Goal: Task Accomplishment & Management: Use online tool/utility

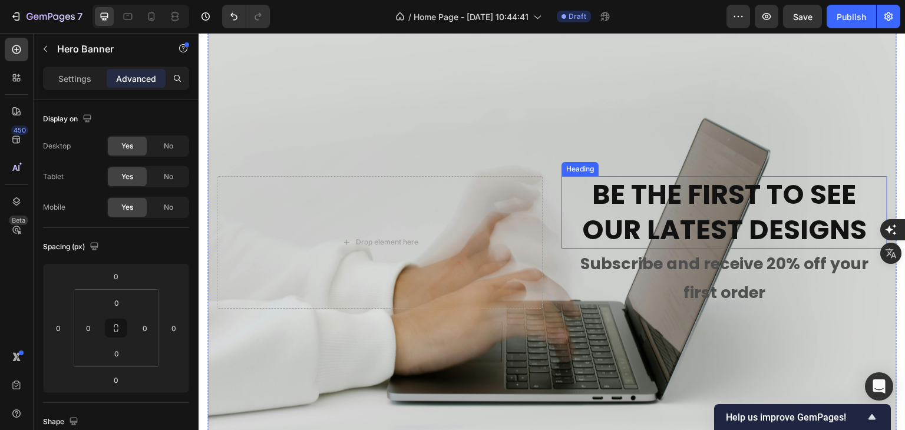
scroll to position [3615, 0]
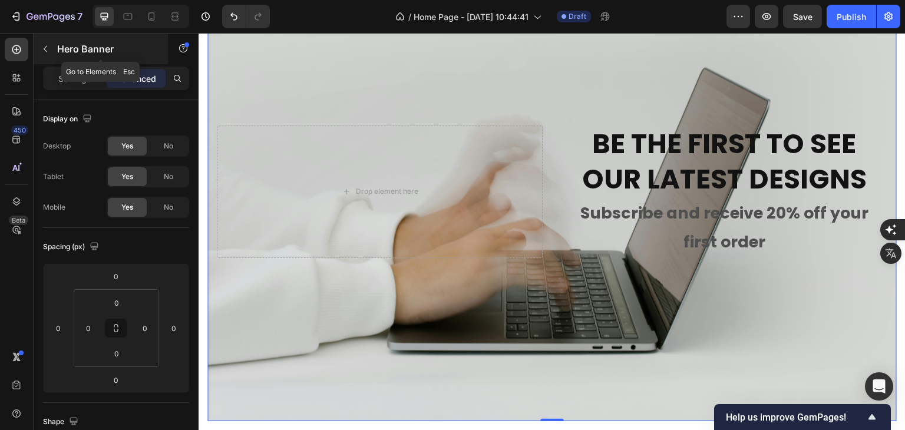
click at [43, 47] on icon "button" at bounding box center [45, 48] width 9 height 9
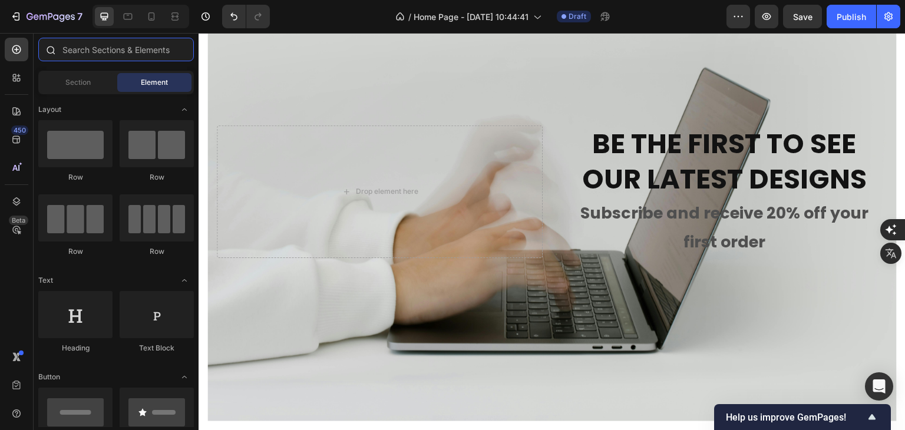
click at [107, 52] on input "text" at bounding box center [116, 50] width 156 height 24
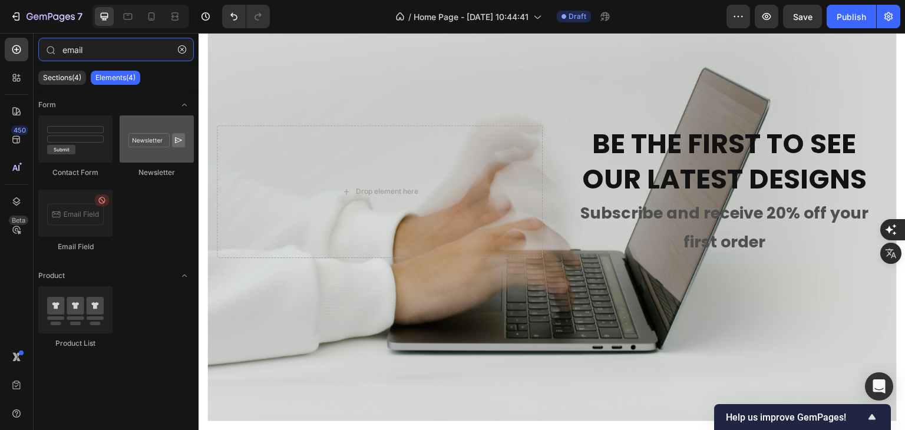
type input "email"
click at [157, 144] on div at bounding box center [157, 139] width 74 height 47
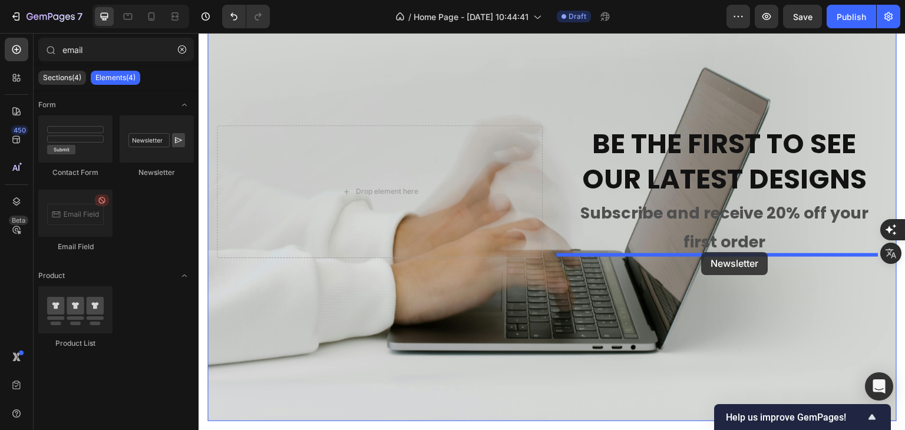
drag, startPoint x: 355, startPoint y: 177, endPoint x: 702, endPoint y: 252, distance: 354.7
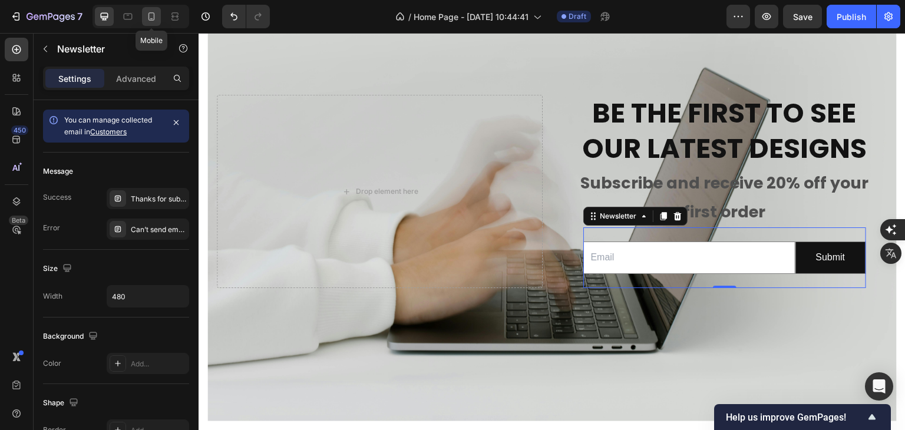
click at [154, 15] on icon at bounding box center [152, 16] width 6 height 8
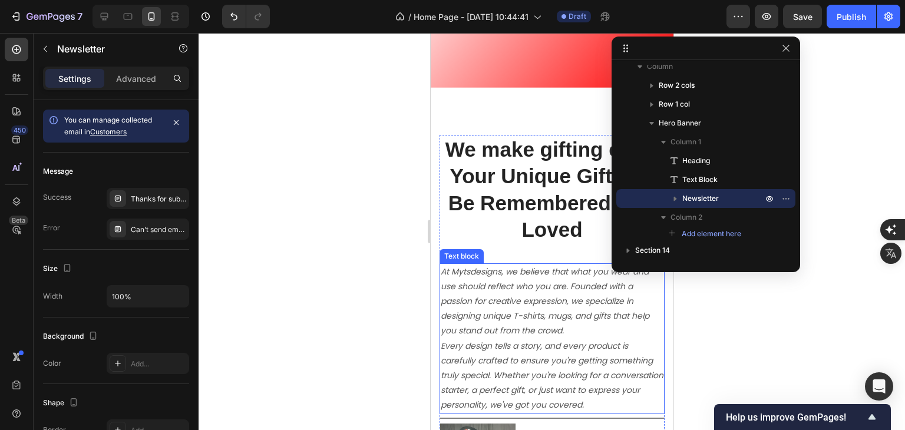
scroll to position [3131, 0]
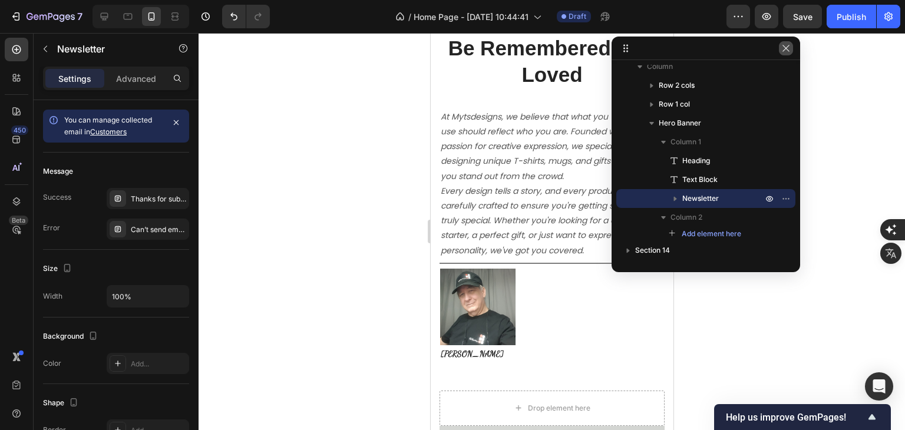
click at [682, 44] on button "button" at bounding box center [786, 48] width 14 height 14
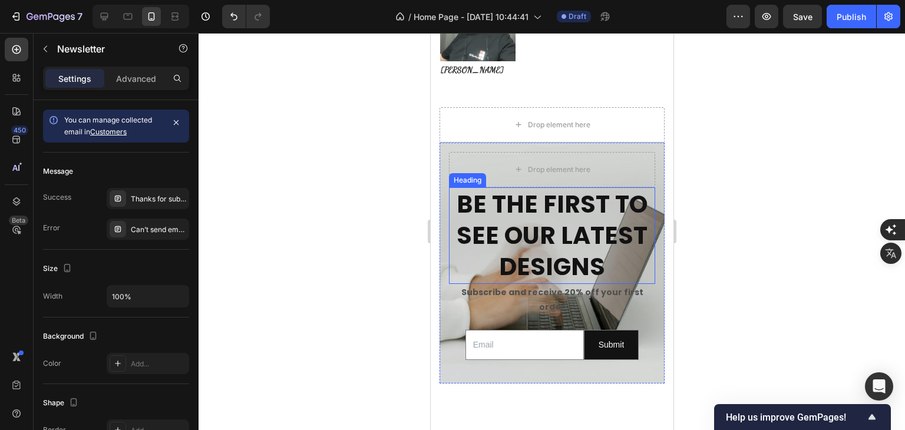
scroll to position [4038, 0]
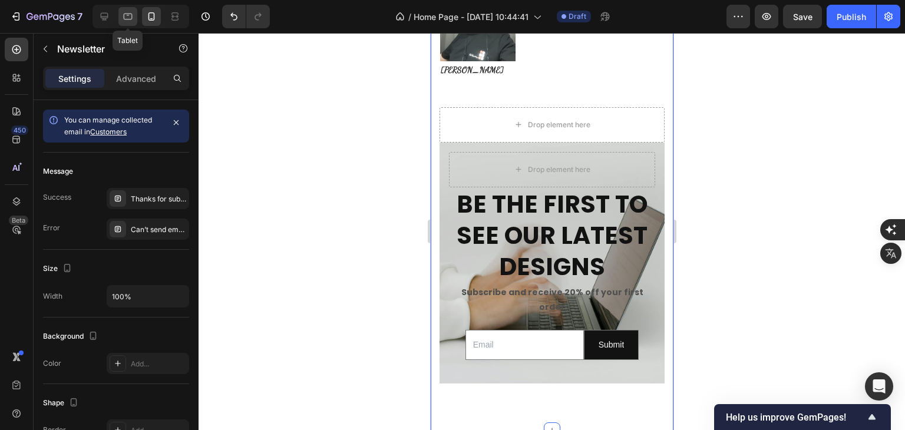
click at [130, 19] on icon at bounding box center [128, 17] width 9 height 6
type input "480"
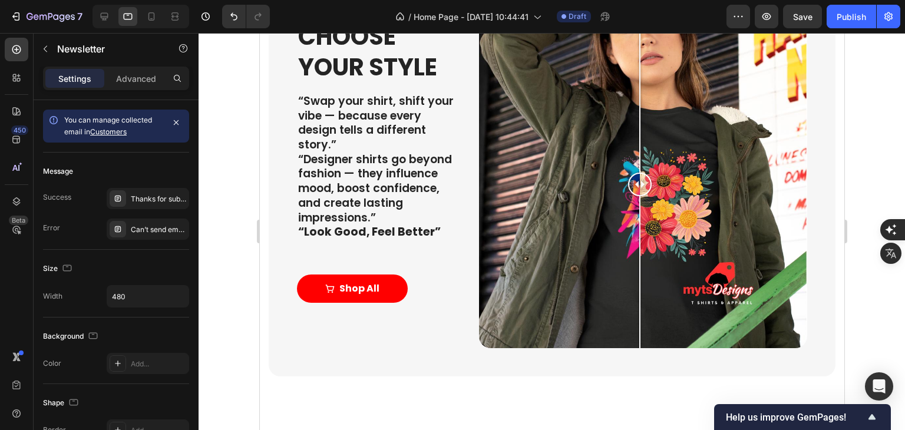
scroll to position [2394, 0]
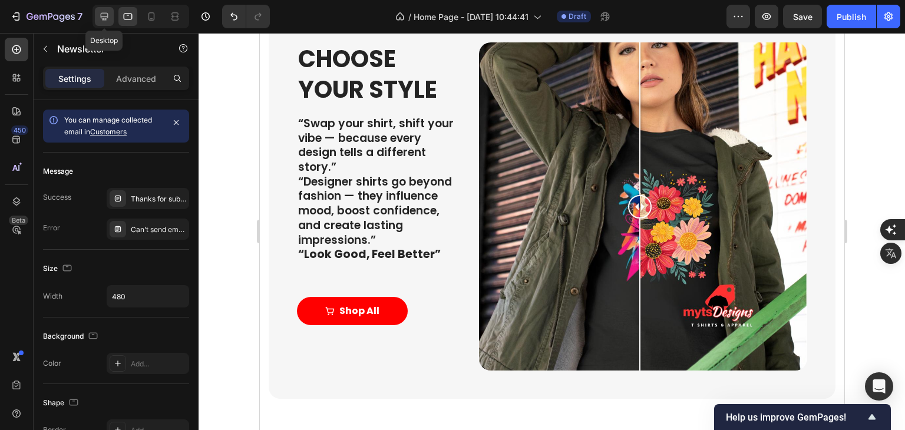
click at [108, 19] on icon at bounding box center [104, 17] width 12 height 12
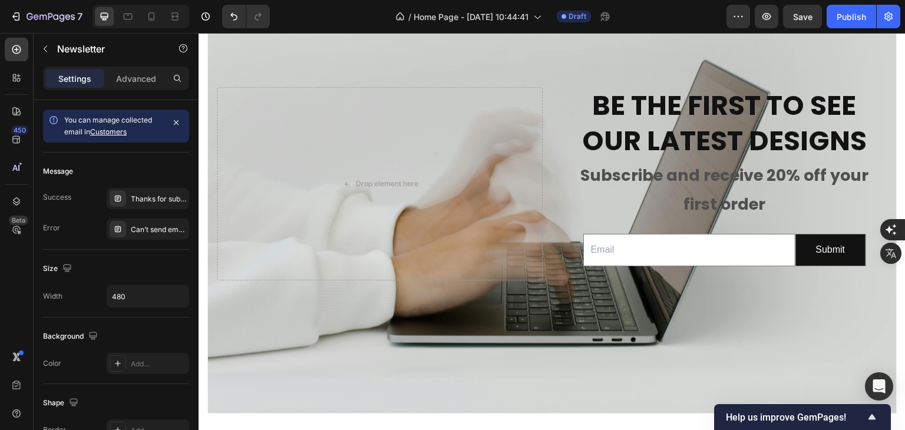
scroll to position [3926, 0]
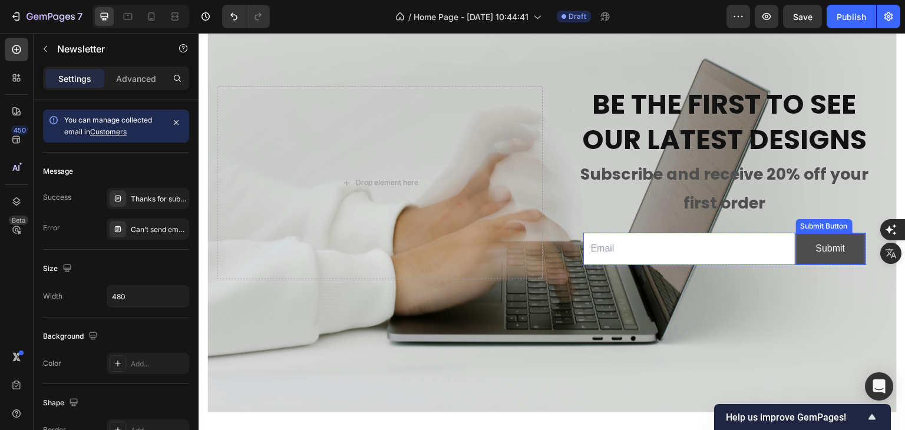
click at [682, 240] on button "Submit" at bounding box center [831, 248] width 70 height 31
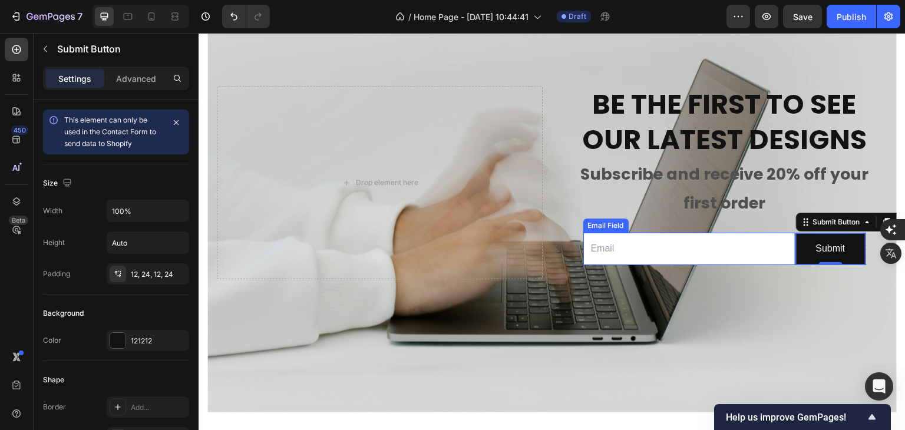
click at [605, 223] on div "Email Field" at bounding box center [606, 225] width 41 height 11
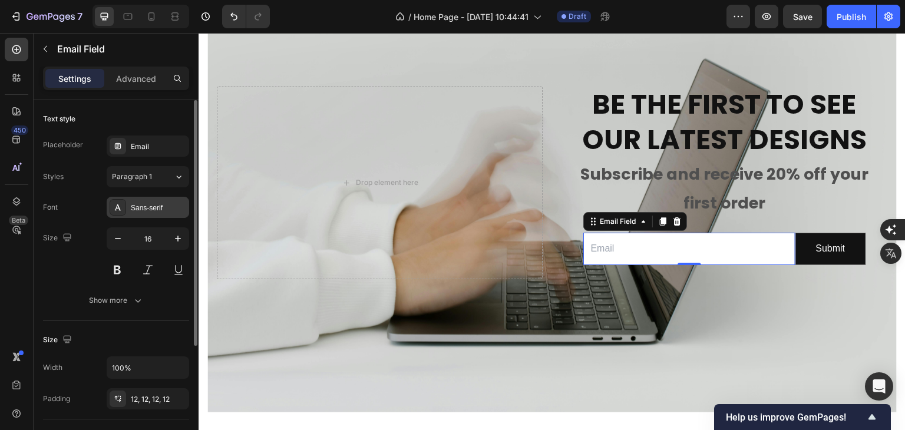
click at [146, 206] on div "Sans-serif" at bounding box center [158, 208] width 55 height 11
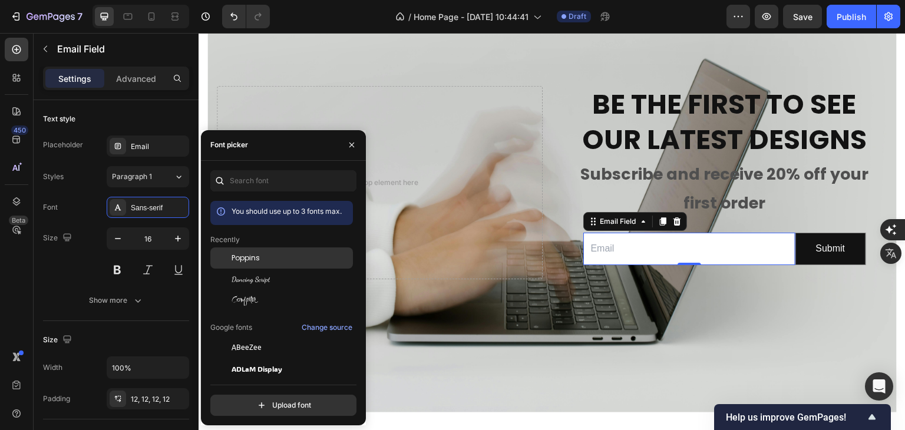
click at [249, 261] on span "Poppins" at bounding box center [246, 258] width 28 height 11
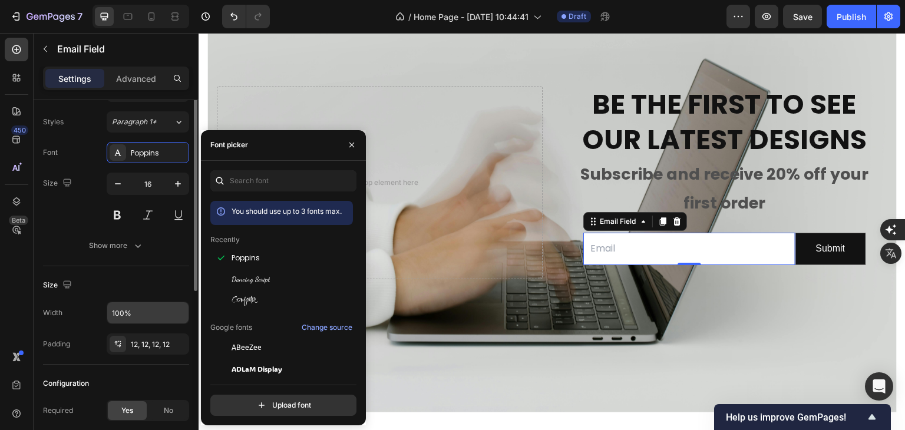
scroll to position [0, 0]
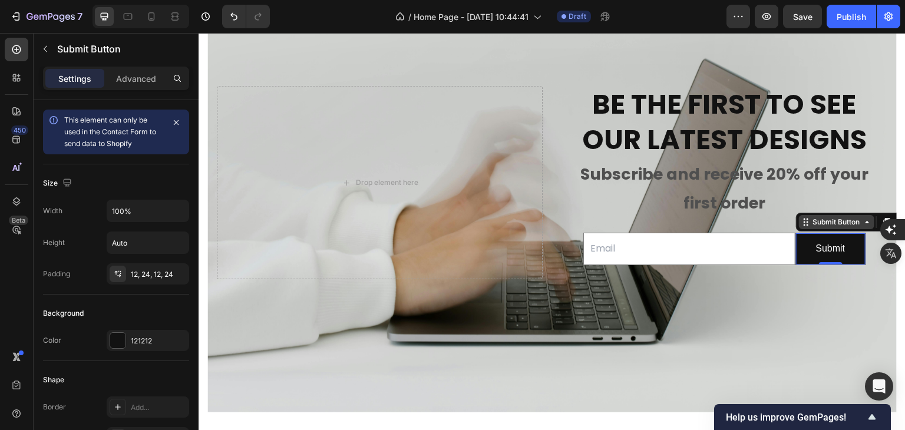
click at [682, 226] on div "Submit Button" at bounding box center [836, 222] width 75 height 14
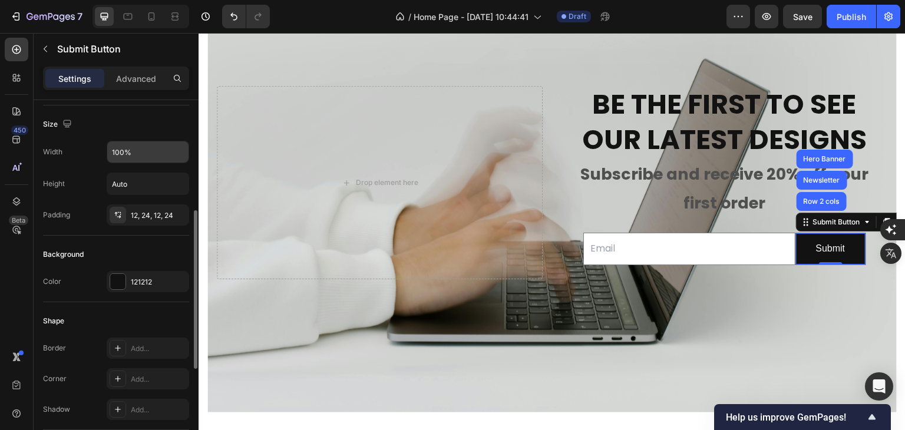
scroll to position [118, 0]
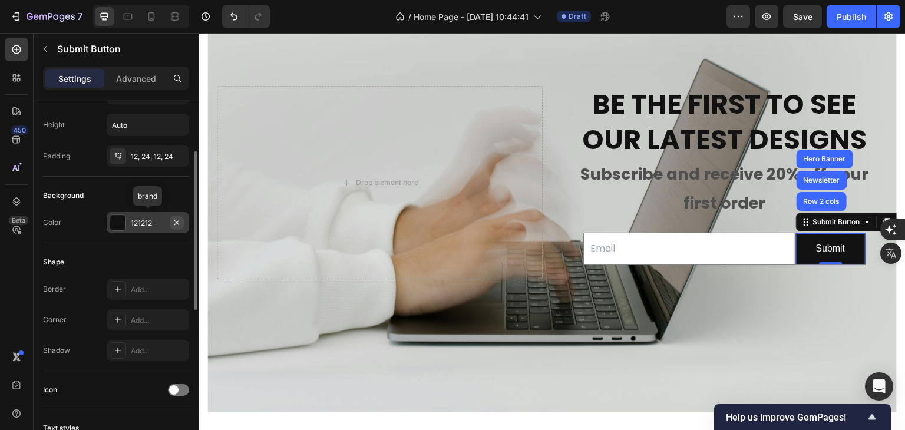
click at [176, 220] on icon "button" at bounding box center [176, 222] width 9 height 9
click at [176, 220] on div "Add..." at bounding box center [158, 223] width 55 height 11
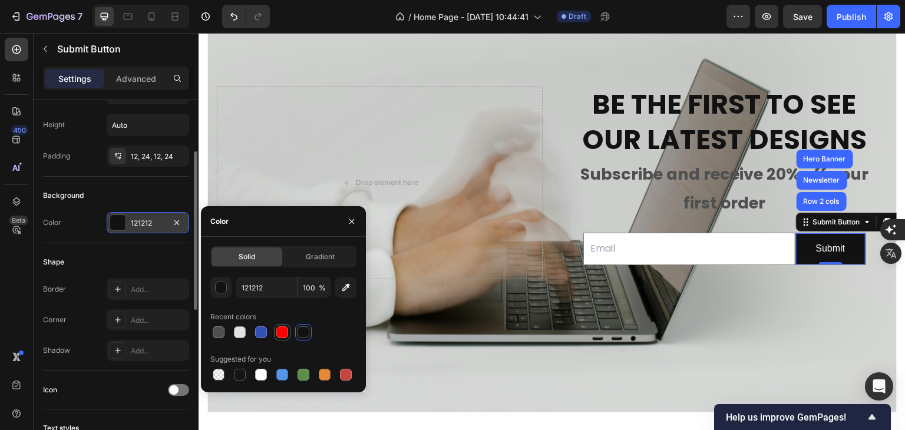
click at [279, 331] on div at bounding box center [282, 332] width 12 height 12
type input "FF0000"
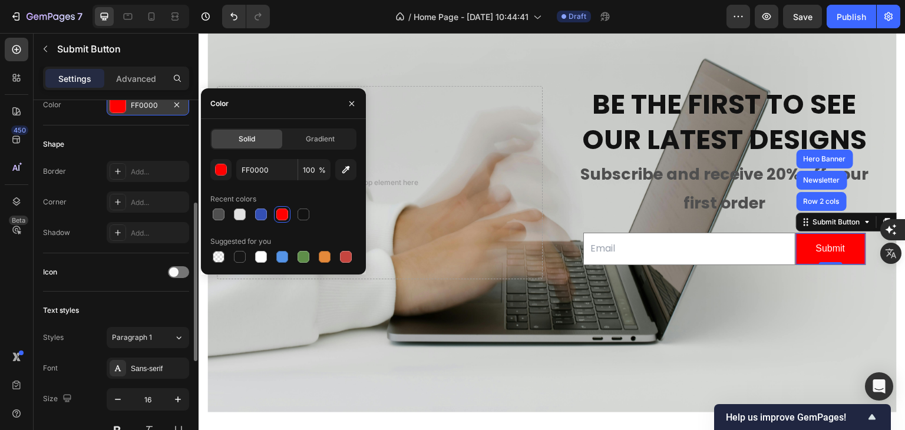
scroll to position [295, 0]
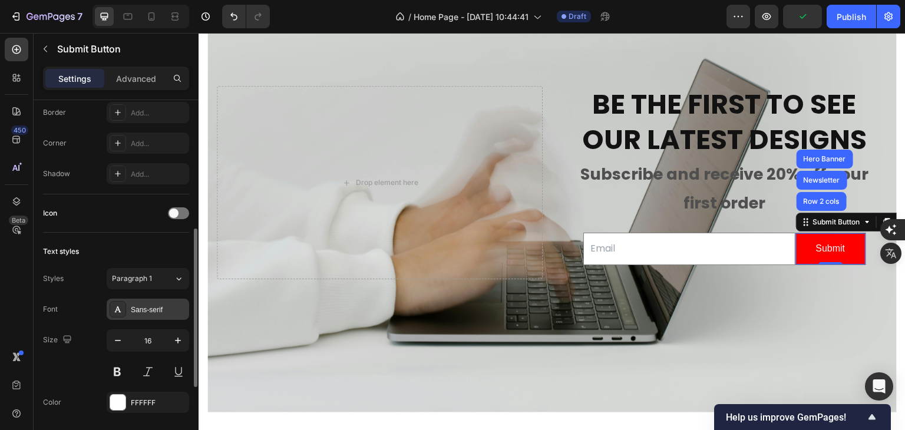
click at [149, 312] on div "Sans-serif" at bounding box center [158, 310] width 55 height 11
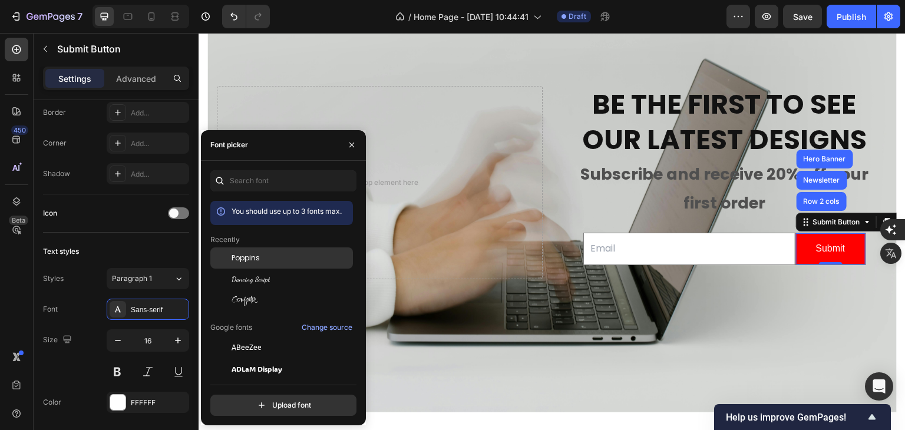
click at [236, 259] on span "Poppins" at bounding box center [246, 258] width 28 height 11
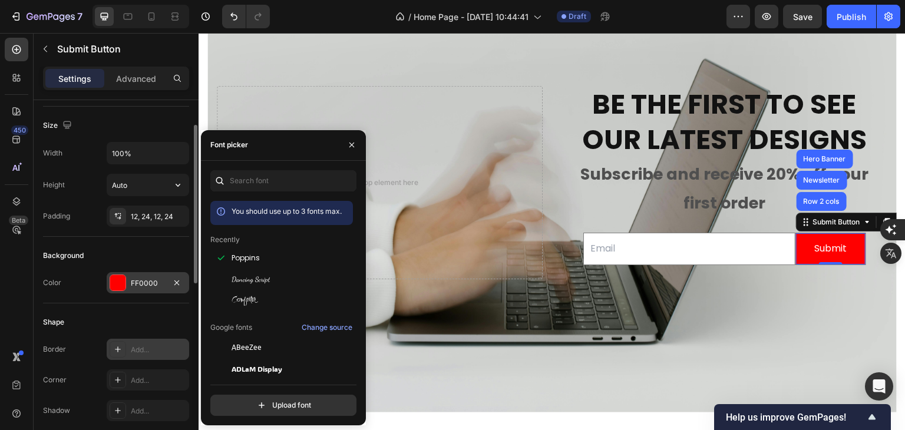
scroll to position [0, 0]
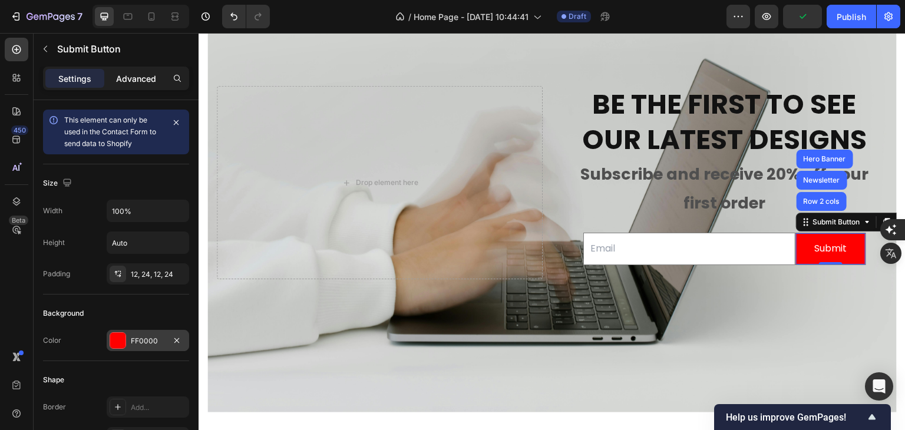
click at [140, 77] on p "Advanced" at bounding box center [136, 78] width 40 height 12
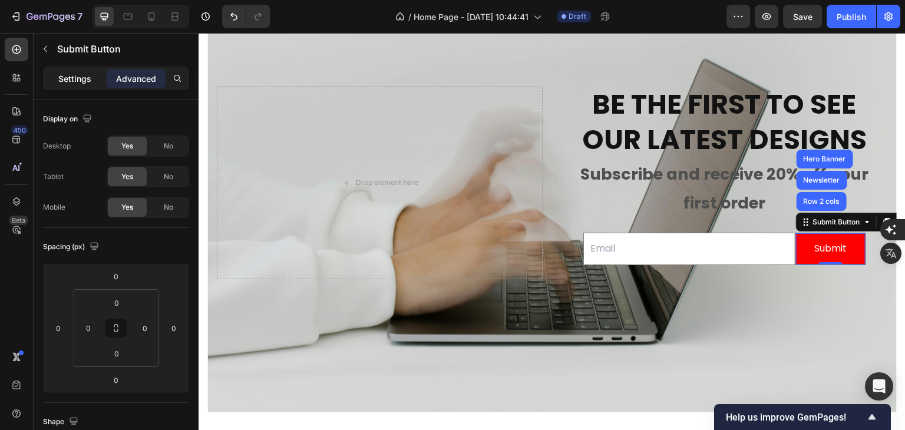
click at [73, 74] on p "Settings" at bounding box center [74, 78] width 33 height 12
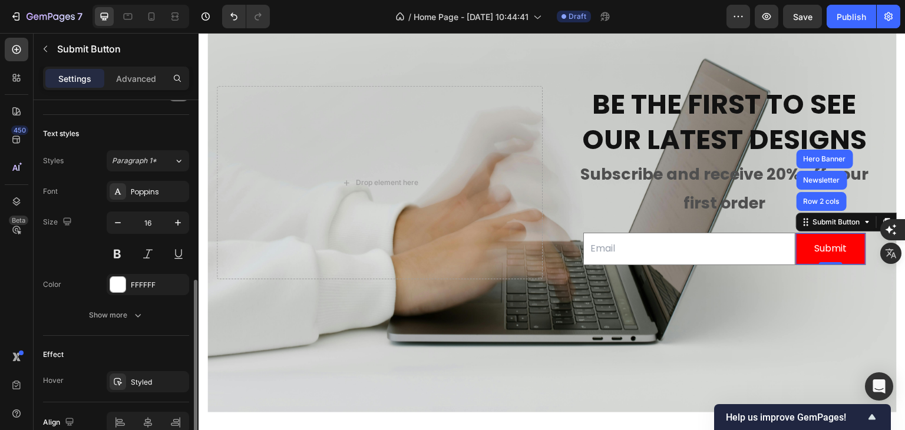
scroll to position [470, 0]
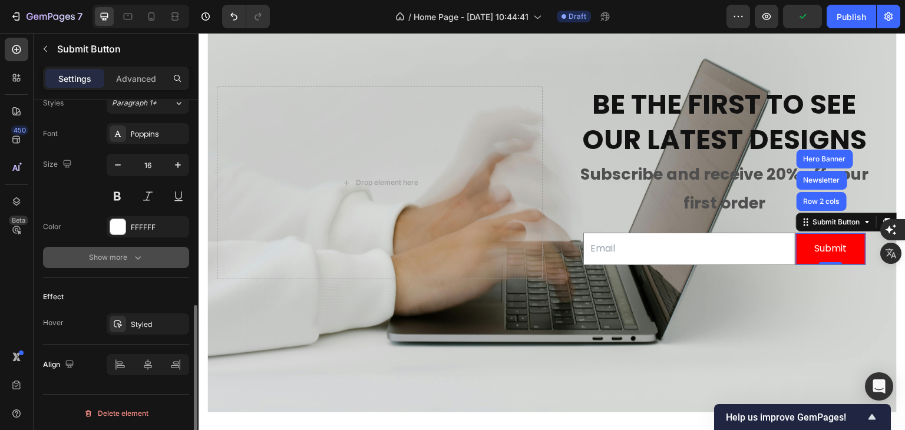
click at [140, 256] on icon "button" at bounding box center [138, 258] width 6 height 4
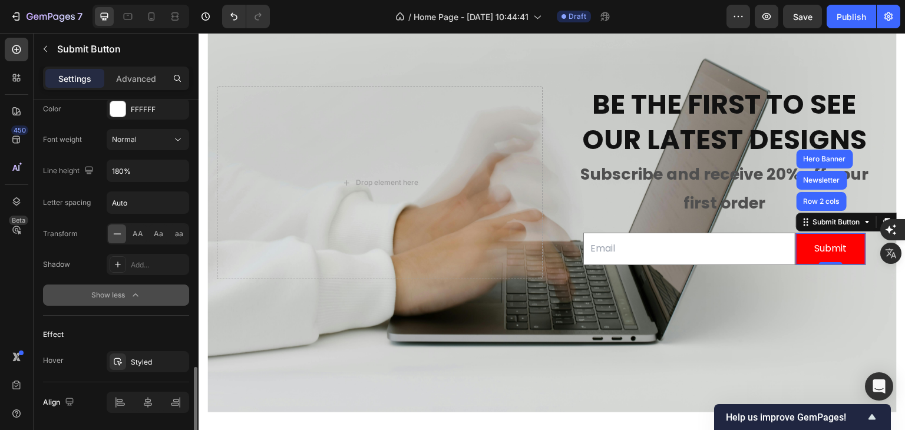
scroll to position [625, 0]
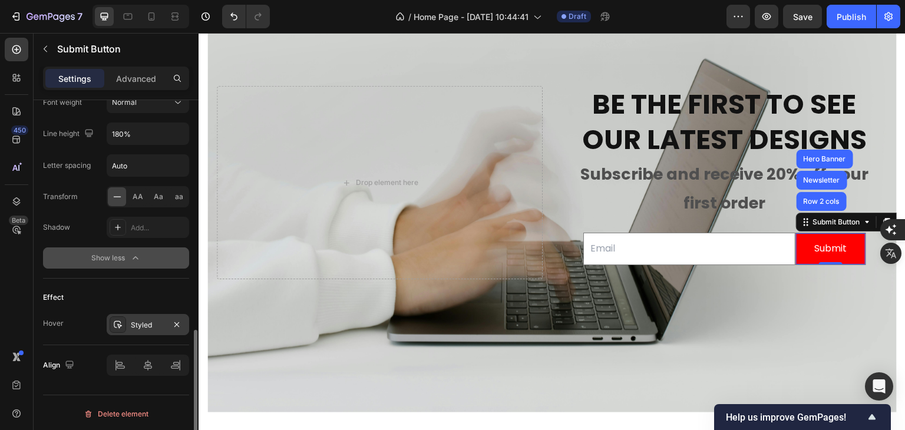
click at [145, 324] on div "Styled" at bounding box center [148, 325] width 34 height 11
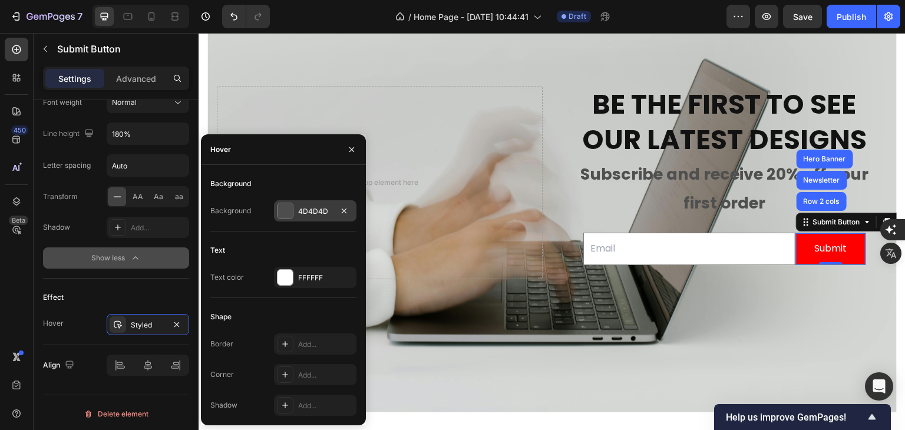
click at [289, 208] on div at bounding box center [285, 210] width 15 height 15
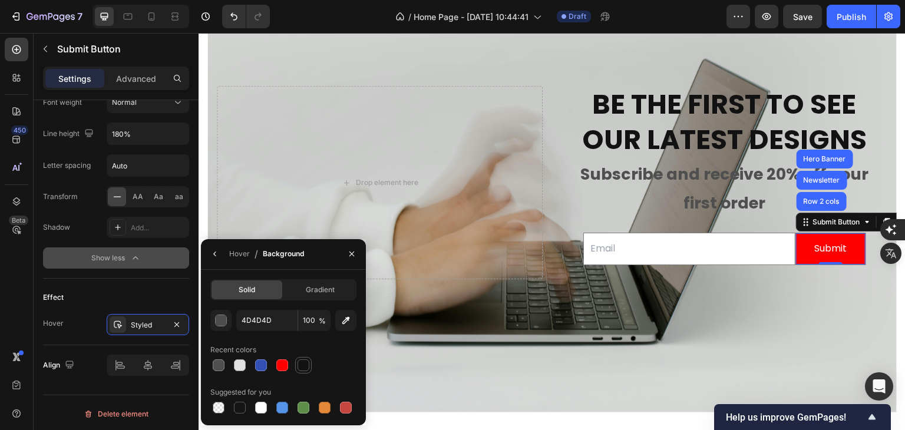
click at [304, 361] on div at bounding box center [304, 366] width 12 height 12
type input "121212"
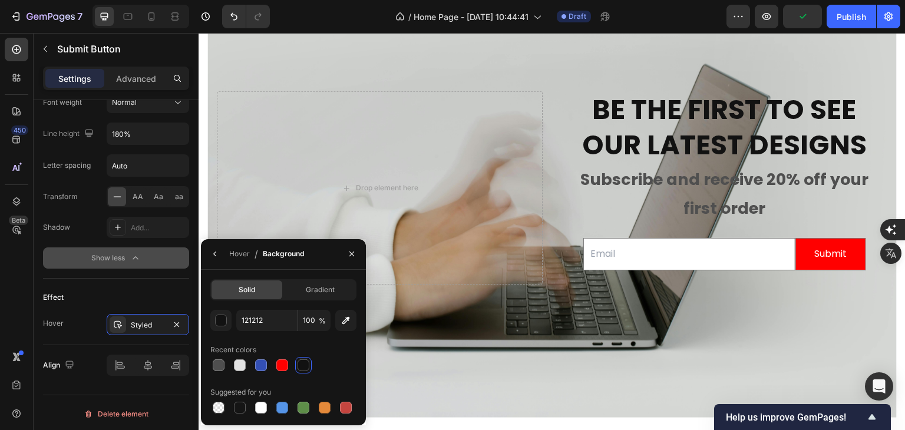
scroll to position [3926, 0]
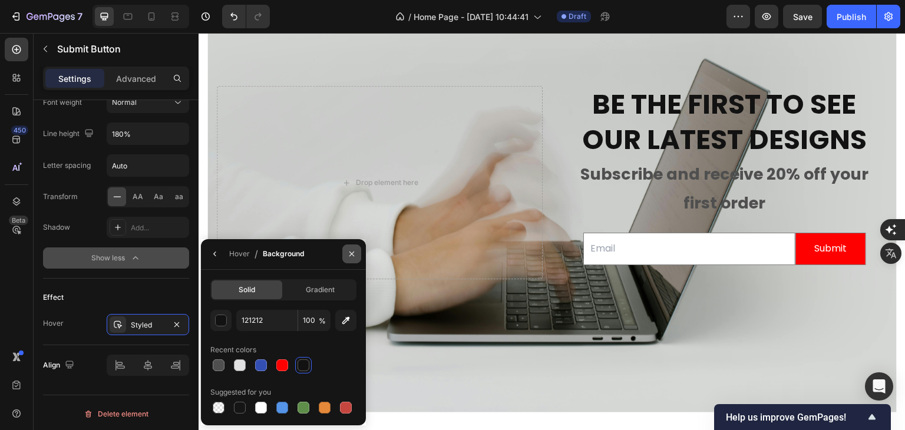
click at [348, 255] on icon "button" at bounding box center [351, 253] width 9 height 9
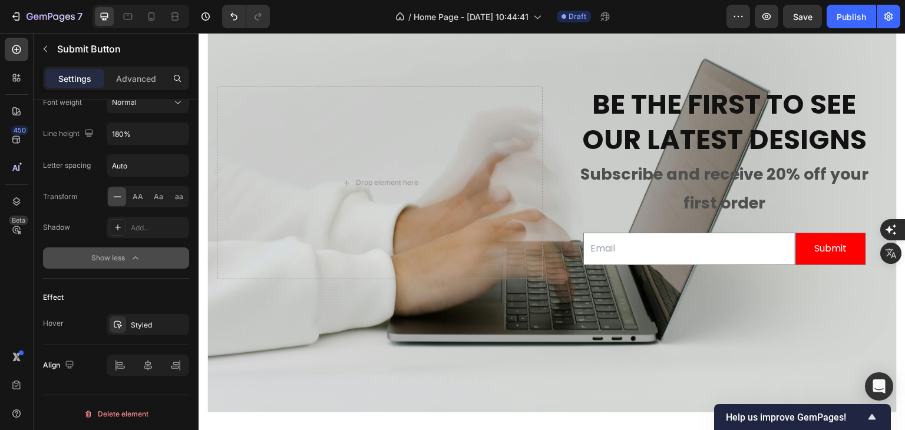
scroll to position [566, 0]
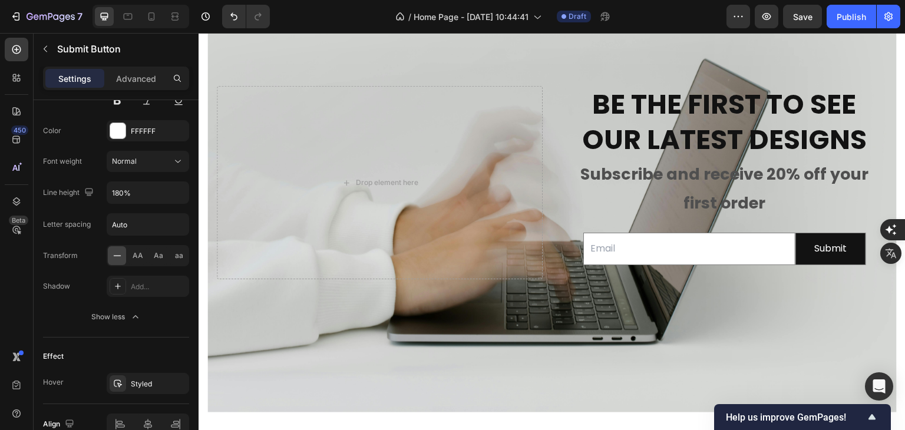
click at [682, 233] on button "Submit" at bounding box center [831, 248] width 70 height 31
click at [682, 237] on button "Submit" at bounding box center [831, 248] width 70 height 31
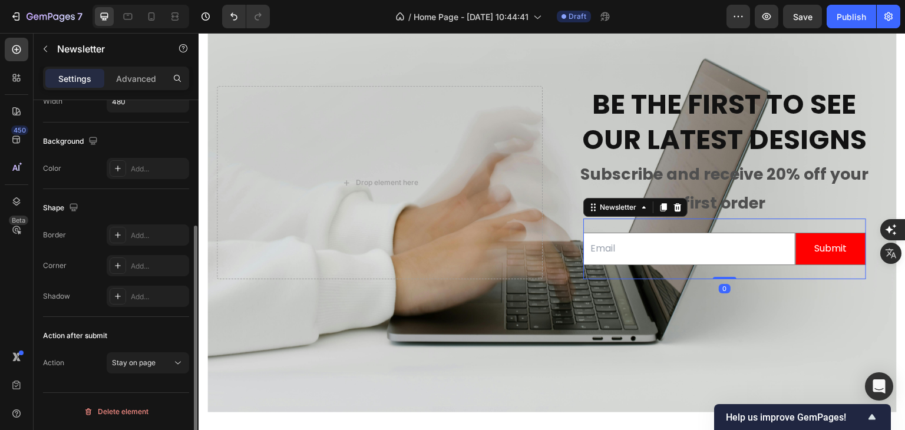
scroll to position [0, 0]
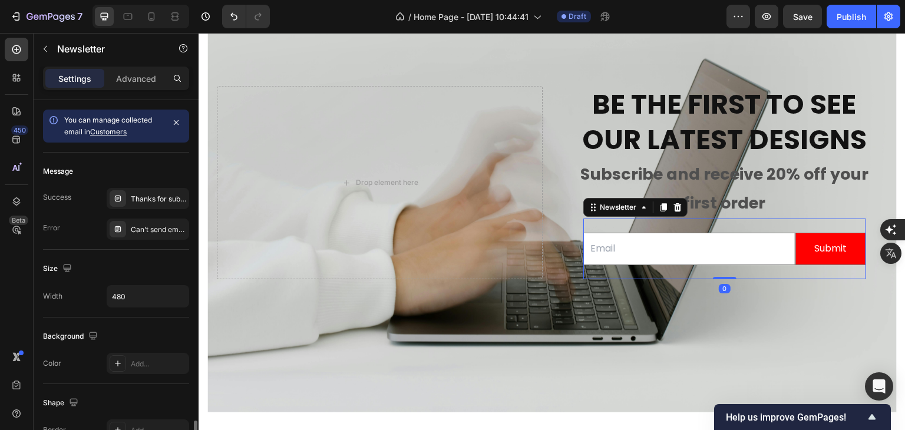
click at [682, 225] on div "Email Field Submit Submit Button Row Newsletter 0" at bounding box center [724, 249] width 283 height 61
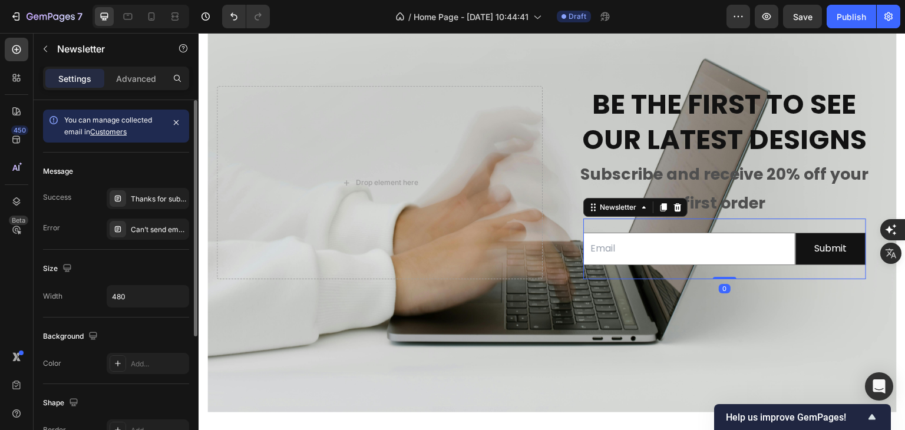
click at [682, 233] on button "Submit" at bounding box center [831, 248] width 70 height 31
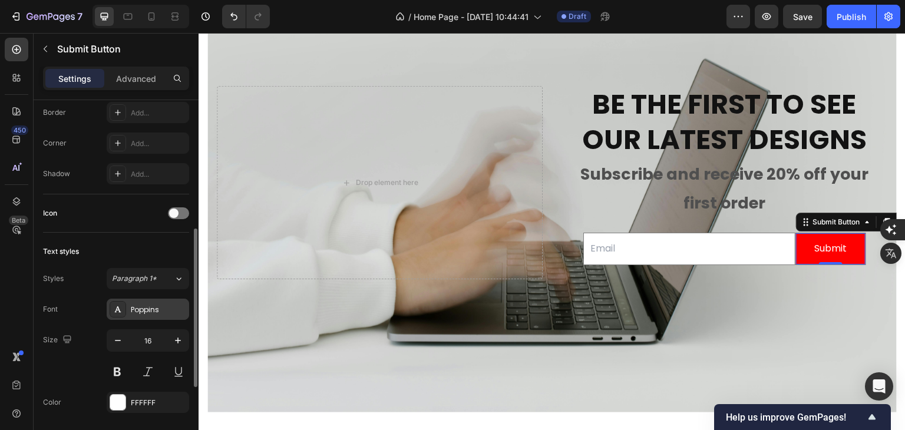
scroll to position [354, 0]
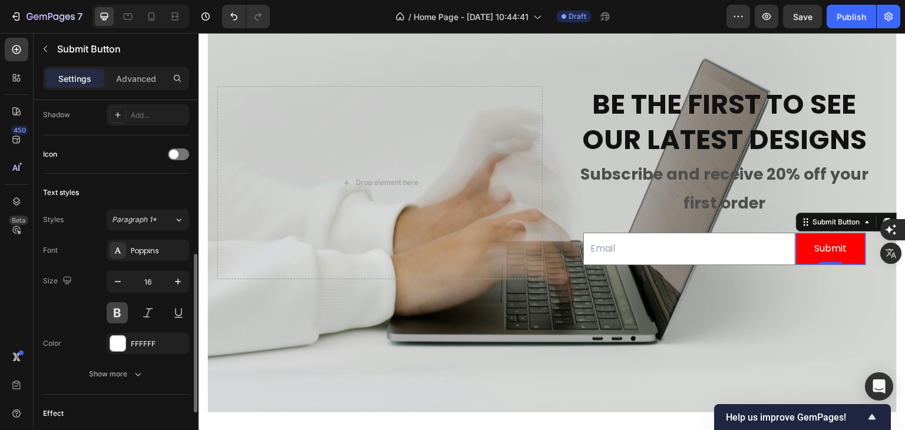
click at [120, 316] on button at bounding box center [117, 312] width 21 height 21
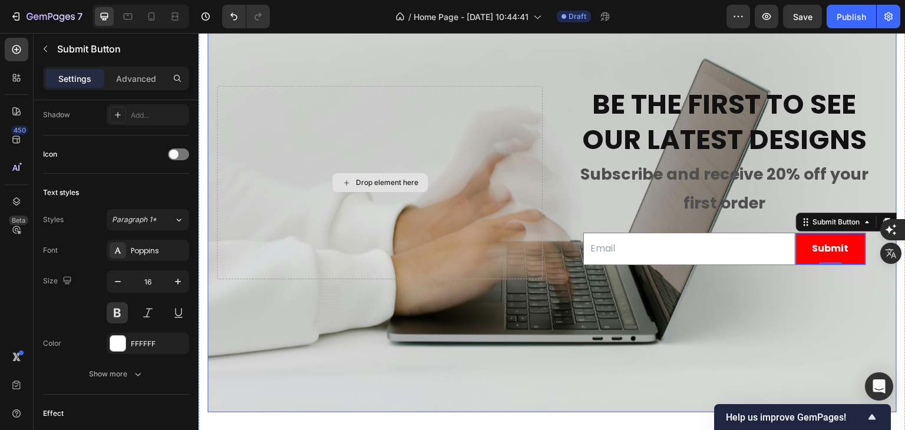
click at [357, 133] on div "Drop element here" at bounding box center [380, 182] width 326 height 193
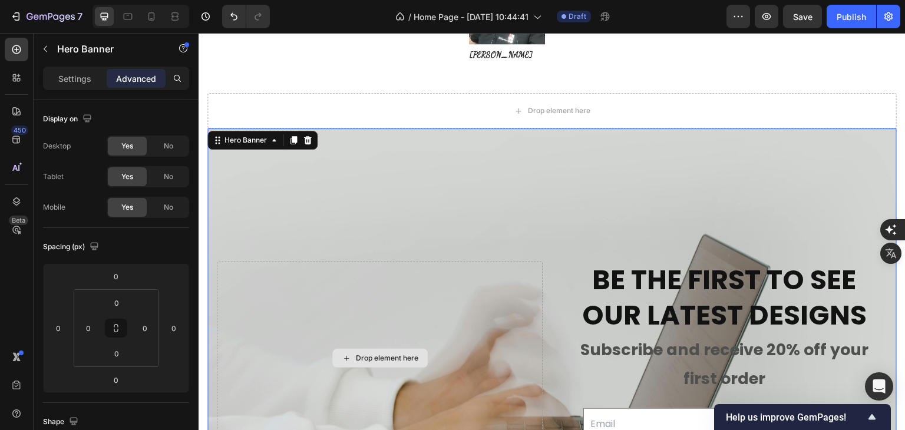
scroll to position [3632, 0]
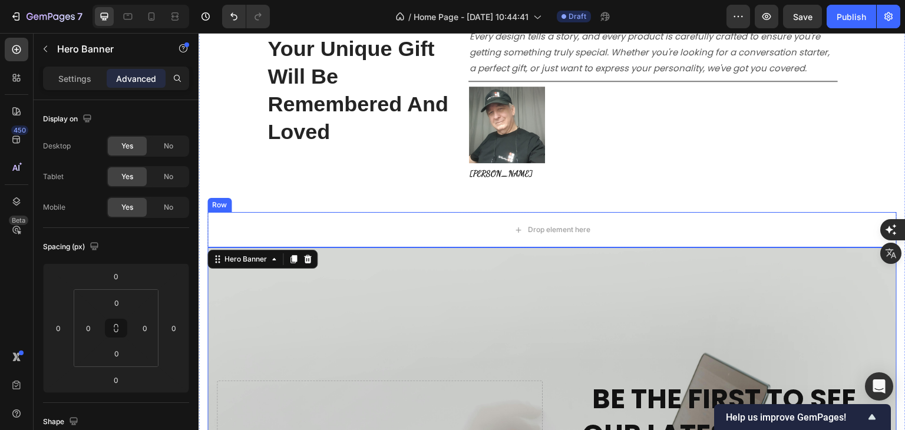
click at [226, 211] on div "We make gifting easy. Your Unique Gift Will Be Remembered And Loved Heading At …" at bounding box center [552, 343] width 690 height 728
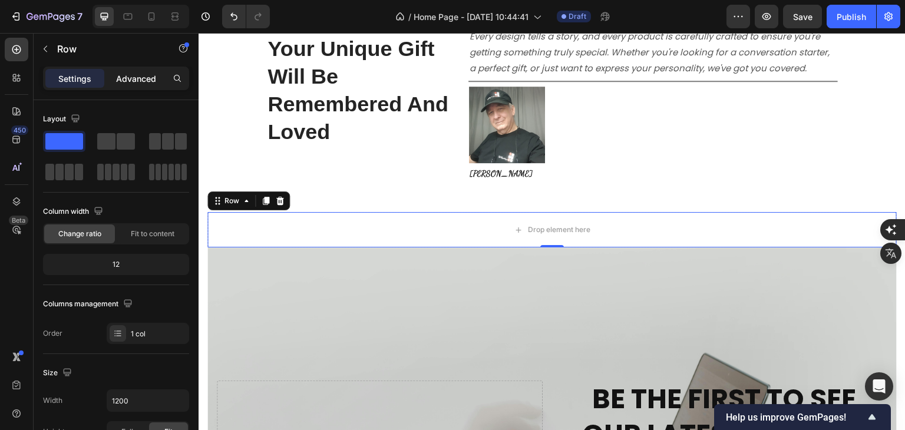
click at [133, 79] on p "Advanced" at bounding box center [136, 78] width 40 height 12
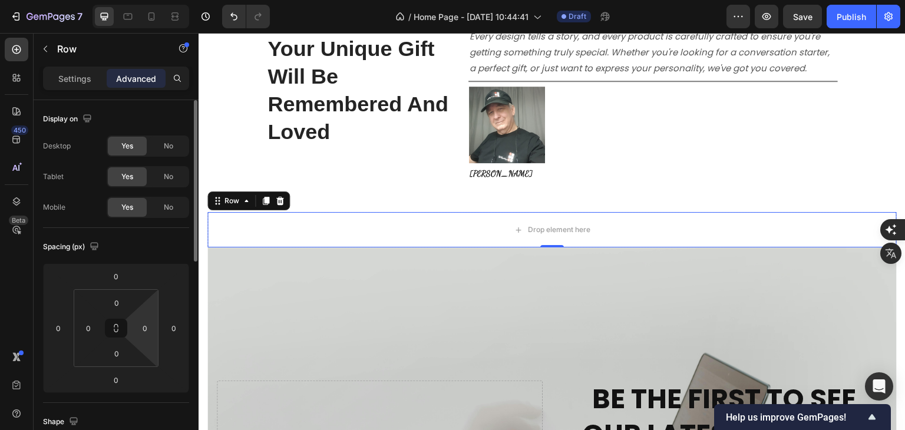
scroll to position [59, 0]
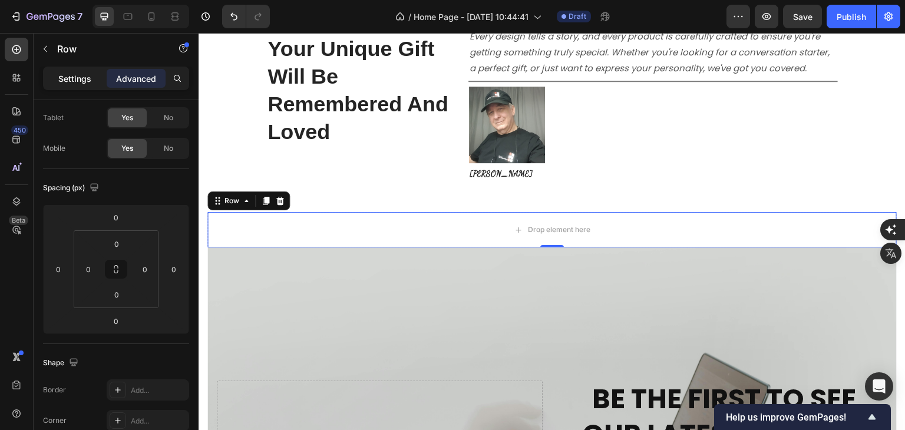
click at [72, 74] on p "Settings" at bounding box center [74, 78] width 33 height 12
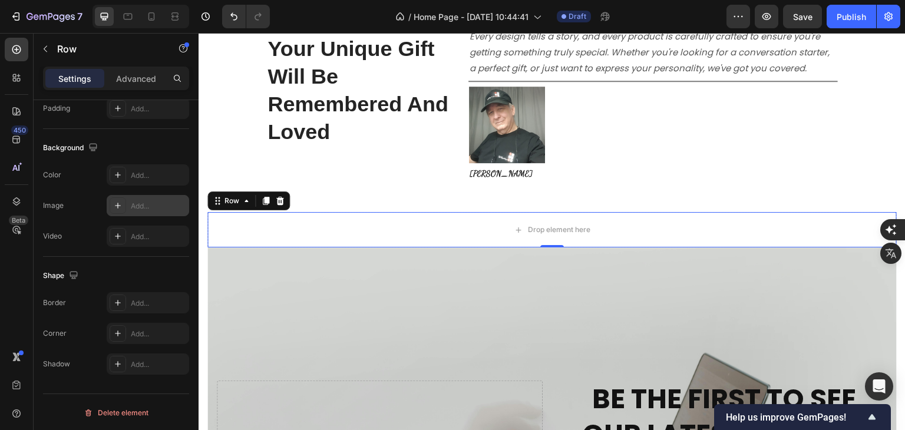
scroll to position [295, 0]
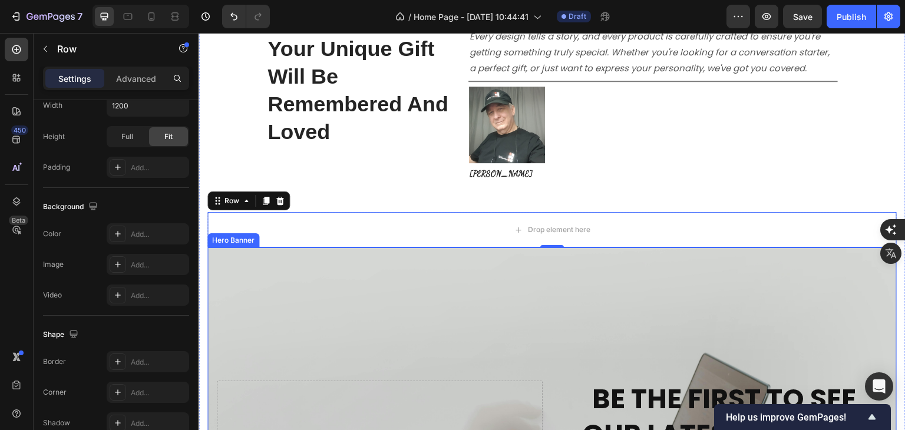
click at [219, 243] on div "Hero Banner" at bounding box center [233, 240] width 52 height 14
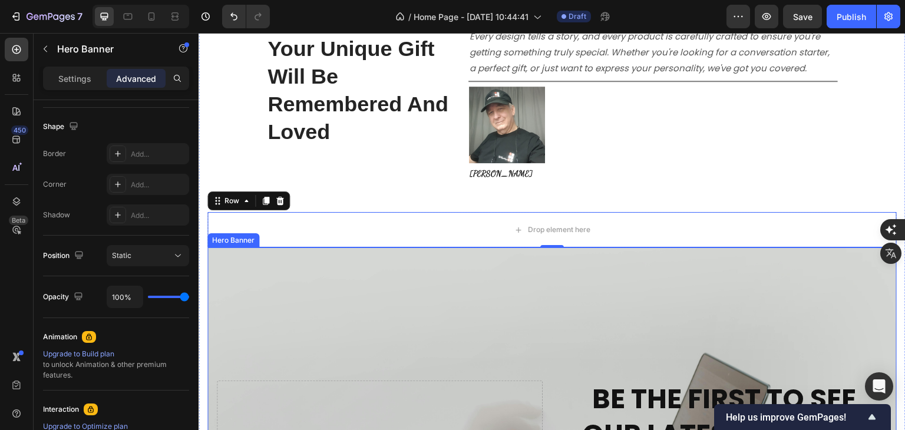
scroll to position [0, 0]
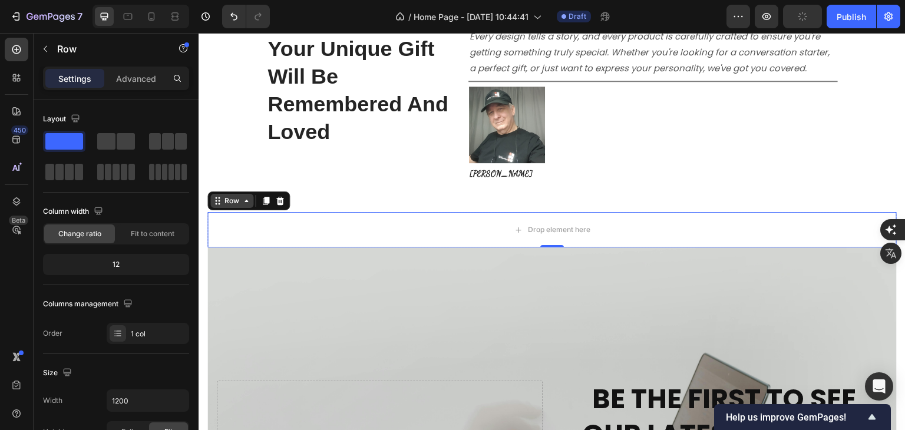
click at [215, 209] on div "Row" at bounding box center [248, 201] width 83 height 19
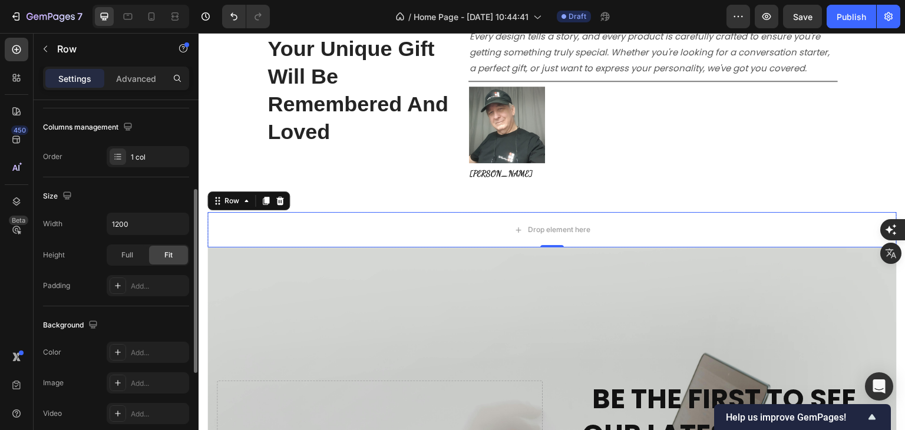
scroll to position [59, 0]
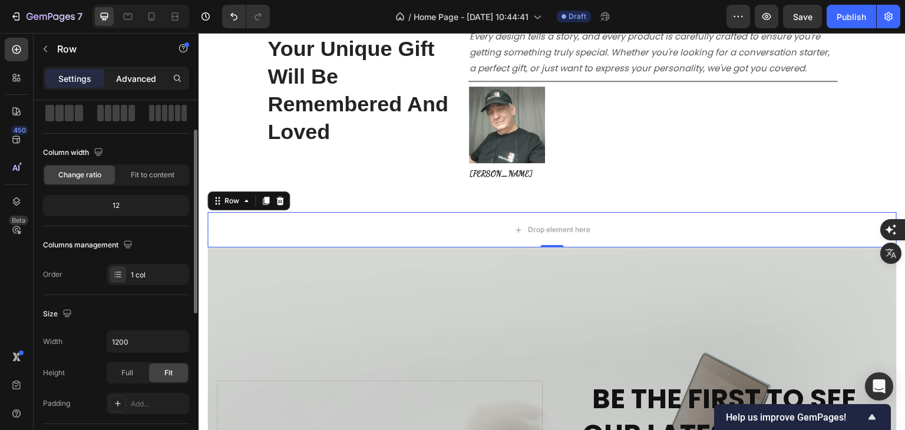
click at [137, 78] on p "Advanced" at bounding box center [136, 78] width 40 height 12
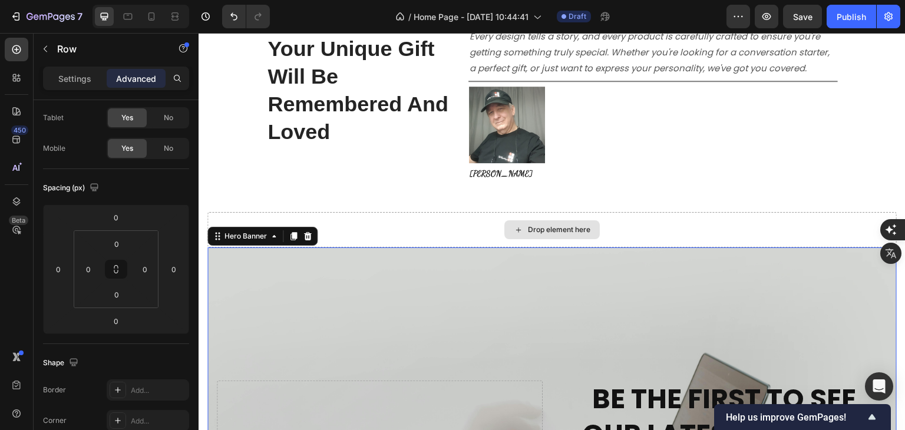
click at [216, 246] on div "We make gifting easy. Your Unique Gift Will Be Remembered And Loved Heading At …" at bounding box center [552, 343] width 690 height 728
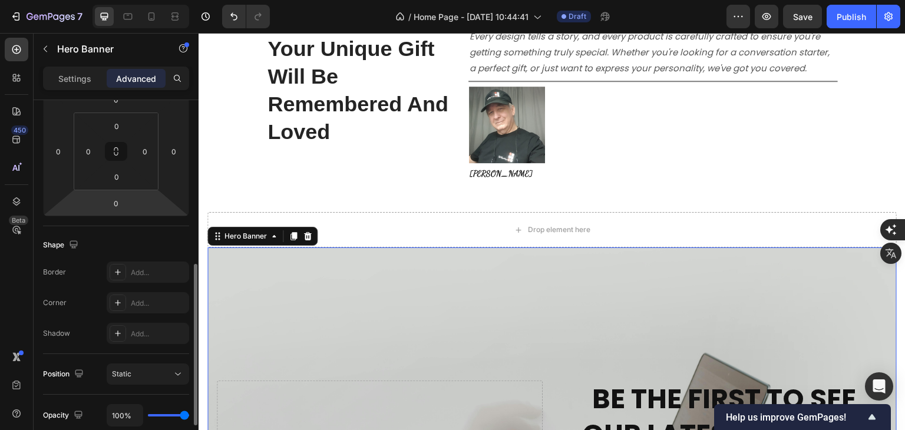
scroll to position [236, 0]
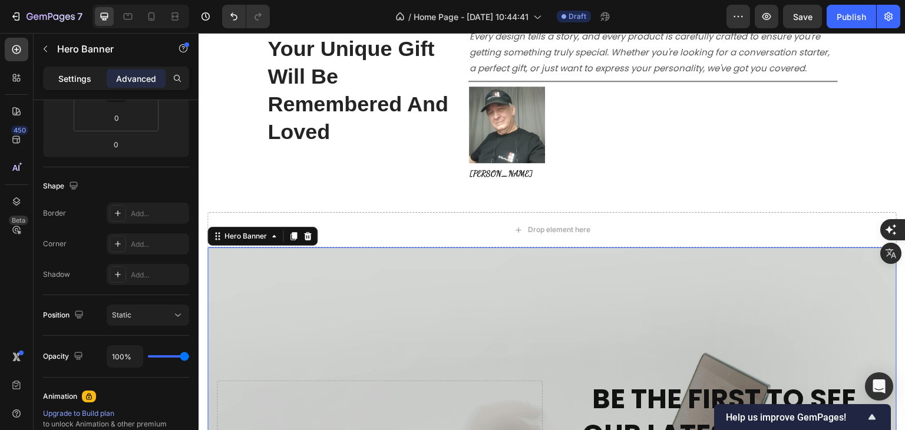
click at [81, 81] on p "Settings" at bounding box center [74, 78] width 33 height 12
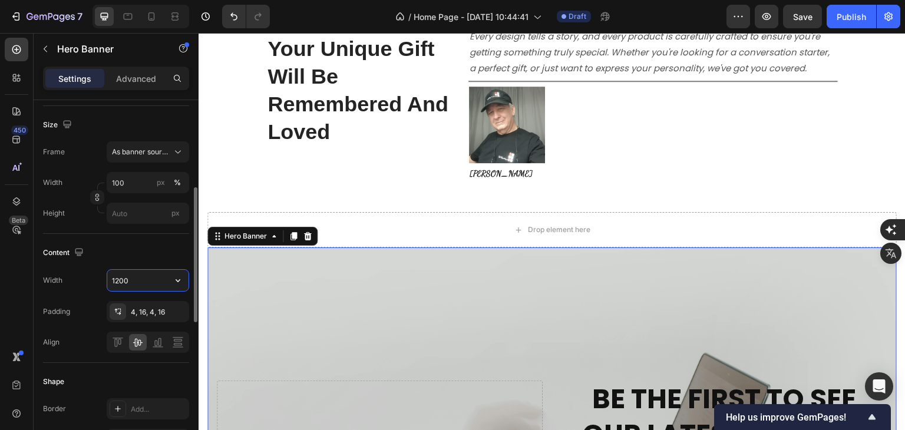
click at [149, 283] on input "1200" at bounding box center [147, 280] width 81 height 21
click at [175, 279] on icon "button" at bounding box center [178, 281] width 12 height 12
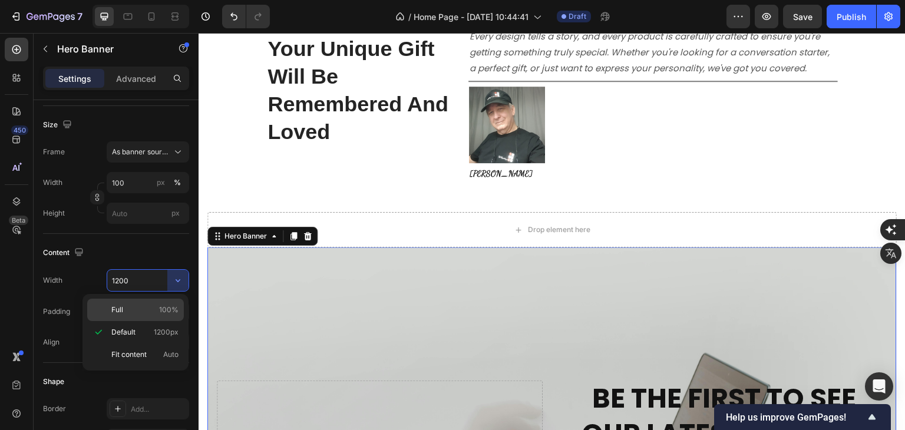
click at [143, 306] on p "Full 100%" at bounding box center [144, 310] width 67 height 11
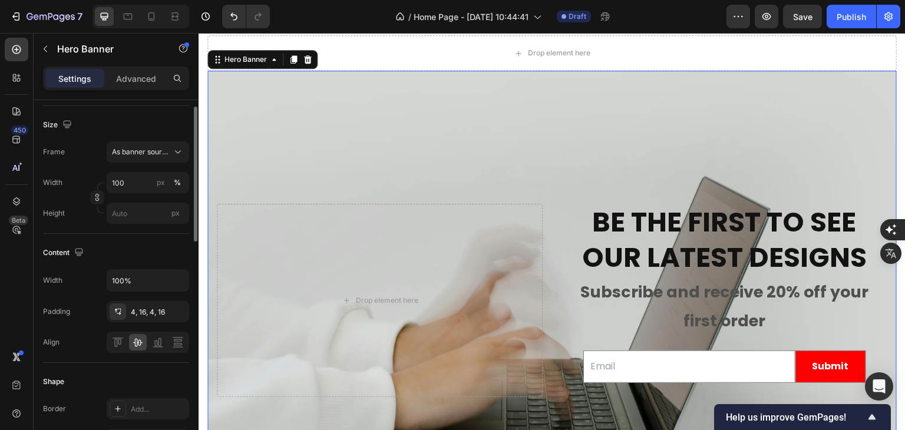
scroll to position [118, 0]
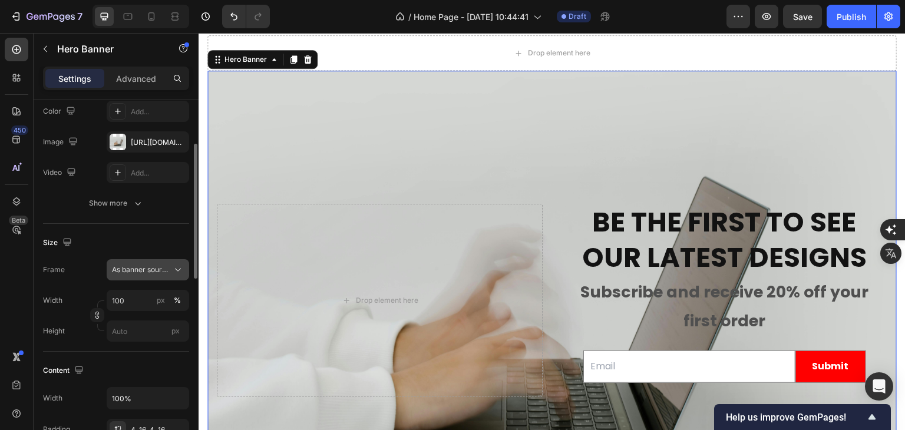
click at [180, 269] on icon at bounding box center [178, 270] width 12 height 12
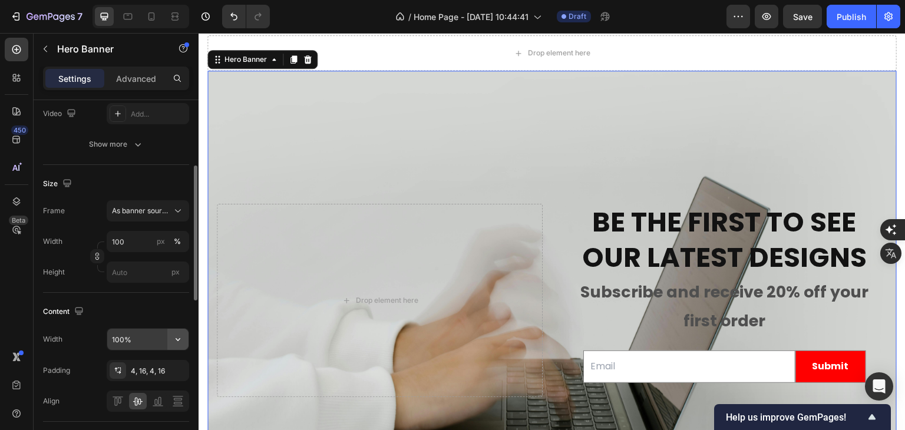
click at [174, 338] on icon "button" at bounding box center [178, 340] width 12 height 12
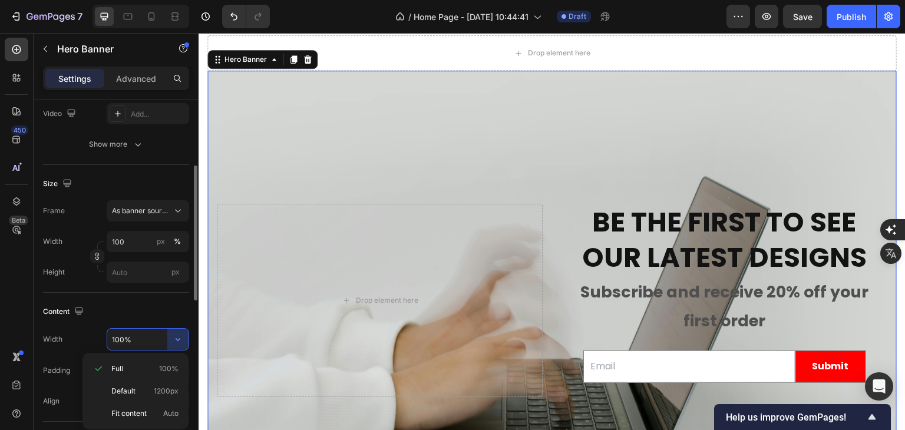
scroll to position [236, 0]
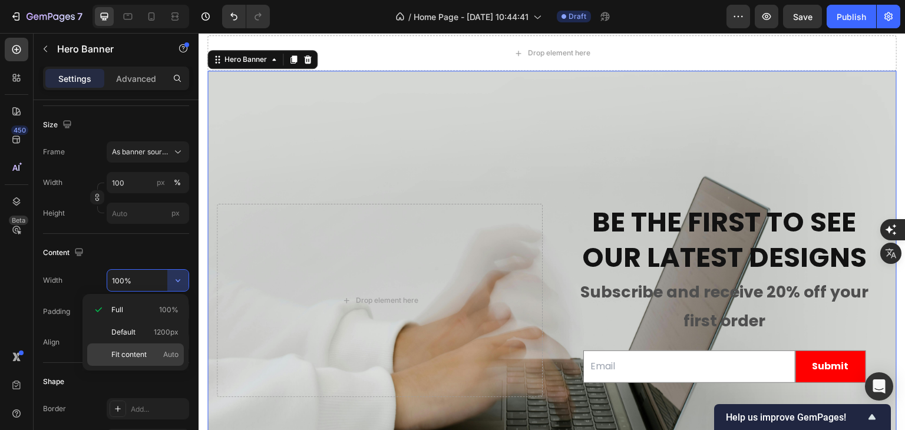
click at [163, 352] on span "Auto" at bounding box center [170, 354] width 15 height 11
type input "Auto"
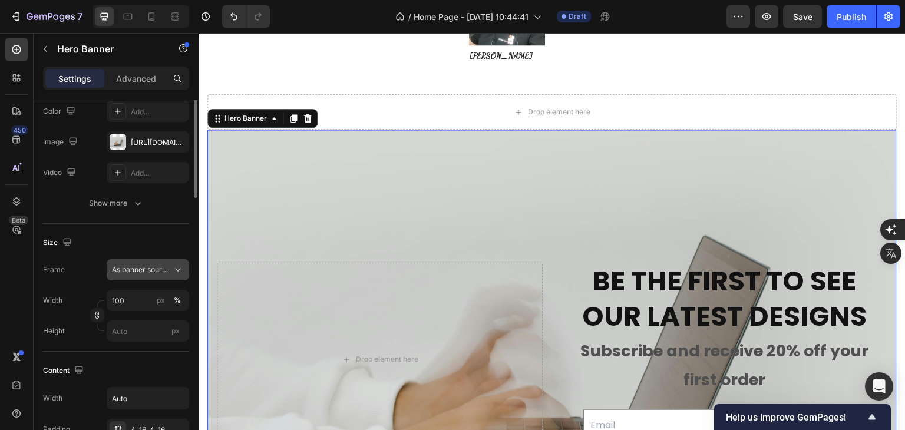
scroll to position [59, 0]
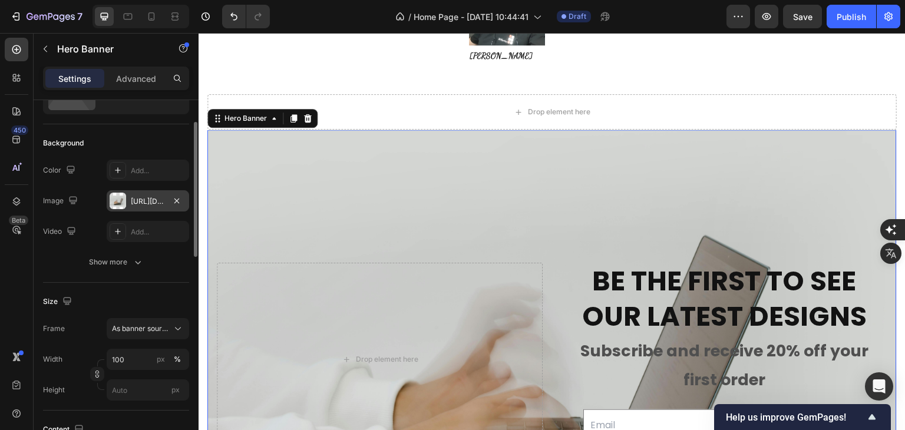
click at [140, 199] on div "[URL][DOMAIN_NAME]" at bounding box center [148, 201] width 34 height 11
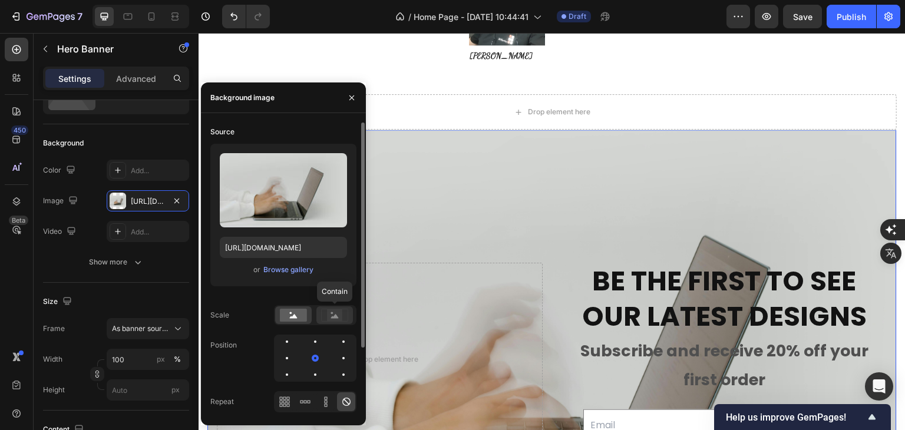
click at [328, 316] on rect at bounding box center [334, 315] width 15 height 12
click at [301, 316] on rect at bounding box center [293, 315] width 27 height 13
click at [288, 358] on div at bounding box center [287, 358] width 2 height 2
click at [315, 355] on div at bounding box center [315, 358] width 14 height 14
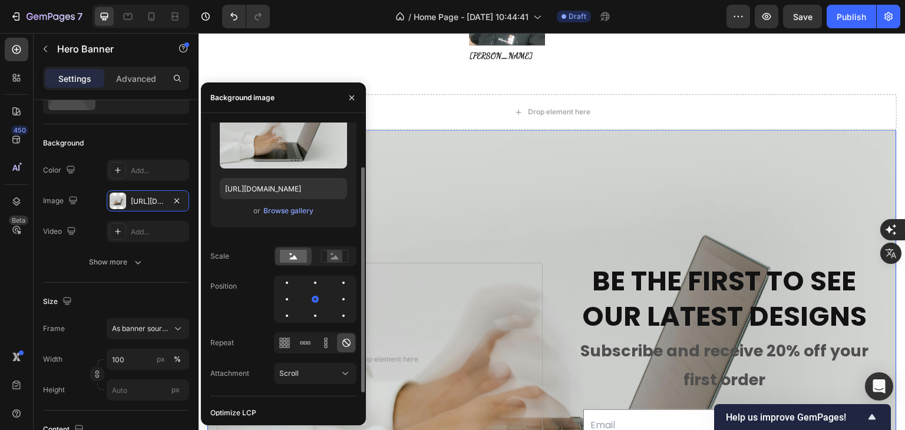
scroll to position [89, 0]
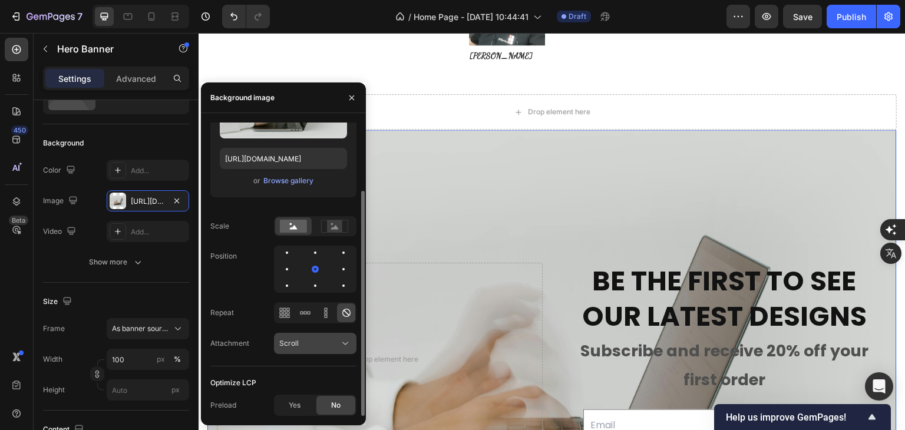
click at [295, 346] on span "Scroll" at bounding box center [288, 343] width 19 height 9
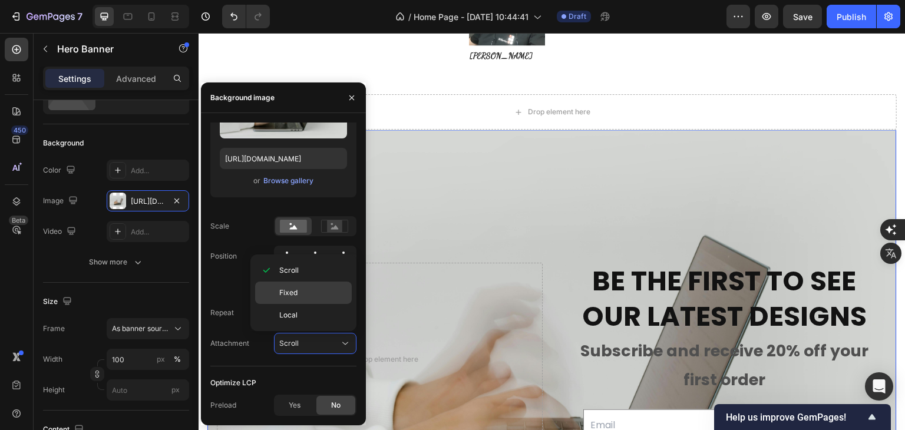
click at [292, 292] on span "Fixed" at bounding box center [288, 293] width 18 height 11
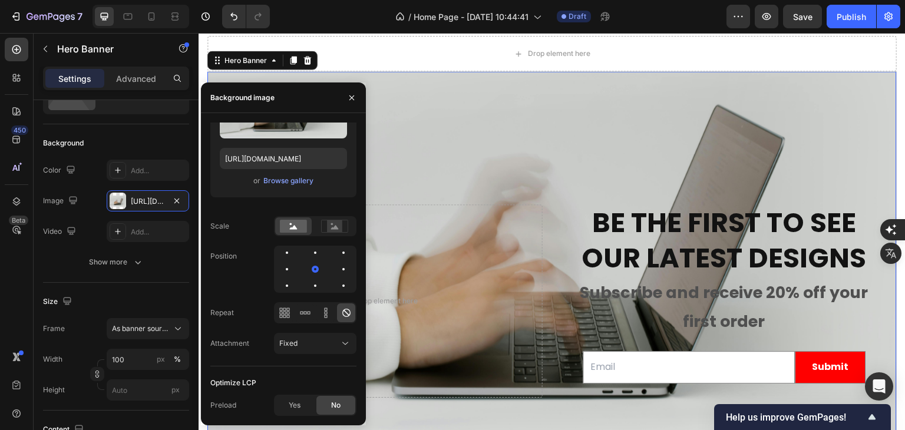
scroll to position [3808, 0]
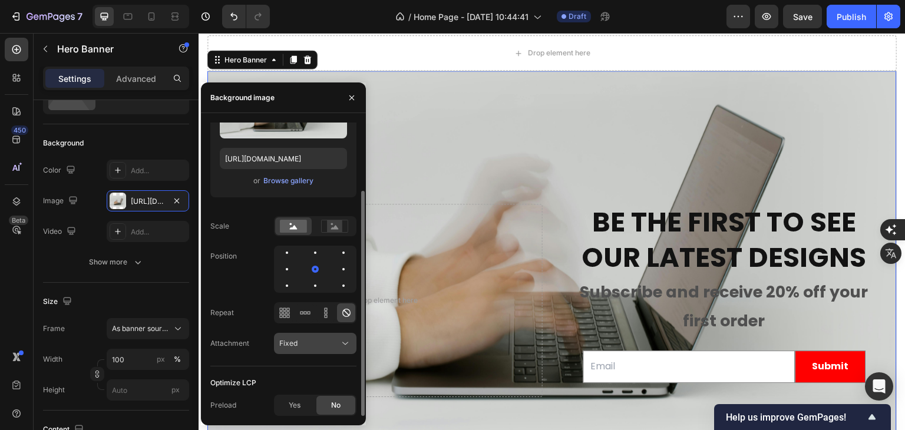
click at [342, 341] on icon at bounding box center [345, 344] width 12 height 12
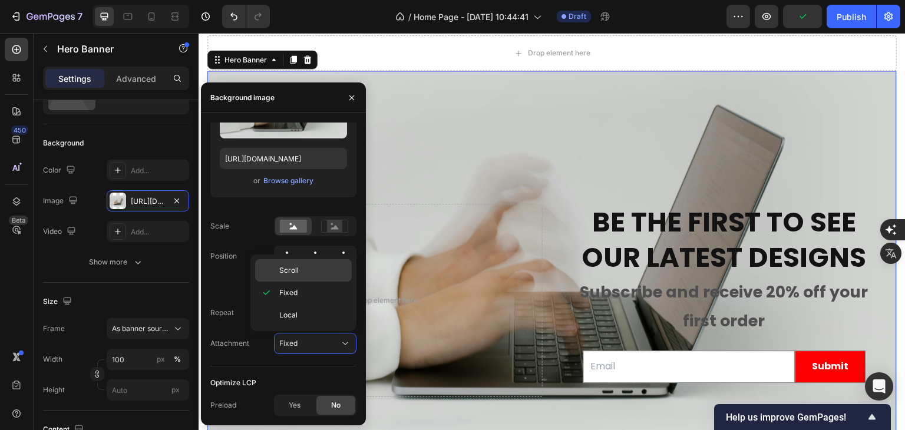
click at [292, 275] on span "Scroll" at bounding box center [288, 270] width 19 height 11
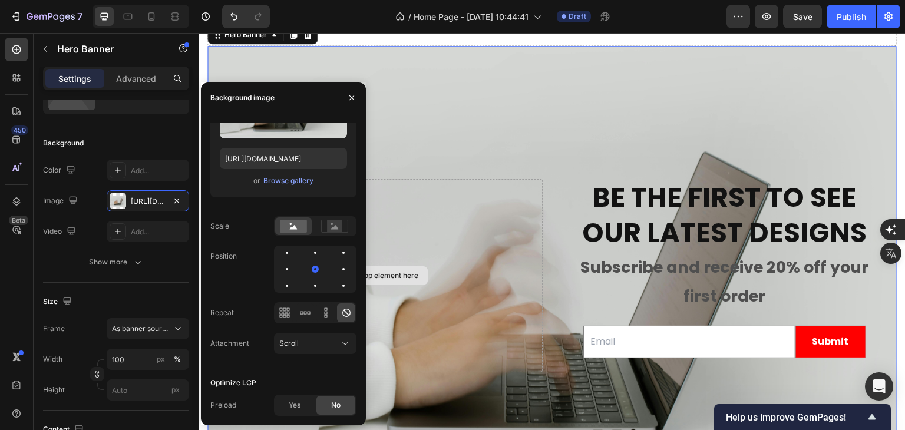
scroll to position [3867, 0]
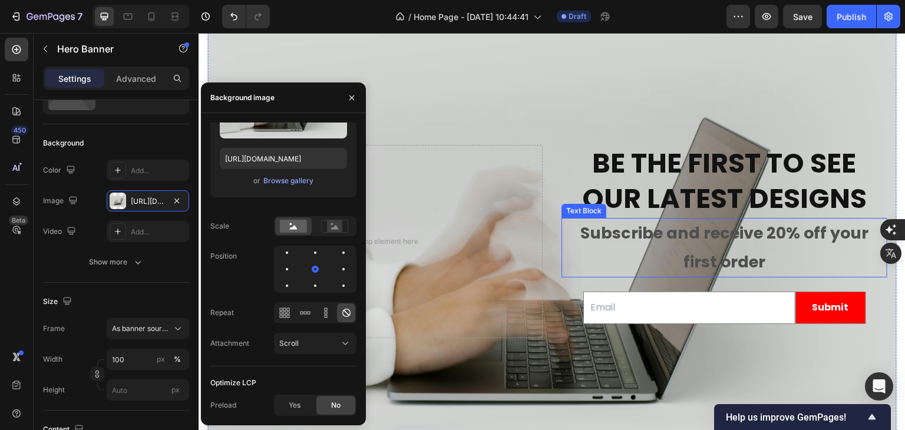
click at [570, 209] on div "Text Block" at bounding box center [584, 211] width 40 height 11
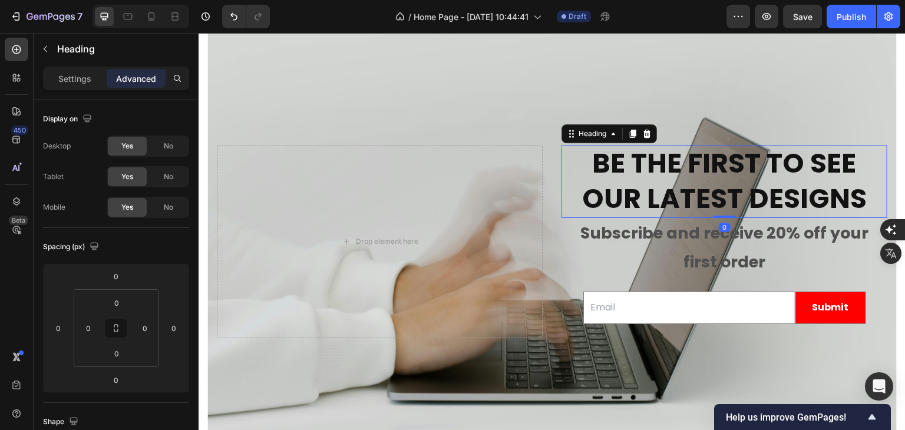
click at [568, 143] on div "Be the first to see our latest designs Heading 0 Subscribe and receive 20% off …" at bounding box center [552, 242] width 690 height 198
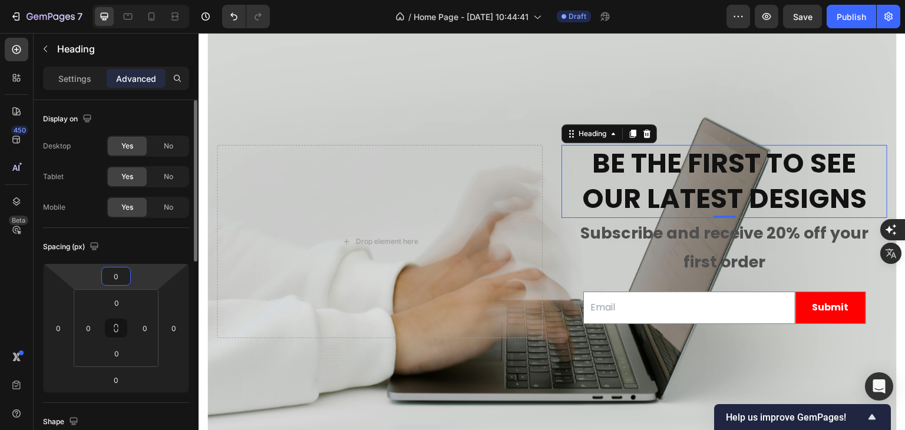
click at [120, 281] on input "0" at bounding box center [116, 277] width 24 height 18
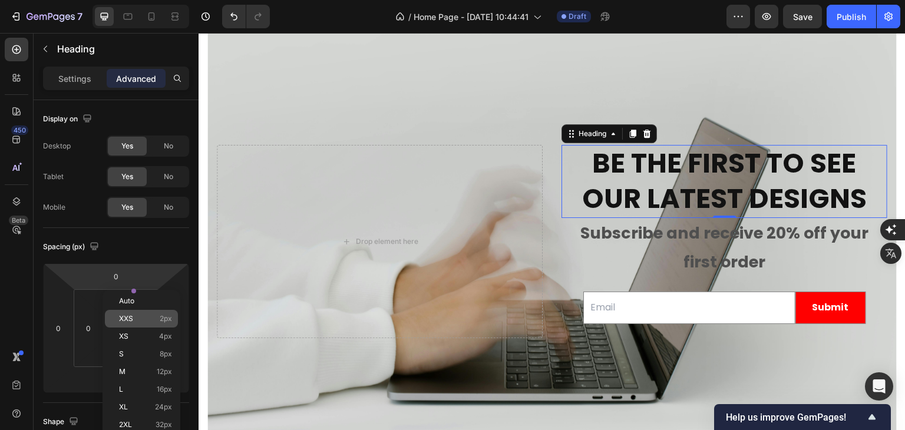
click at [125, 319] on span "XXS" at bounding box center [126, 319] width 14 height 8
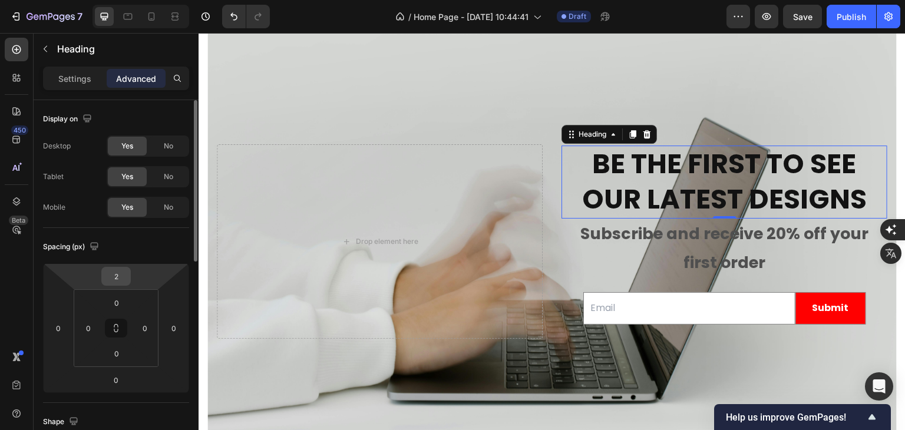
click at [124, 280] on input "2" at bounding box center [116, 277] width 24 height 18
type input "0"
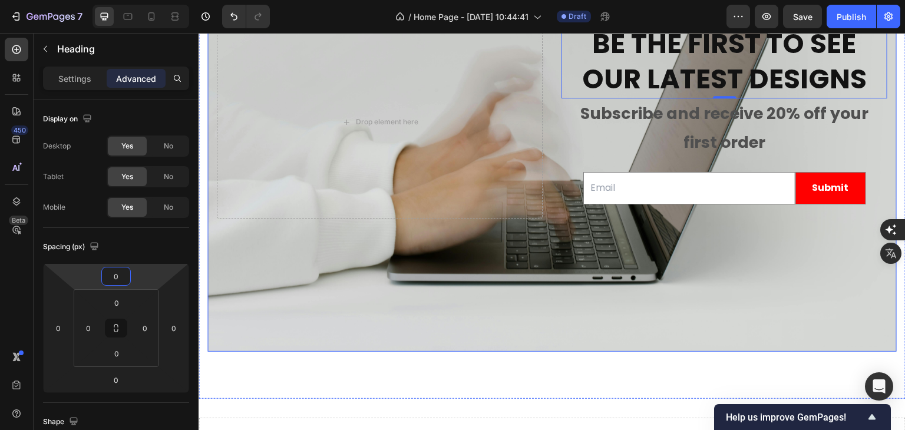
scroll to position [3985, 0]
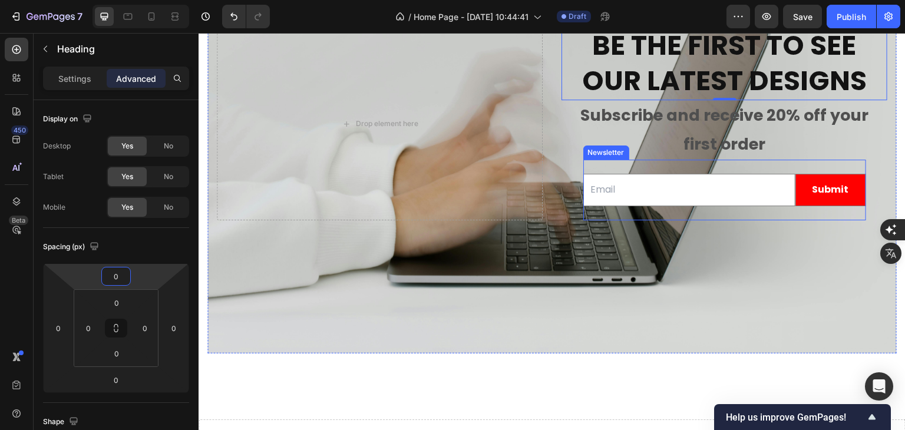
click at [606, 206] on div "Email Field Submit Submit Button Row Newsletter" at bounding box center [724, 190] width 283 height 61
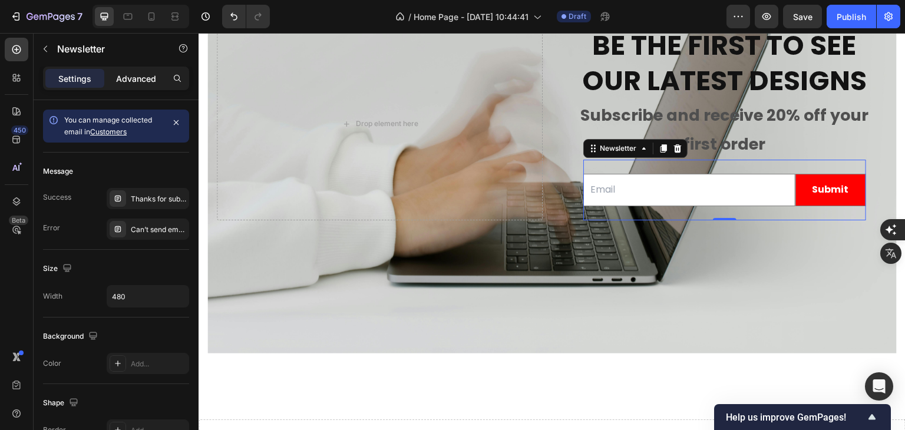
click at [141, 82] on p "Advanced" at bounding box center [136, 78] width 40 height 12
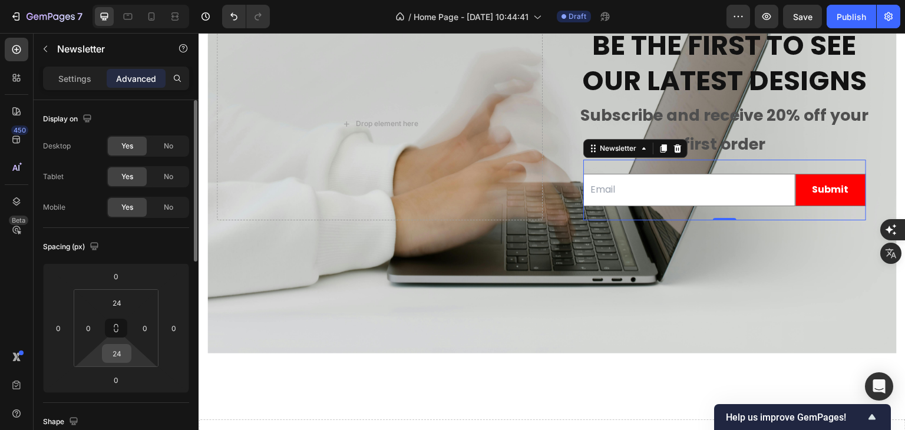
click at [120, 354] on input "24" at bounding box center [117, 354] width 24 height 18
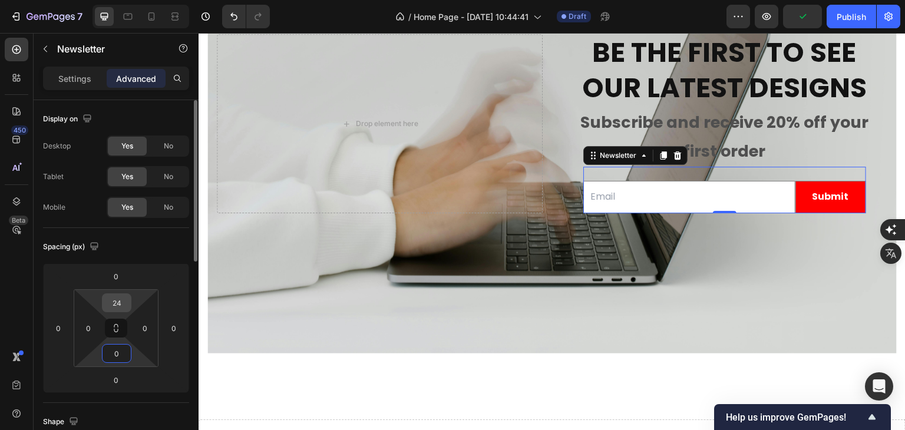
type input "0"
click at [129, 302] on div "24" at bounding box center [116, 302] width 29 height 19
drag, startPoint x: 124, startPoint y: 300, endPoint x: 115, endPoint y: 300, distance: 8.8
click at [115, 300] on input "24" at bounding box center [117, 303] width 24 height 18
type input "04"
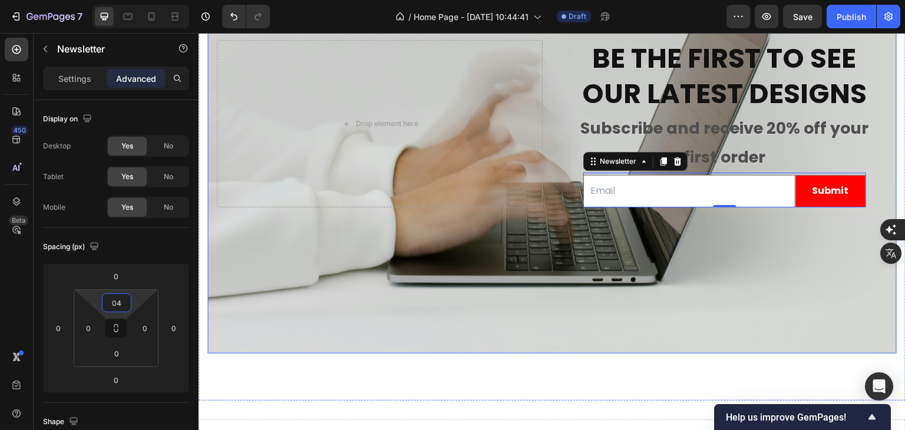
click at [513, 272] on div "Background Image" at bounding box center [552, 124] width 690 height 460
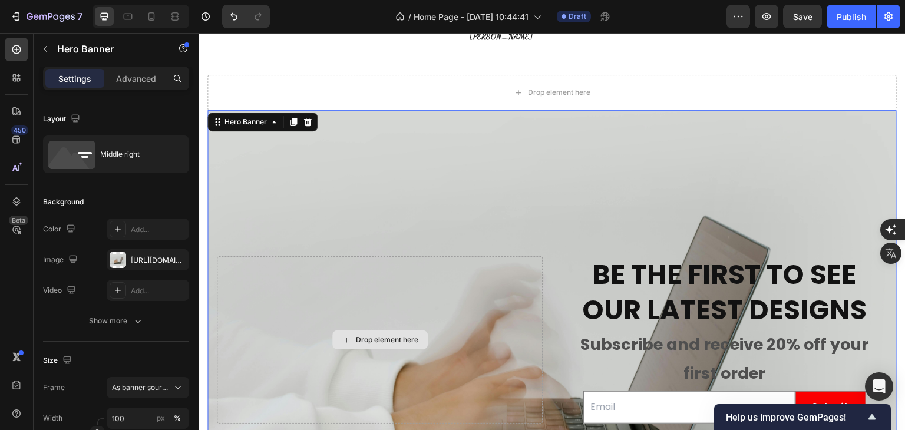
scroll to position [3749, 0]
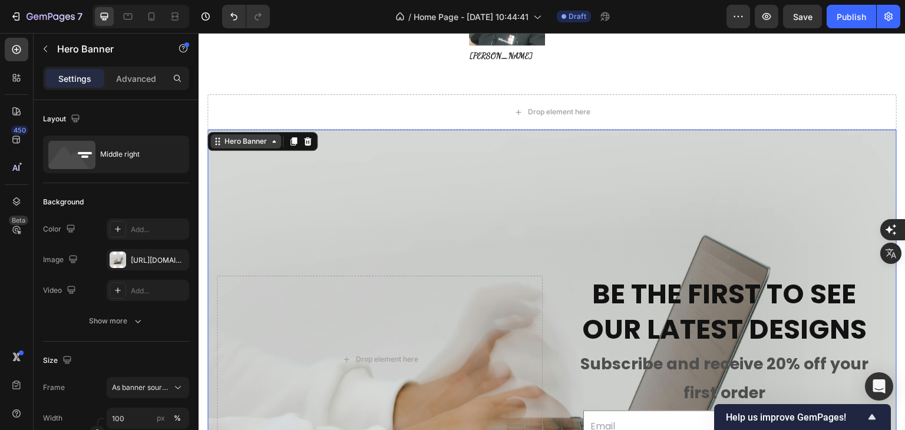
click at [226, 142] on div "Hero Banner" at bounding box center [245, 141] width 47 height 11
click at [140, 84] on p "Advanced" at bounding box center [136, 78] width 40 height 12
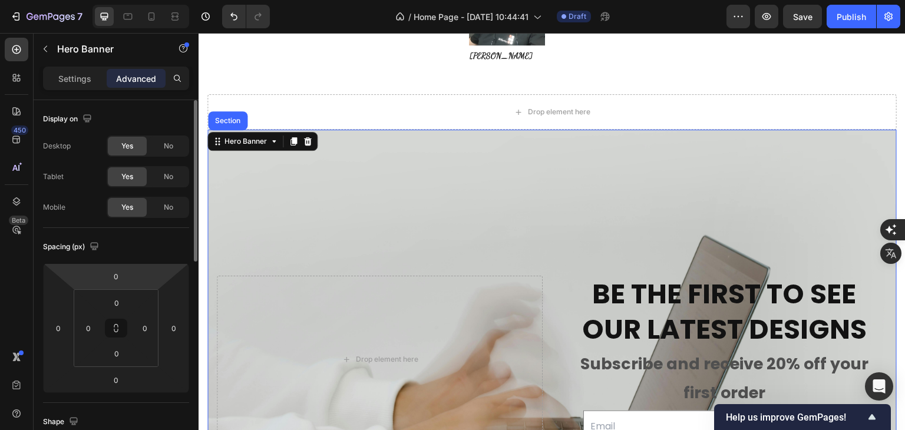
scroll to position [59, 0]
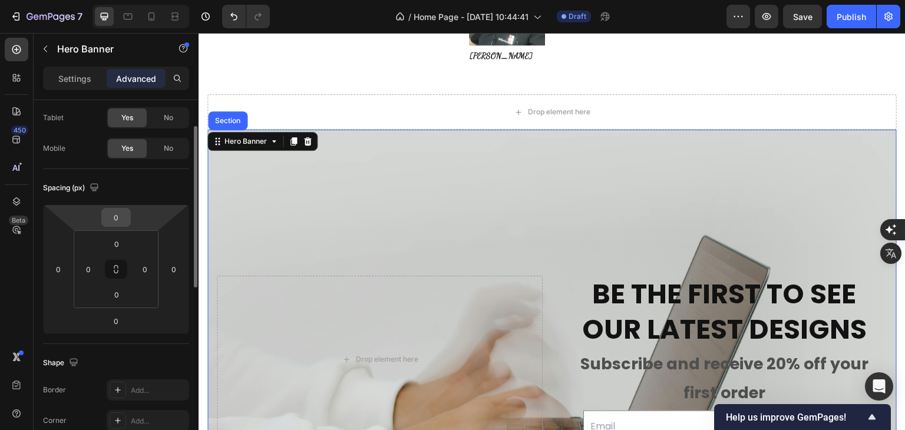
click at [125, 217] on input "0" at bounding box center [116, 218] width 24 height 18
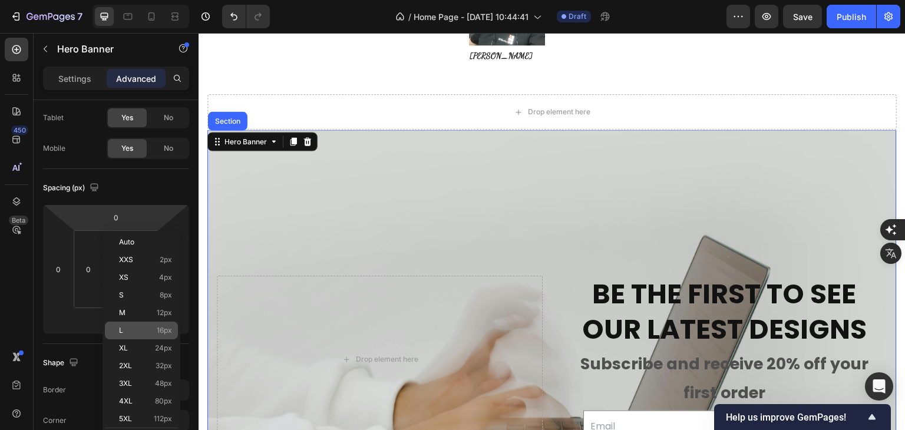
click at [124, 332] on p "L 16px" at bounding box center [145, 330] width 53 height 8
type input "16"
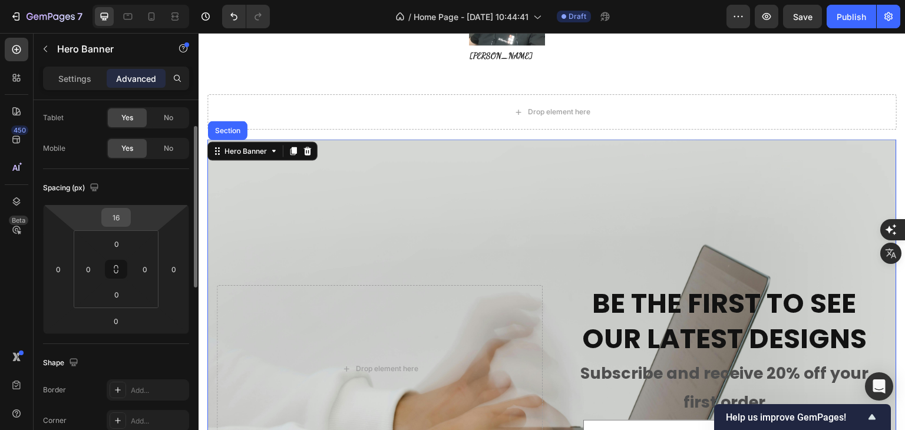
click at [129, 218] on div "16" at bounding box center [115, 217] width 29 height 19
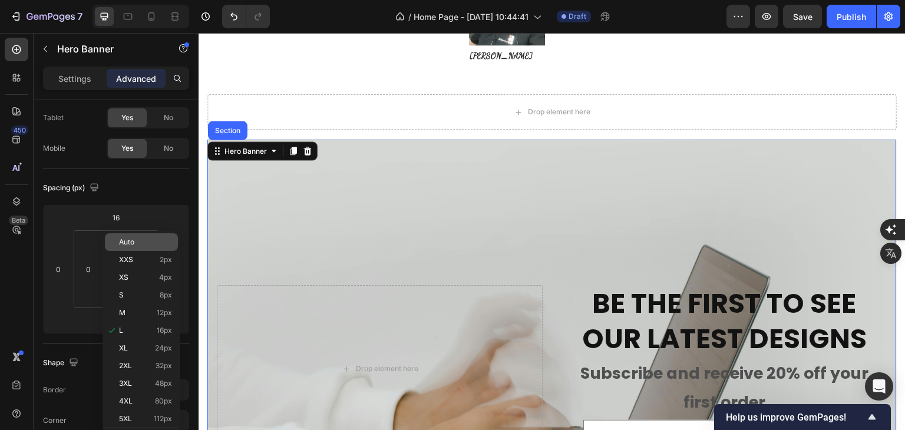
click at [136, 245] on p "Auto" at bounding box center [145, 242] width 53 height 8
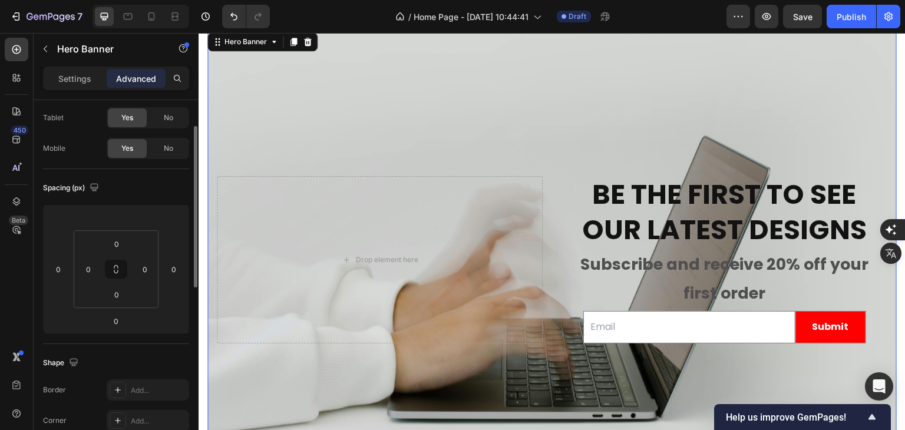
scroll to position [3808, 0]
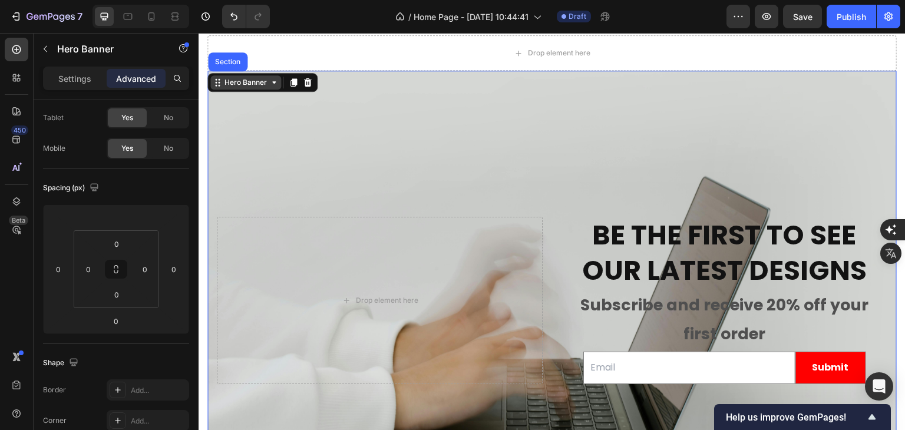
click at [219, 88] on div "Hero Banner" at bounding box center [245, 82] width 71 height 14
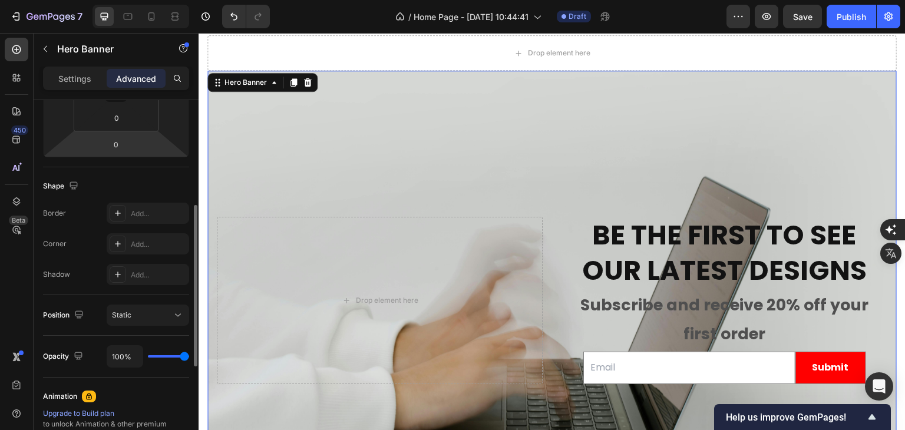
scroll to position [295, 0]
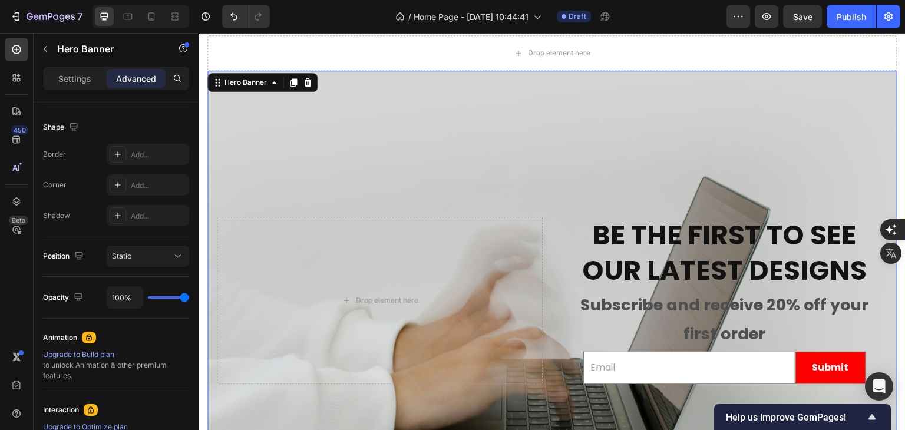
drag, startPoint x: 74, startPoint y: 81, endPoint x: 78, endPoint y: 92, distance: 11.9
click at [75, 81] on p "Settings" at bounding box center [74, 78] width 33 height 12
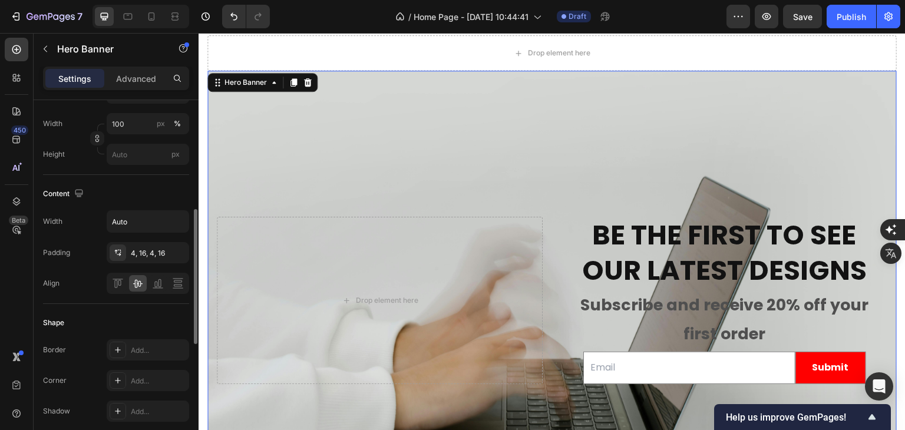
scroll to position [354, 0]
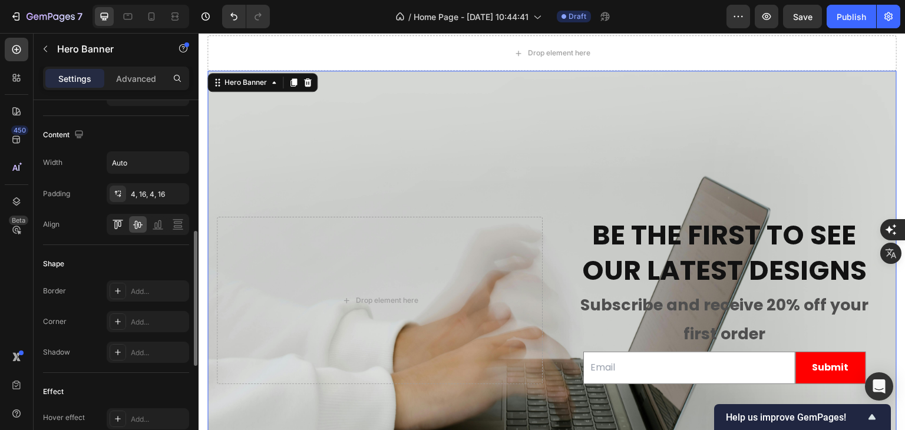
click at [118, 226] on icon at bounding box center [118, 225] width 12 height 12
click at [160, 223] on icon at bounding box center [158, 225] width 12 height 12
click at [176, 223] on icon at bounding box center [178, 225] width 12 height 12
click at [156, 225] on icon at bounding box center [158, 225] width 12 height 12
click at [141, 225] on icon at bounding box center [138, 225] width 12 height 12
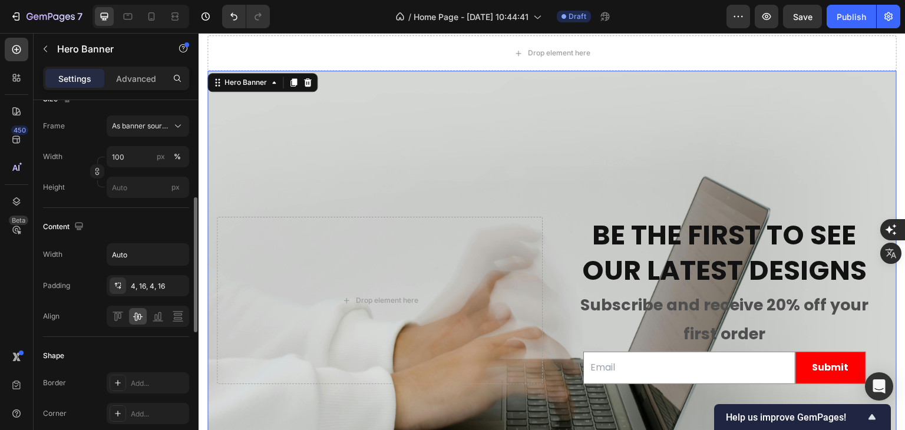
scroll to position [203, 0]
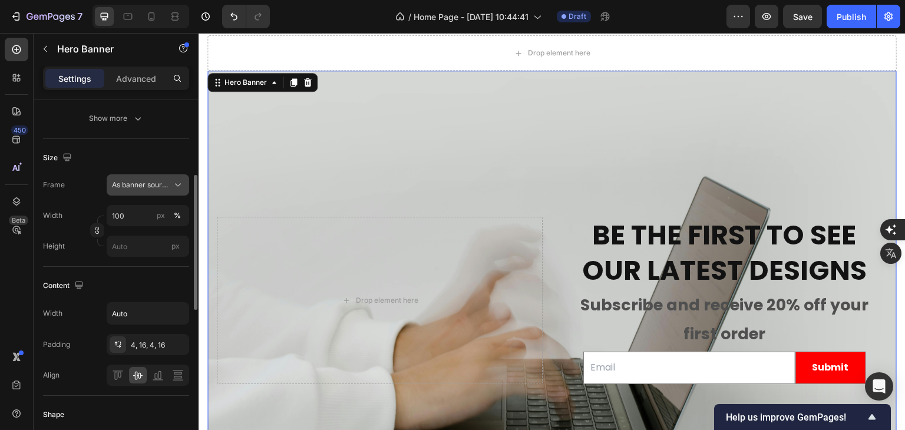
click at [167, 182] on span "As banner source" at bounding box center [141, 185] width 58 height 11
click at [125, 210] on input "100" at bounding box center [148, 215] width 83 height 21
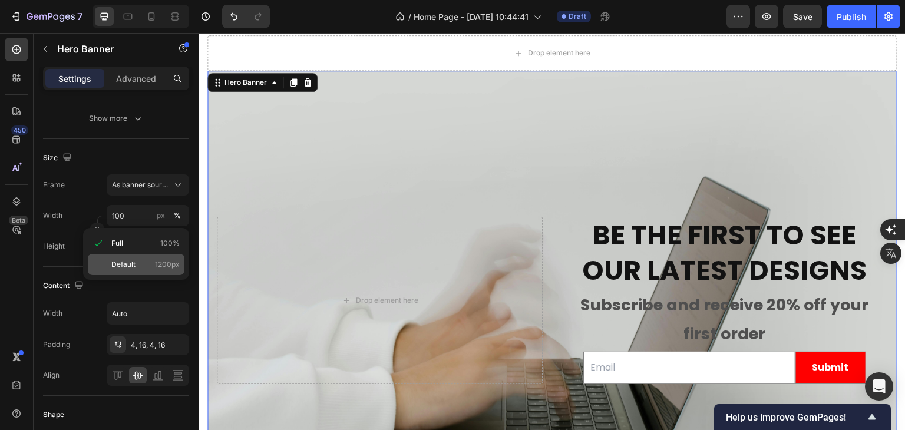
click at [121, 262] on span "Default" at bounding box center [123, 264] width 24 height 11
type input "1200"
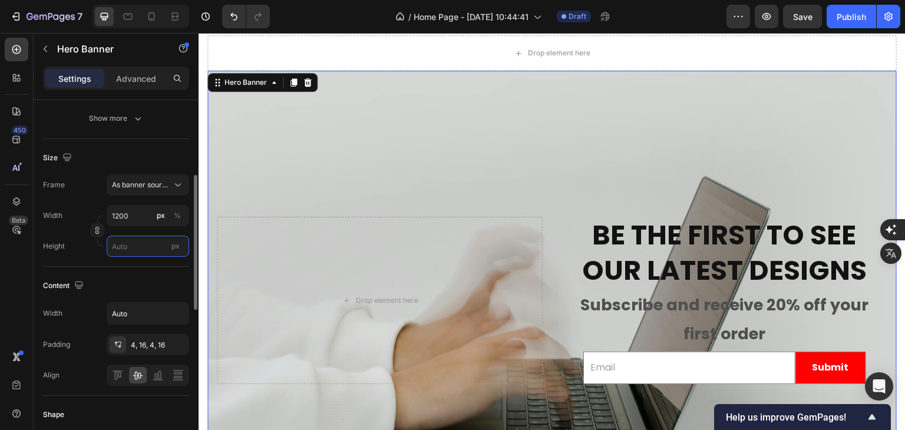
click at [134, 245] on input "px" at bounding box center [148, 246] width 83 height 21
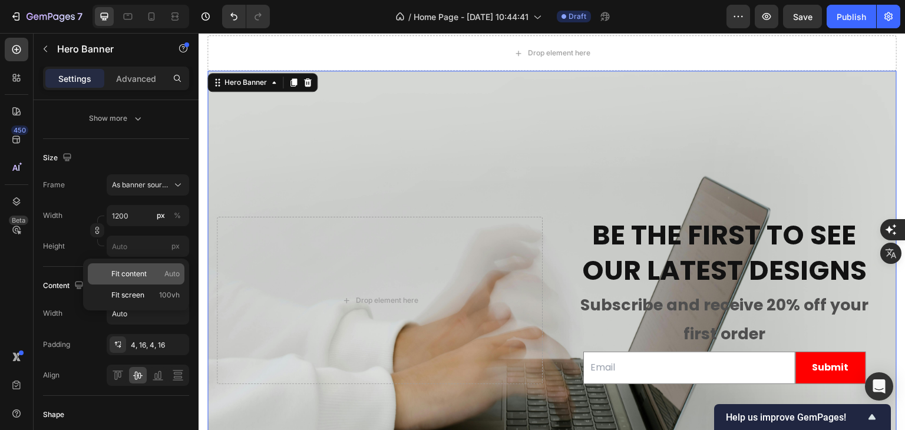
click at [136, 275] on span "Fit content" at bounding box center [128, 274] width 35 height 11
type input "Auto"
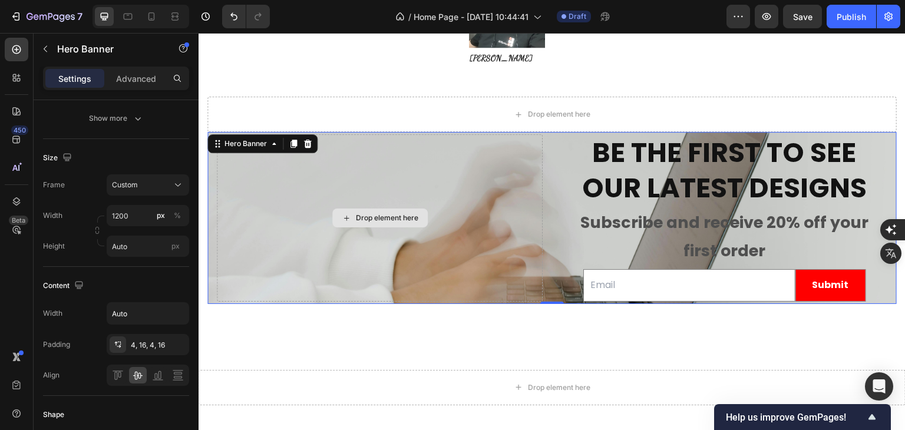
scroll to position [3749, 0]
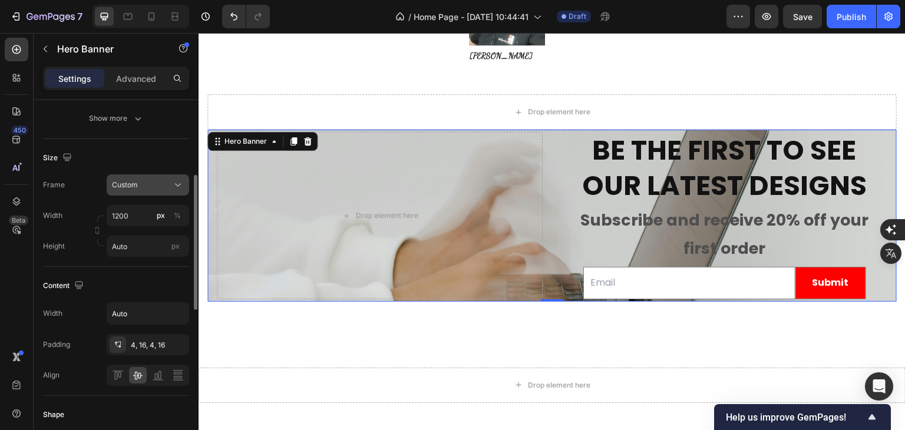
click at [177, 183] on icon at bounding box center [178, 185] width 12 height 12
click at [170, 250] on div "px" at bounding box center [176, 246] width 18 height 15
click at [170, 250] on input "Auto" at bounding box center [148, 246] width 83 height 21
click at [182, 312] on icon "button" at bounding box center [178, 314] width 12 height 12
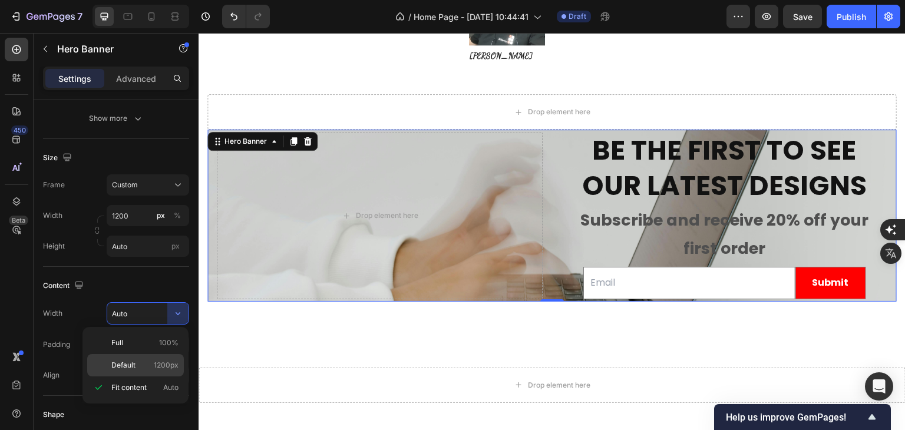
click at [153, 365] on p "Default 1200px" at bounding box center [144, 365] width 67 height 11
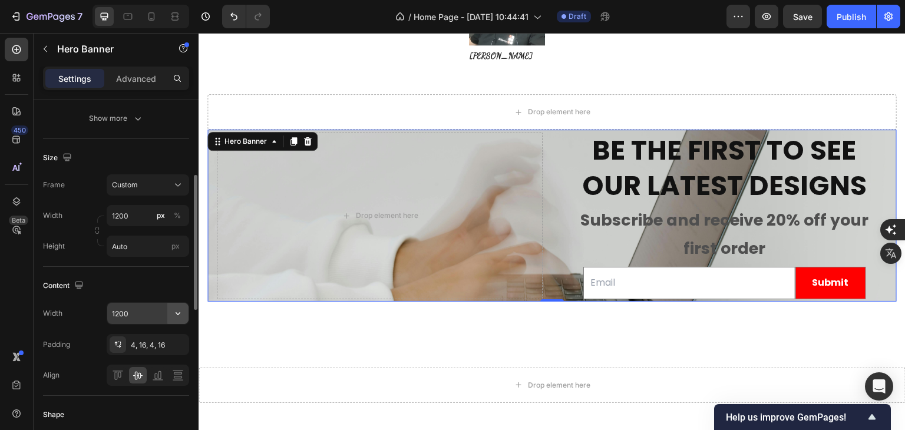
click at [176, 312] on icon "button" at bounding box center [178, 313] width 5 height 3
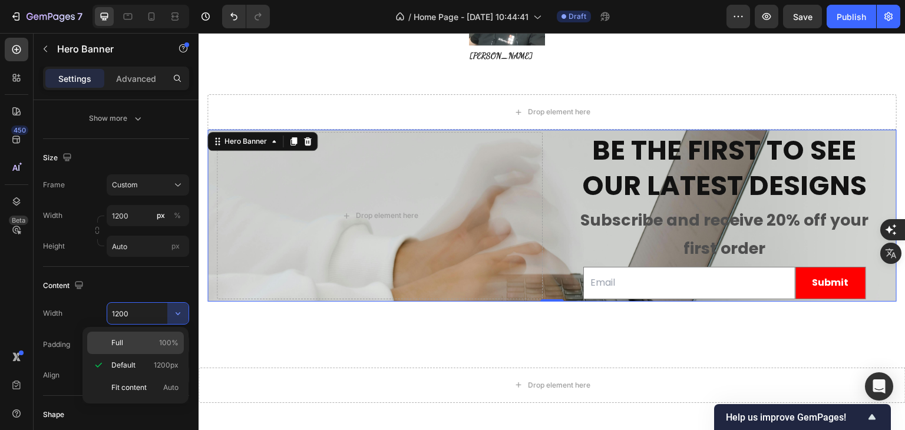
click at [158, 342] on p "Full 100%" at bounding box center [144, 343] width 67 height 11
type input "100%"
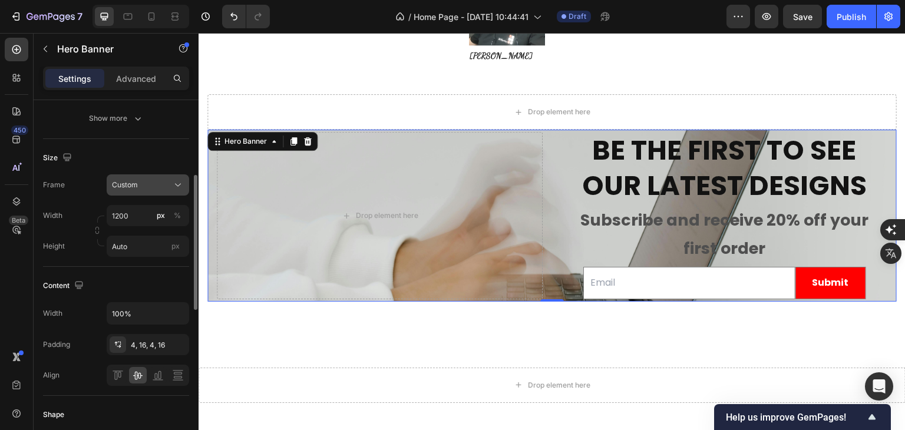
click at [177, 188] on icon at bounding box center [178, 185] width 12 height 12
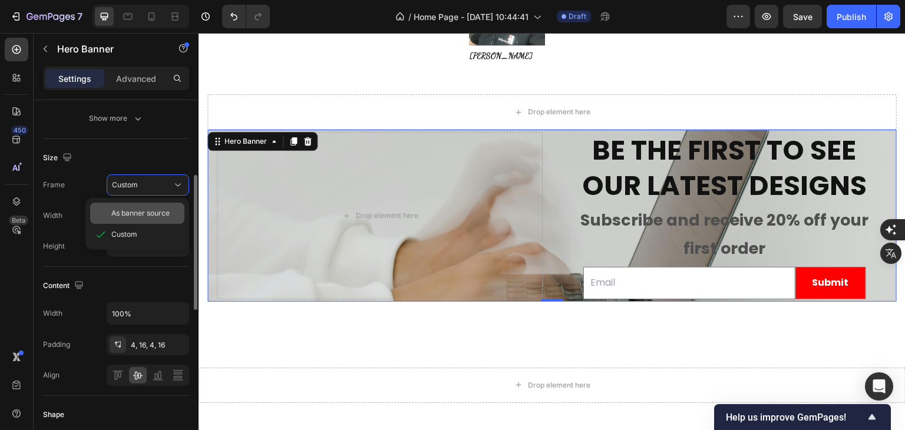
click at [167, 210] on span "As banner source" at bounding box center [140, 213] width 58 height 11
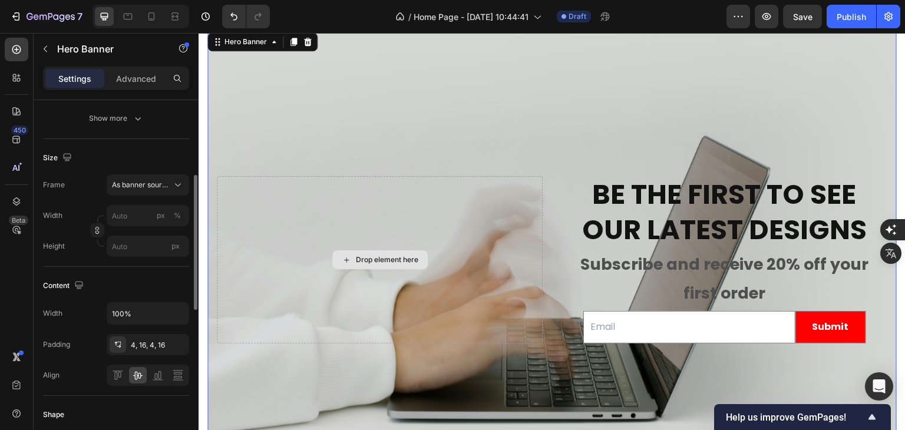
scroll to position [3808, 0]
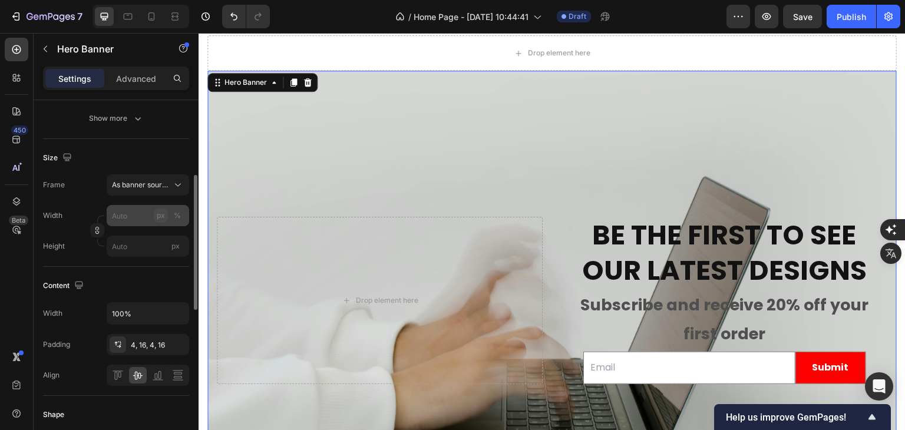
click at [154, 219] on button "px" at bounding box center [161, 216] width 14 height 14
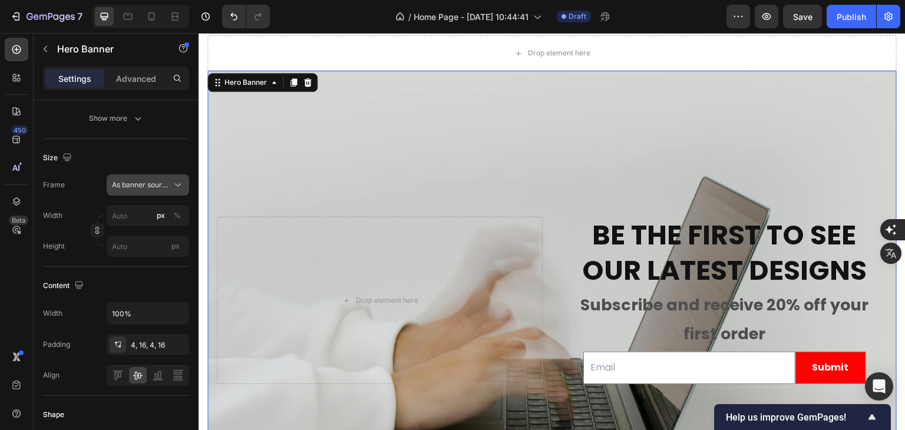
click at [175, 186] on icon at bounding box center [178, 185] width 12 height 12
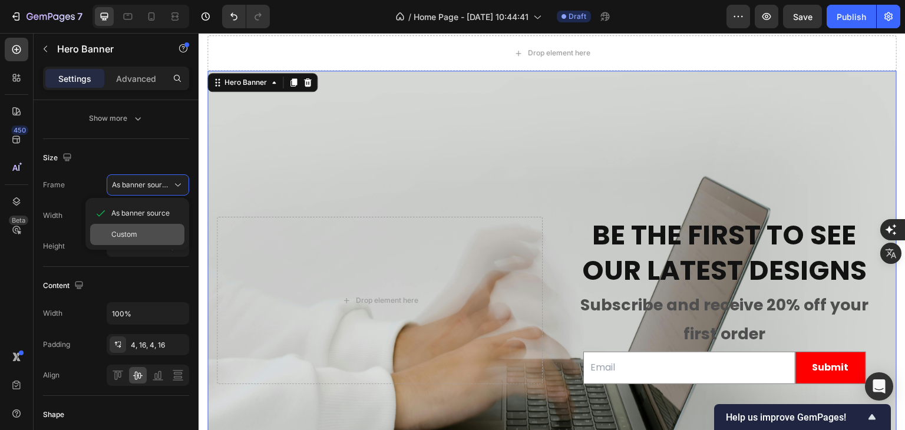
click at [158, 229] on div "Custom" at bounding box center [145, 234] width 68 height 11
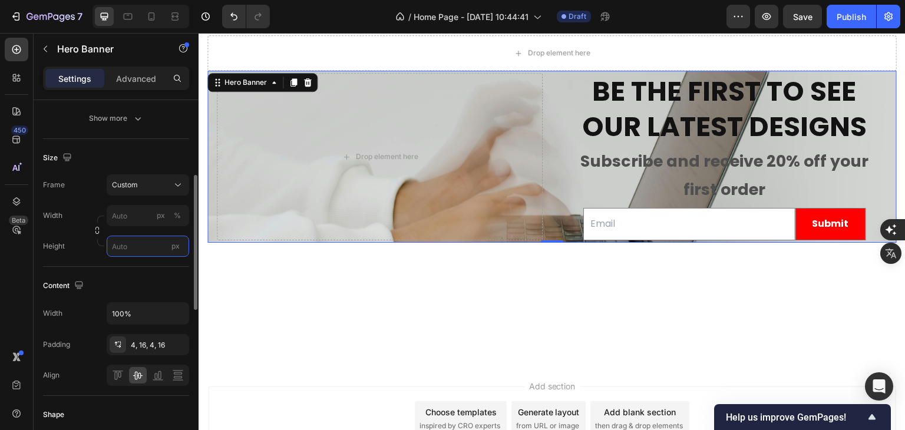
click at [141, 246] on input "px" at bounding box center [148, 246] width 83 height 21
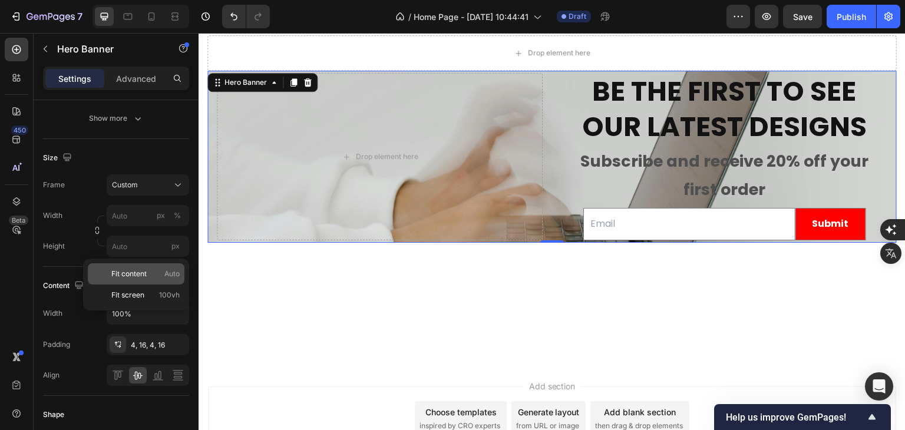
click at [140, 279] on span "Fit content" at bounding box center [128, 274] width 35 height 11
type input "100"
type input "Auto"
click at [140, 279] on div "Content" at bounding box center [116, 285] width 146 height 19
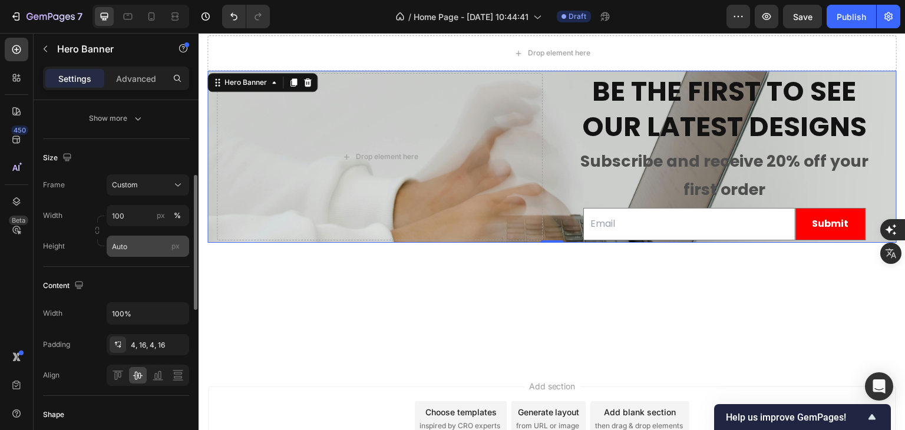
click at [176, 246] on span "px" at bounding box center [175, 246] width 8 height 9
click at [176, 246] on input "Auto" at bounding box center [148, 246] width 83 height 21
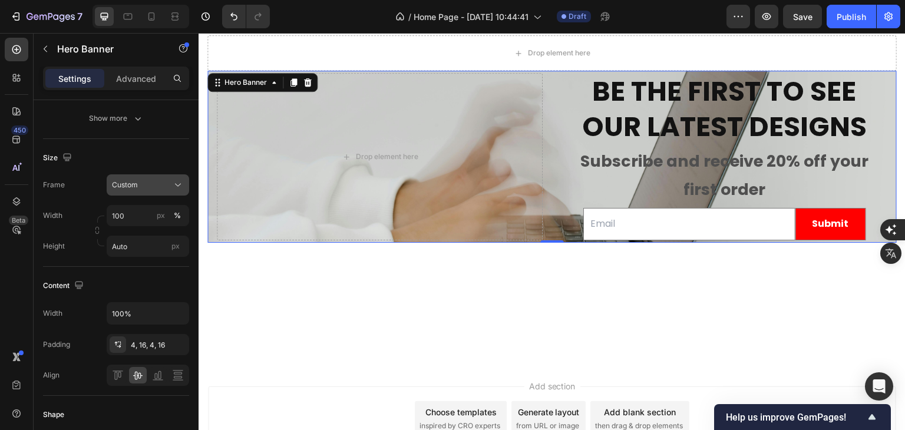
click at [182, 187] on icon at bounding box center [178, 185] width 12 height 12
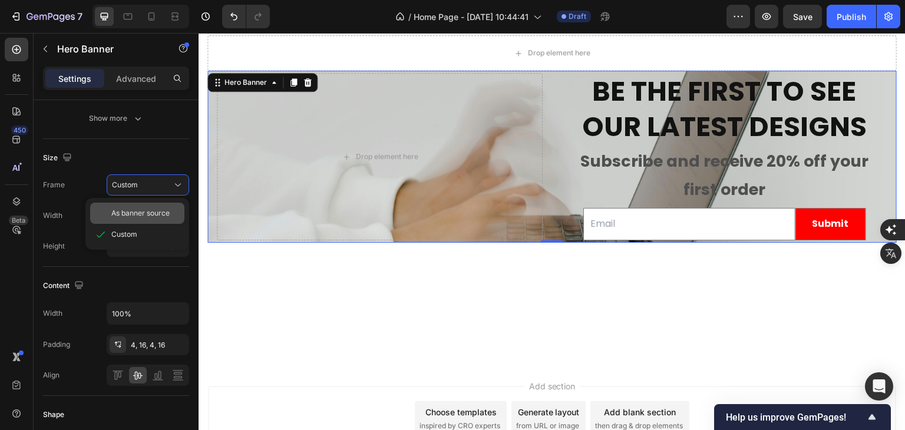
click at [173, 213] on div "As banner source" at bounding box center [145, 213] width 68 height 11
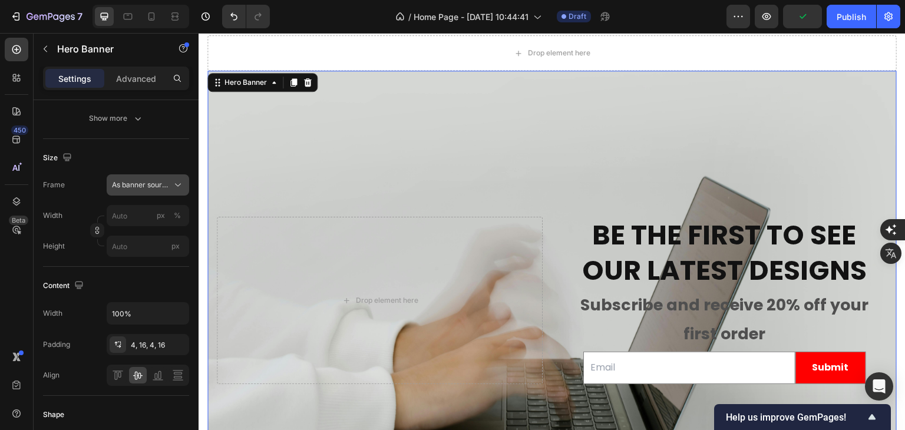
click at [179, 185] on icon at bounding box center [178, 185] width 6 height 3
click at [178, 185] on icon at bounding box center [178, 185] width 6 height 3
click at [160, 250] on input "px" at bounding box center [148, 246] width 83 height 21
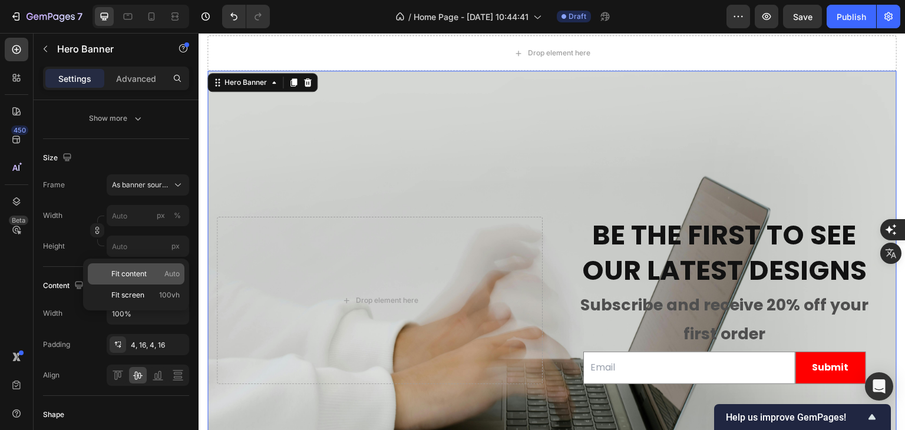
click at [157, 274] on p "Fit content Auto" at bounding box center [145, 274] width 68 height 11
type input "100"
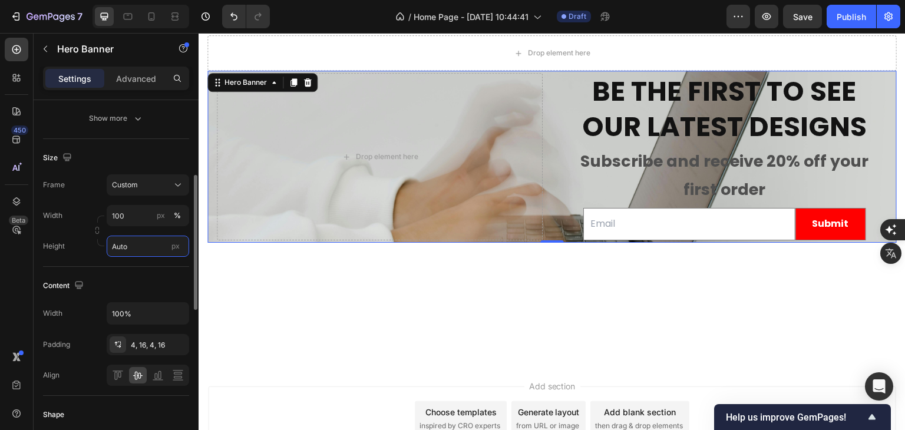
click at [133, 244] on input "Auto" at bounding box center [148, 246] width 83 height 21
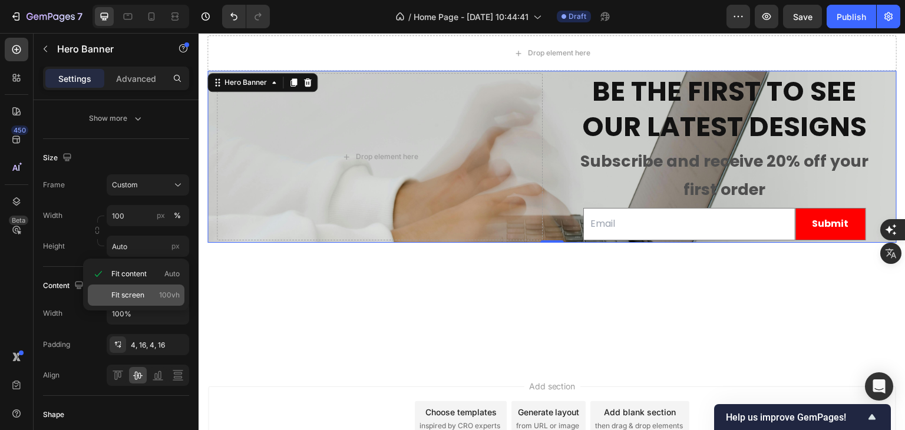
click at [138, 291] on span "Fit screen" at bounding box center [127, 295] width 33 height 11
type input "100 vh"
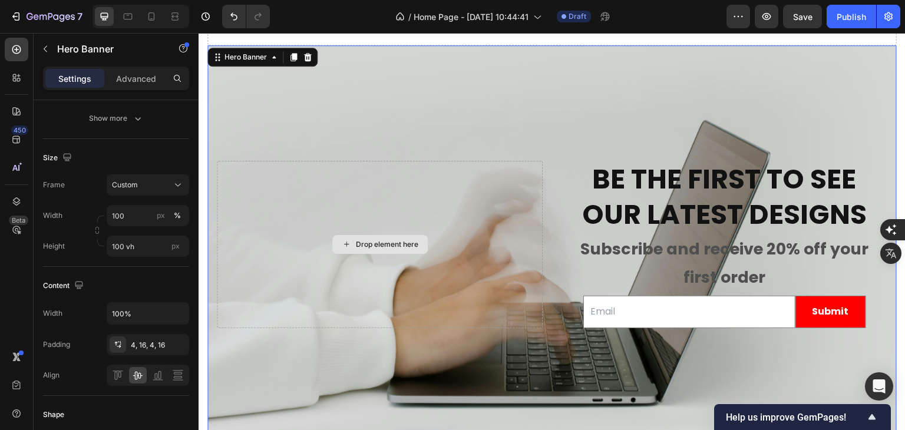
scroll to position [3867, 0]
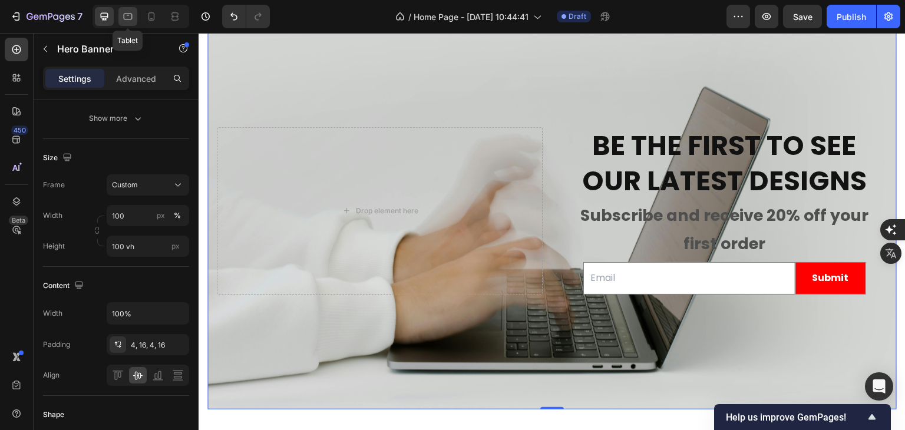
click at [131, 16] on icon at bounding box center [128, 17] width 9 height 6
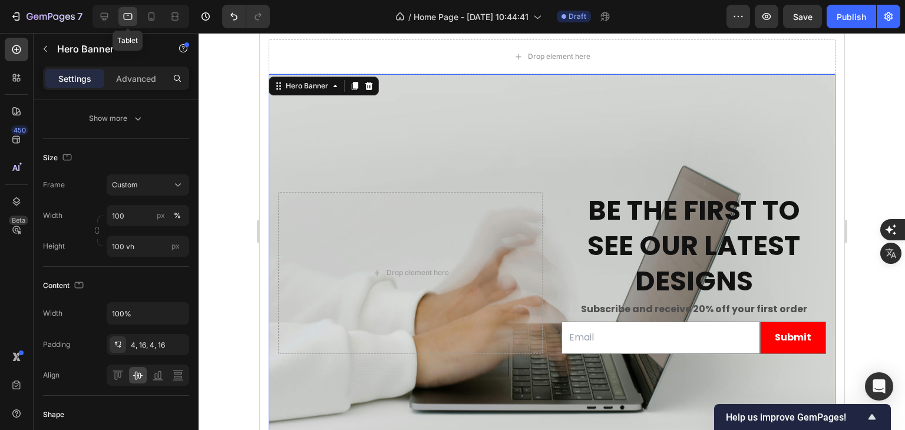
scroll to position [3878, 0]
click at [151, 17] on icon at bounding box center [152, 17] width 12 height 12
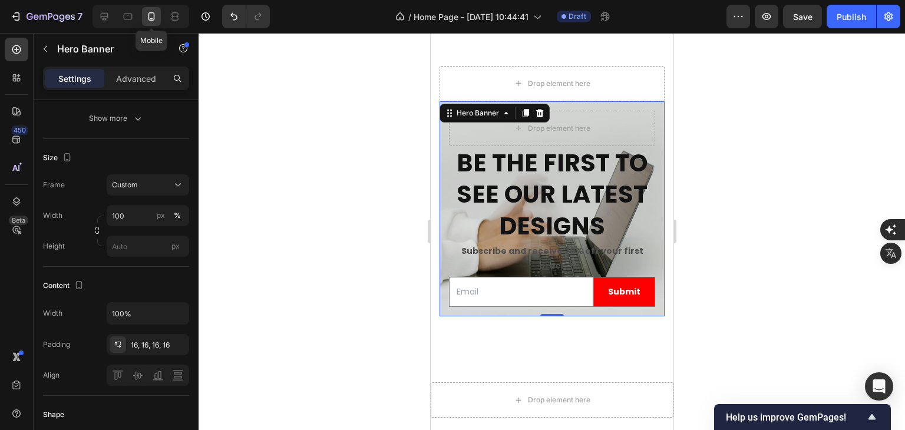
scroll to position [3982, 0]
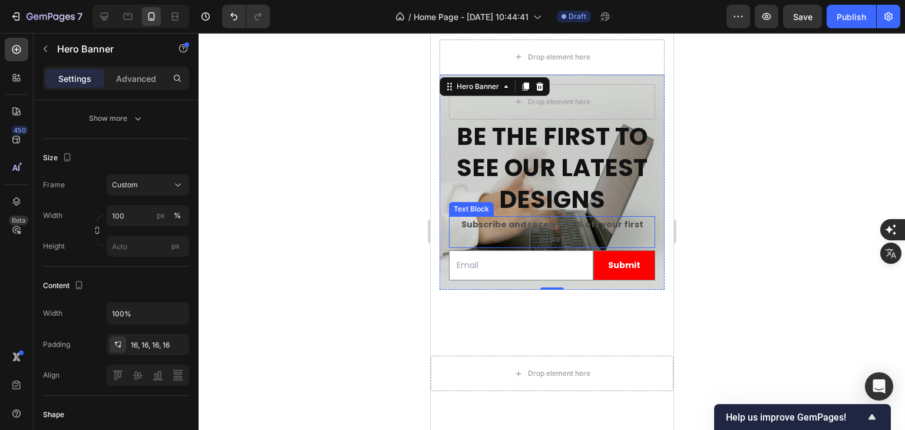
click at [456, 210] on div "Text Block" at bounding box center [471, 209] width 40 height 11
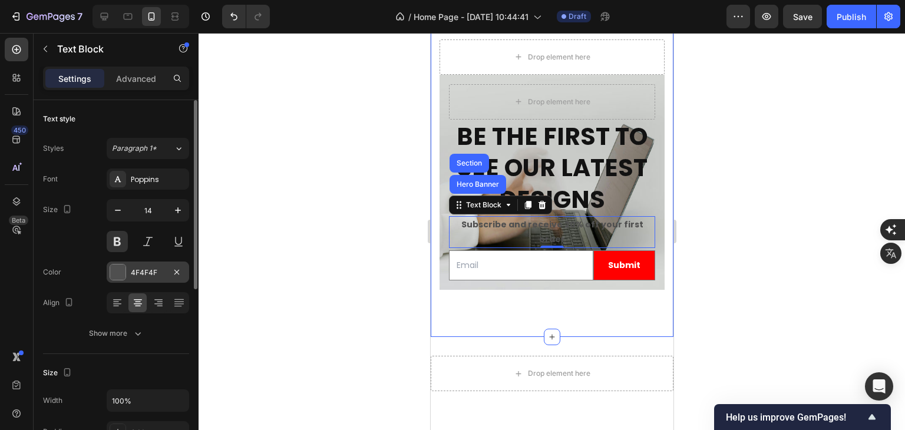
click at [122, 273] on div at bounding box center [117, 272] width 15 height 15
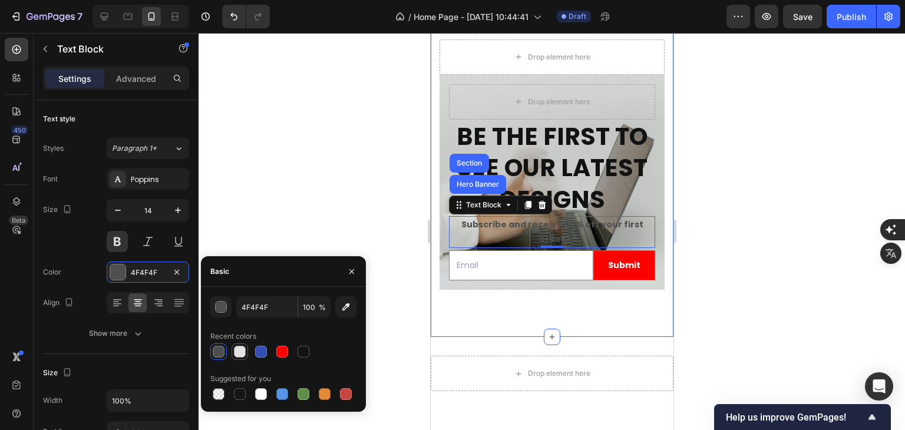
click at [241, 354] on div at bounding box center [240, 352] width 12 height 12
type input "E2E2E2"
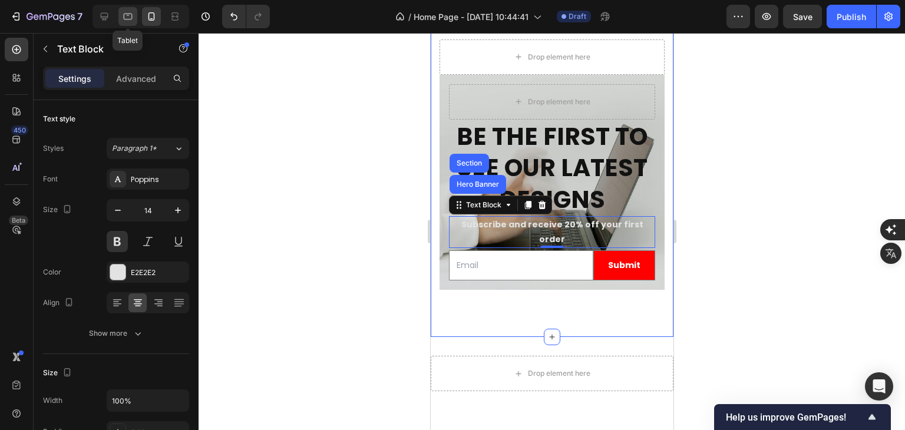
click at [128, 20] on icon at bounding box center [128, 17] width 12 height 12
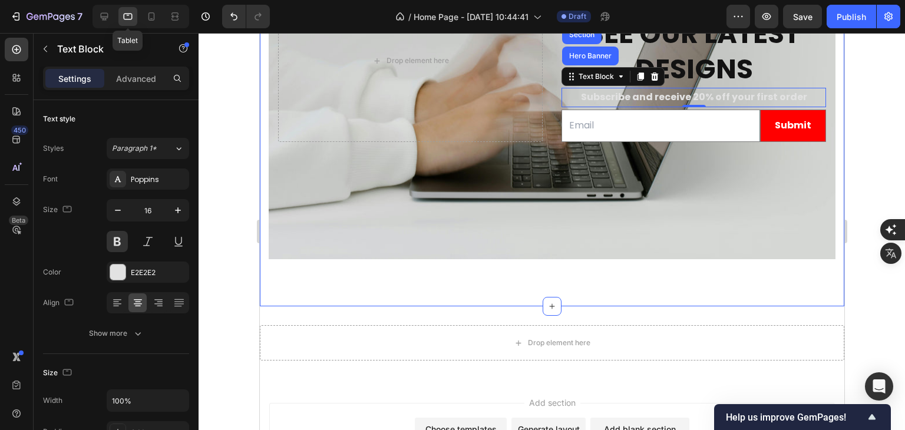
scroll to position [4103, 0]
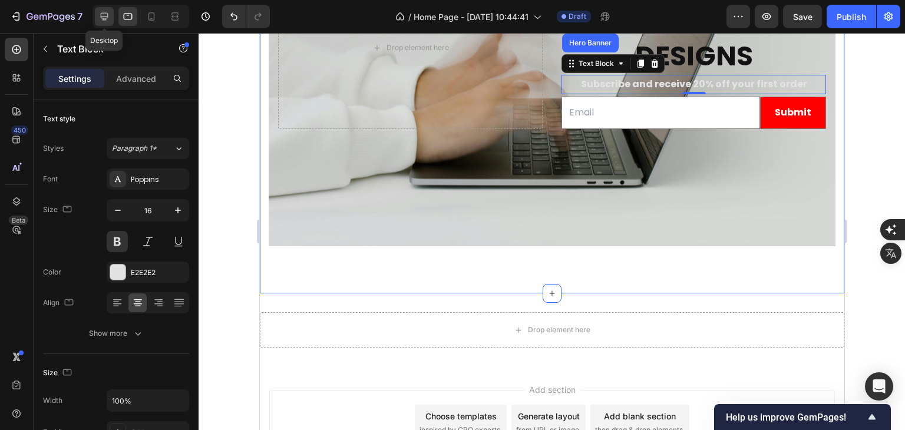
click at [108, 18] on icon at bounding box center [104, 17] width 12 height 12
type input "27"
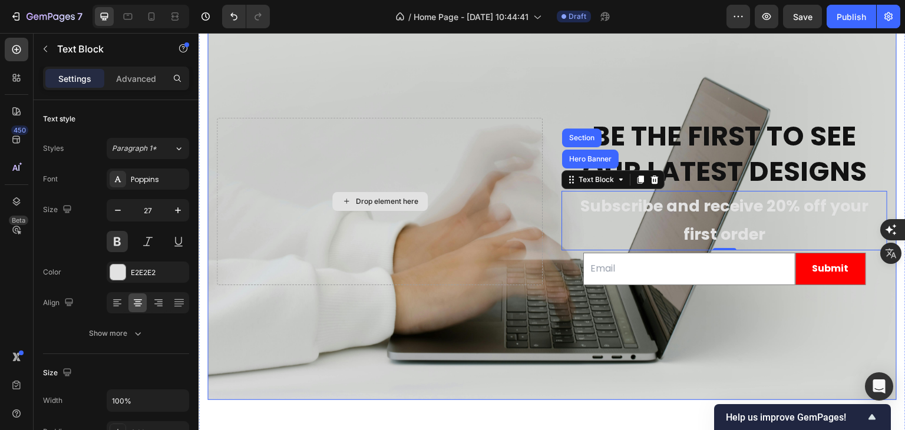
scroll to position [3875, 0]
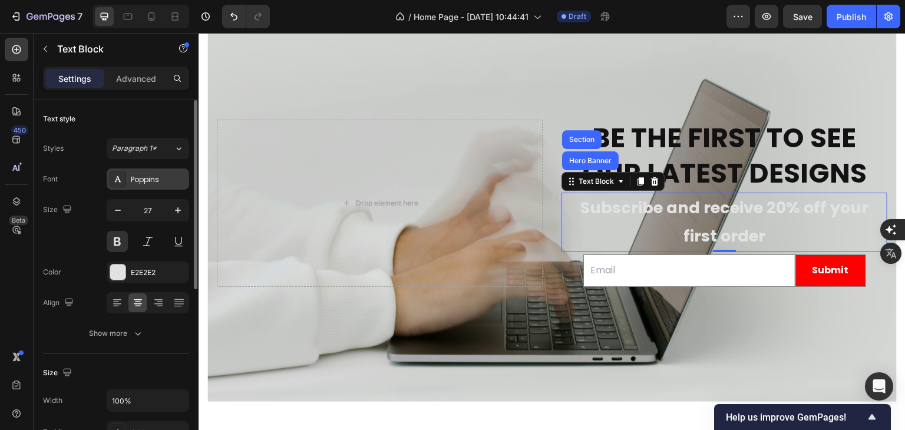
click at [161, 184] on div "Poppins" at bounding box center [158, 179] width 55 height 11
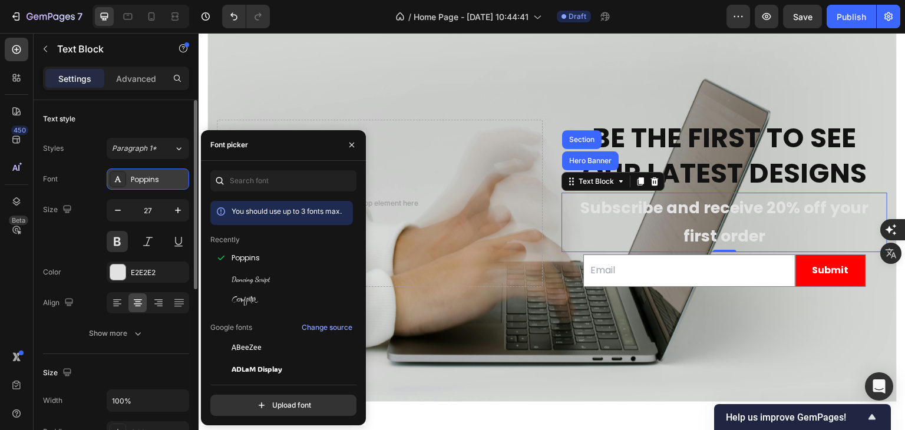
click at [162, 184] on div "Poppins" at bounding box center [158, 179] width 55 height 11
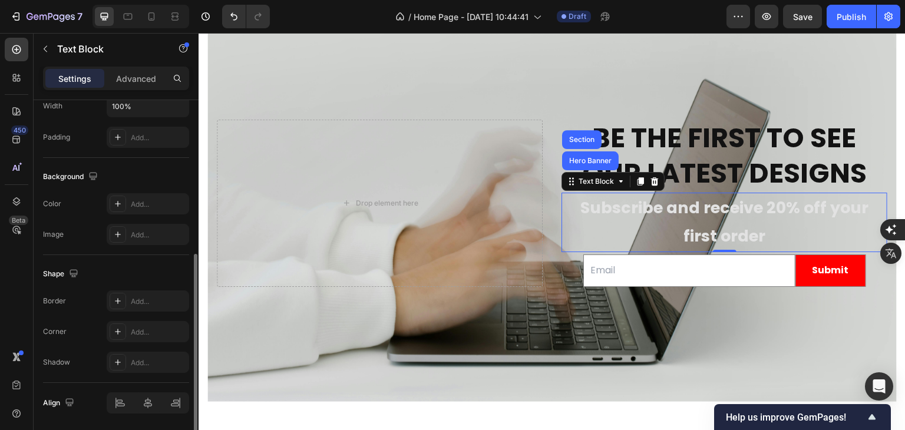
scroll to position [334, 0]
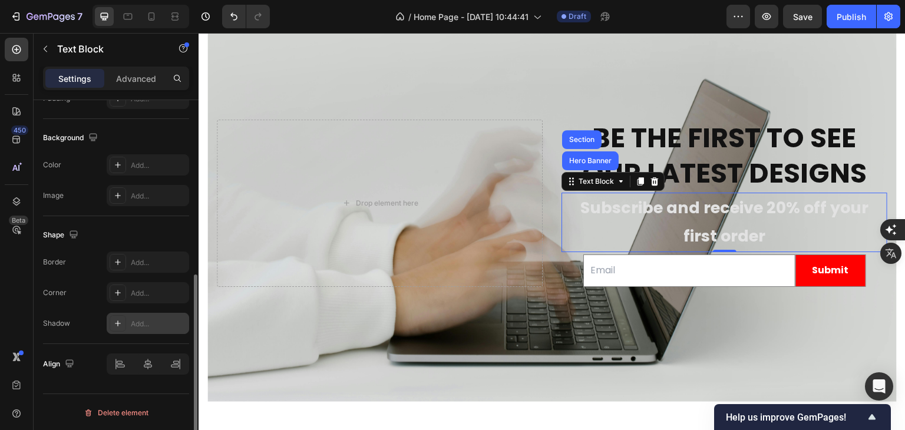
click at [120, 323] on icon at bounding box center [117, 323] width 9 height 9
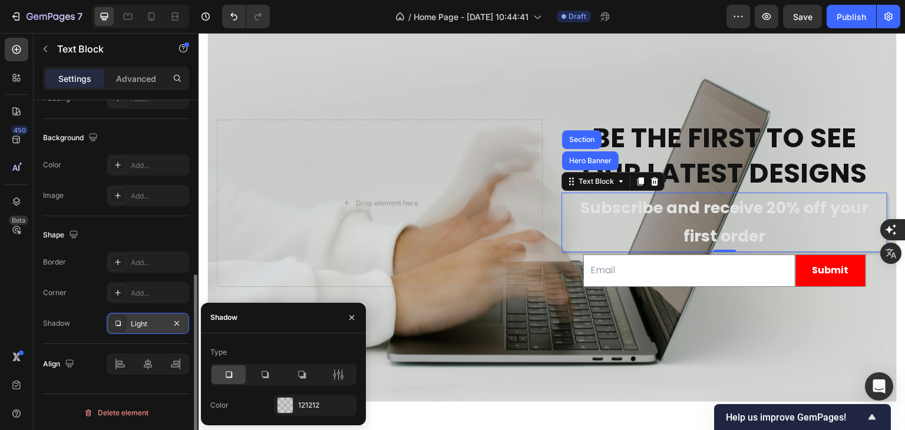
click at [227, 374] on icon at bounding box center [229, 375] width 12 height 12
click at [289, 403] on div at bounding box center [285, 405] width 15 height 15
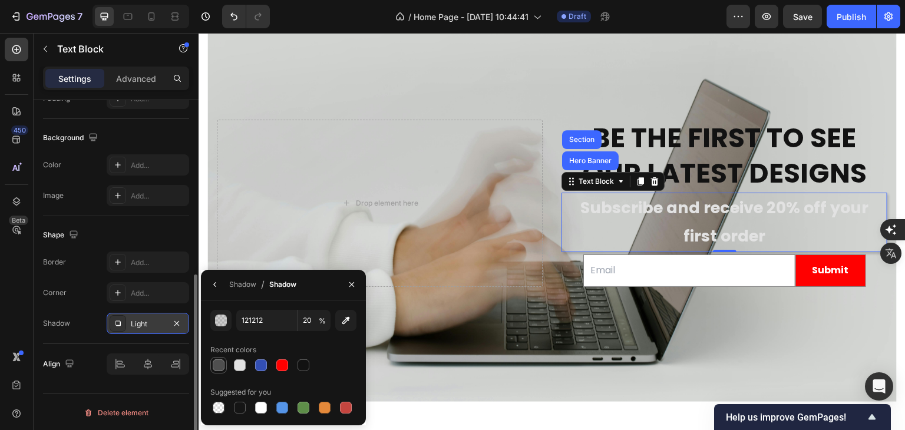
click at [221, 368] on div at bounding box center [219, 366] width 12 height 12
type input "4F4F4F"
type input "100"
click at [236, 15] on icon "Undo/Redo" at bounding box center [233, 17] width 7 height 8
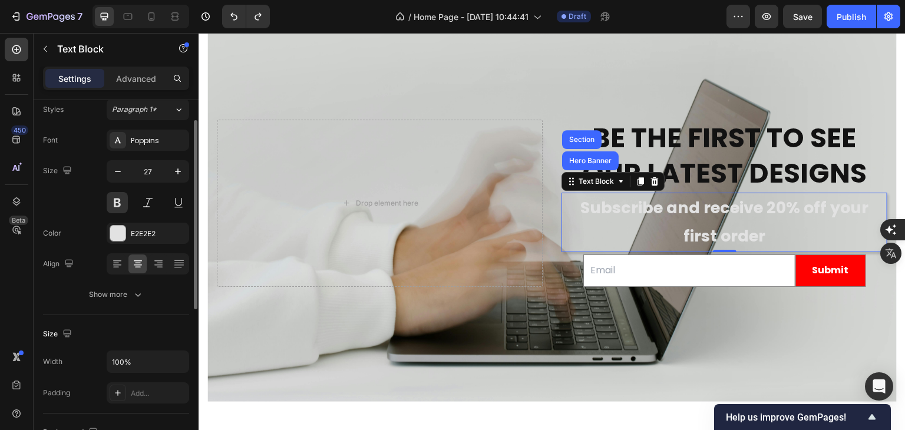
scroll to position [0, 0]
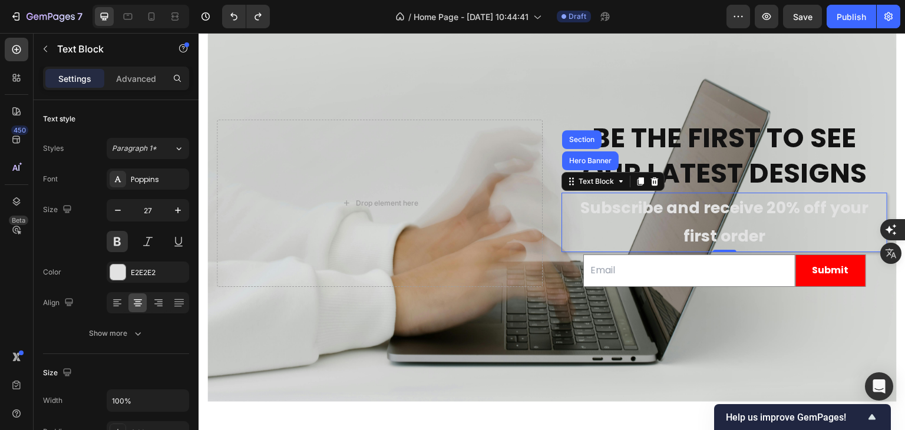
click at [581, 204] on p "Subscribe and receive 20% off your first order" at bounding box center [725, 222] width 324 height 57
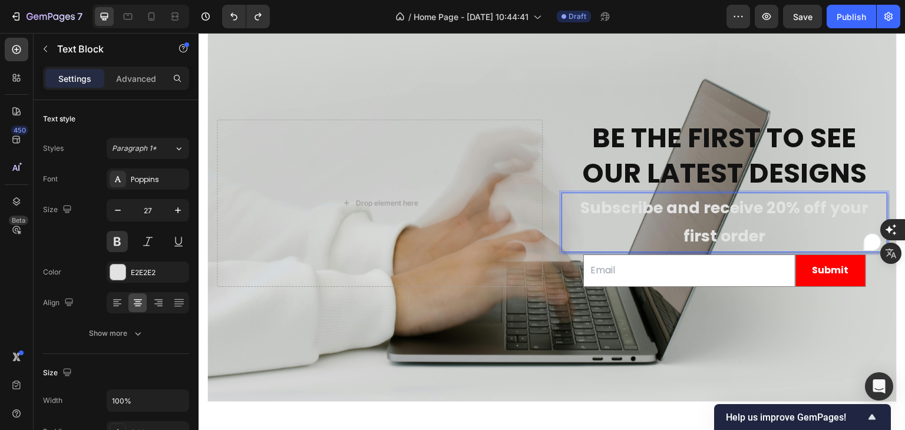
click at [581, 204] on p "Subscribe and receive 20% off your first order" at bounding box center [725, 222] width 324 height 57
click at [581, 207] on p "Subscribe and receive 20% off your first order" at bounding box center [725, 222] width 324 height 57
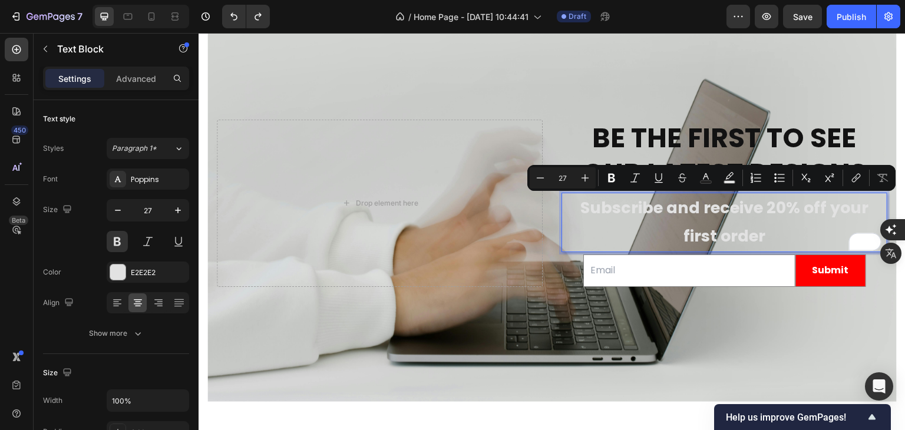
drag, startPoint x: 579, startPoint y: 208, endPoint x: 781, endPoint y: 236, distance: 204.0
click at [682, 236] on p "Subscribe and receive 20% off your first order" at bounding box center [725, 222] width 324 height 57
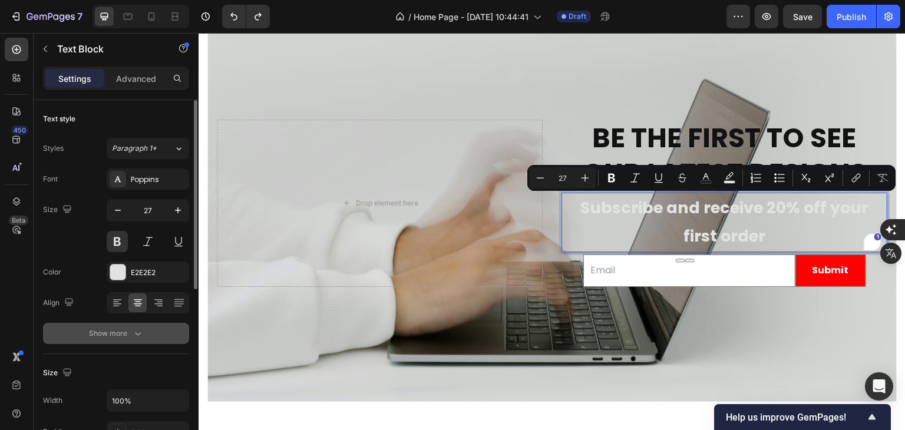
click at [139, 336] on icon "button" at bounding box center [138, 334] width 12 height 12
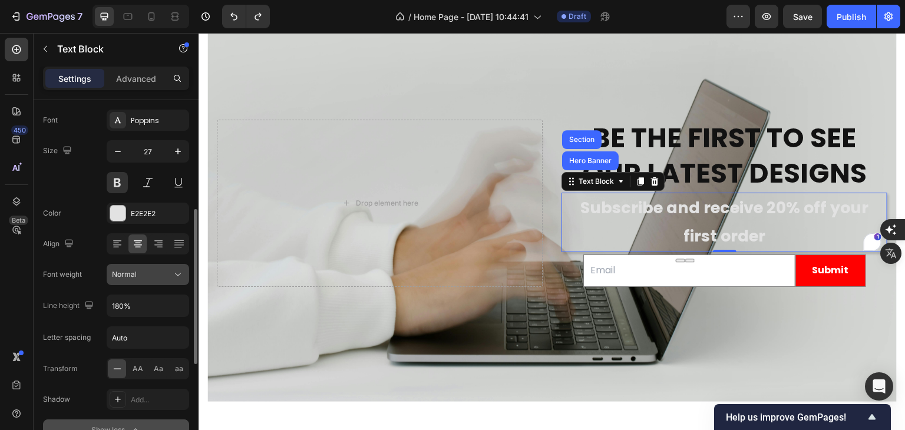
scroll to position [118, 0]
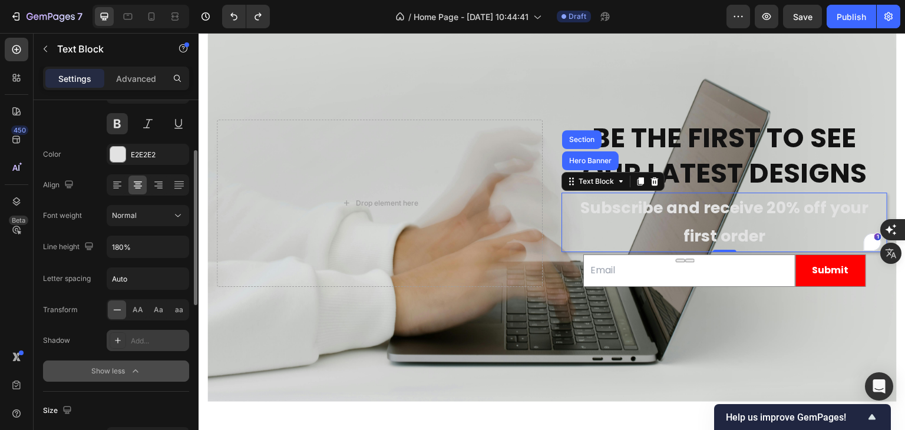
click at [126, 340] on div at bounding box center [118, 340] width 17 height 17
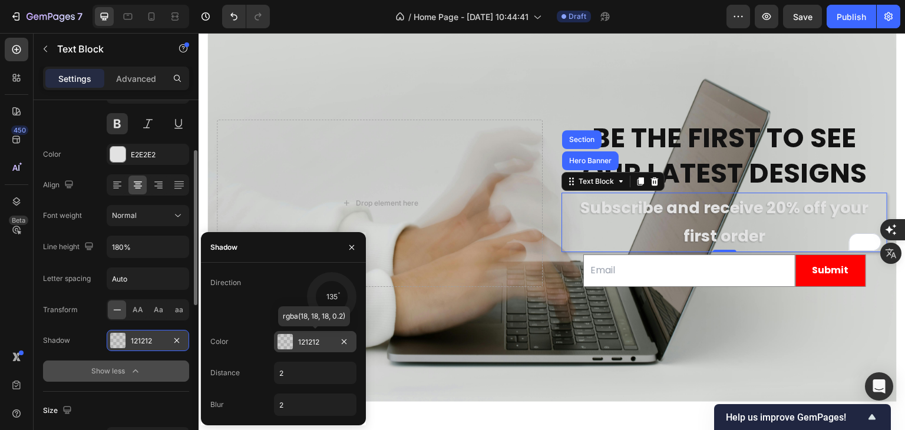
click at [290, 340] on div at bounding box center [285, 341] width 15 height 15
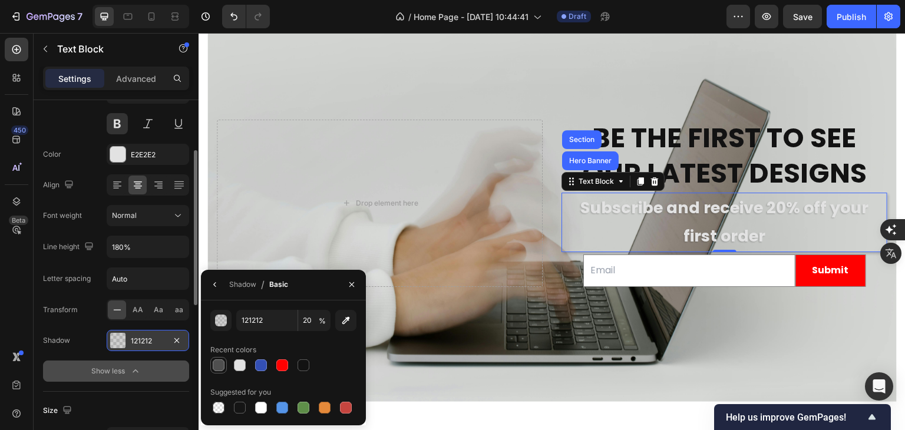
click at [217, 371] on div at bounding box center [219, 365] width 14 height 14
type input "4F4F4F"
type input "100"
click at [85, 133] on div "Size 27" at bounding box center [116, 107] width 146 height 53
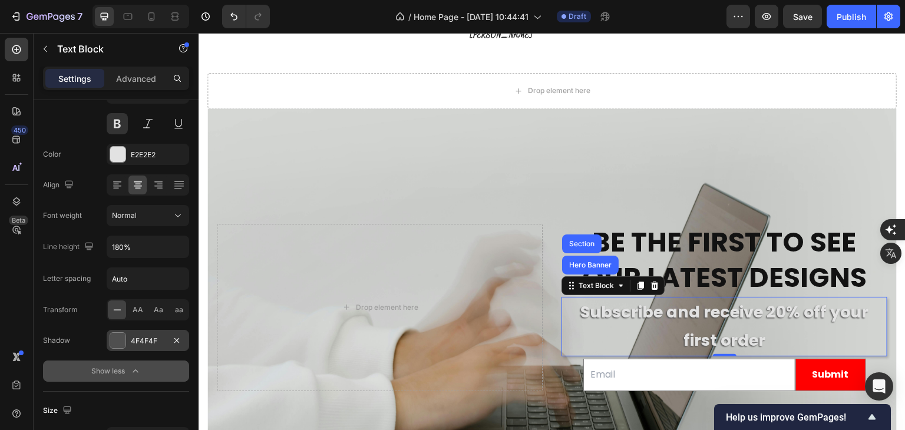
scroll to position [3757, 0]
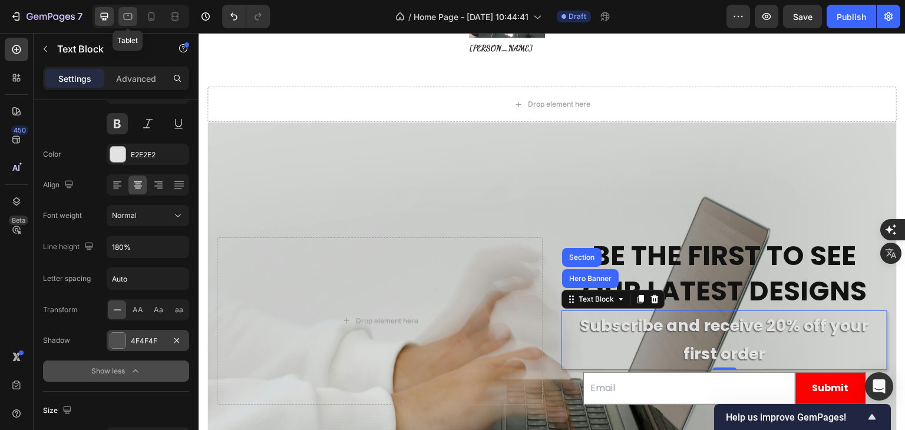
click at [123, 15] on icon at bounding box center [128, 17] width 12 height 12
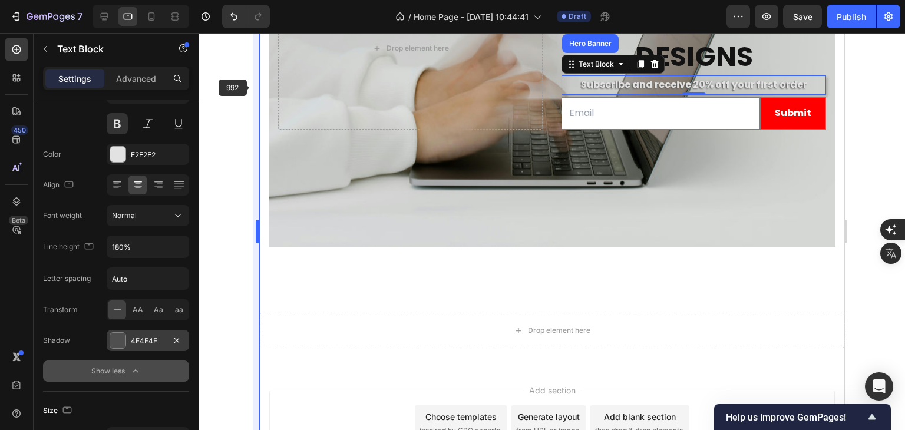
scroll to position [4103, 0]
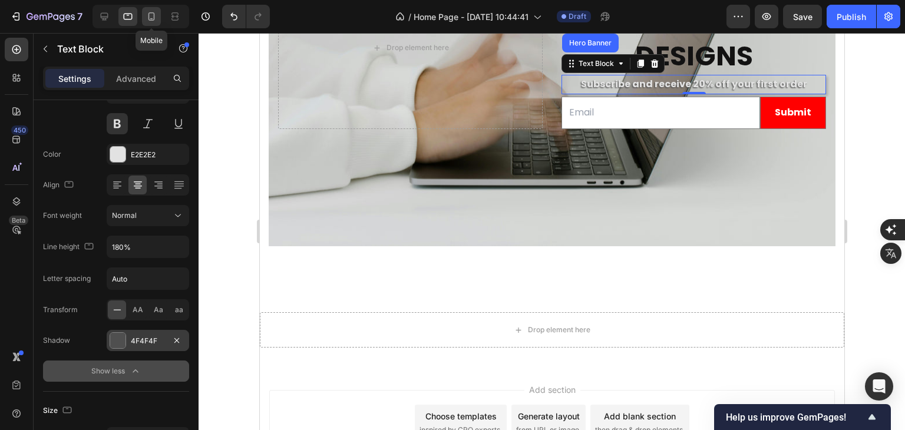
click at [156, 21] on icon at bounding box center [152, 17] width 12 height 12
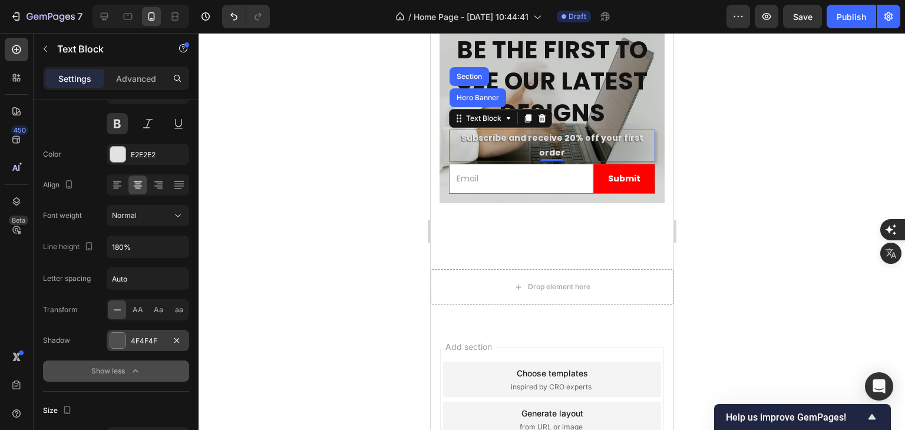
scroll to position [4065, 0]
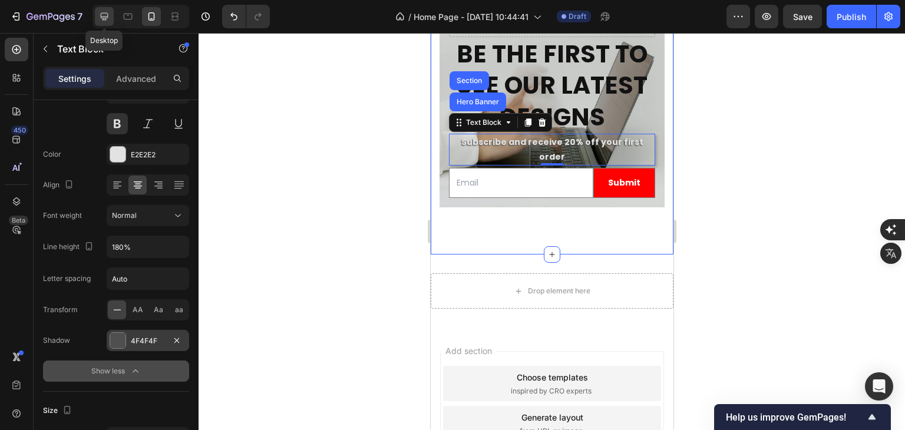
click at [105, 17] on icon at bounding box center [104, 17] width 12 height 12
type input "27"
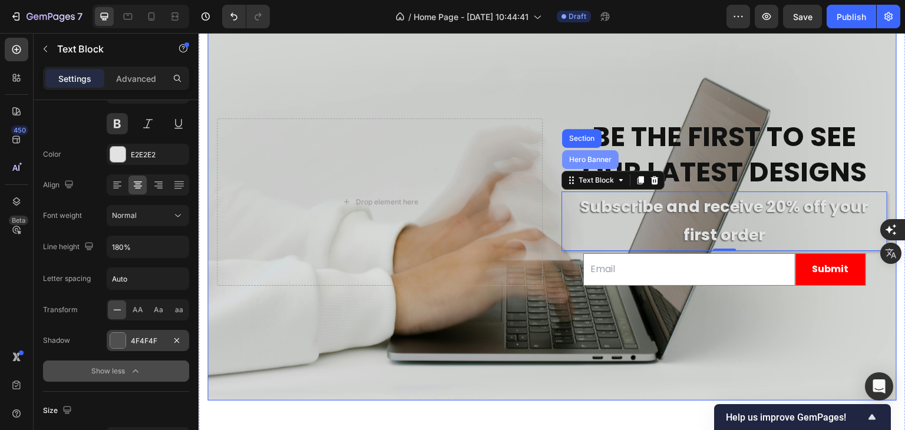
scroll to position [3934, 0]
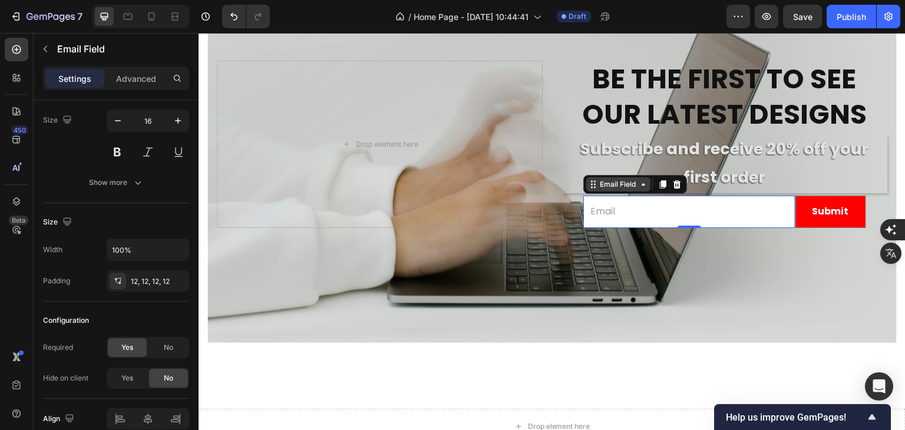
click at [583, 192] on div "Email Field" at bounding box center [635, 184] width 104 height 19
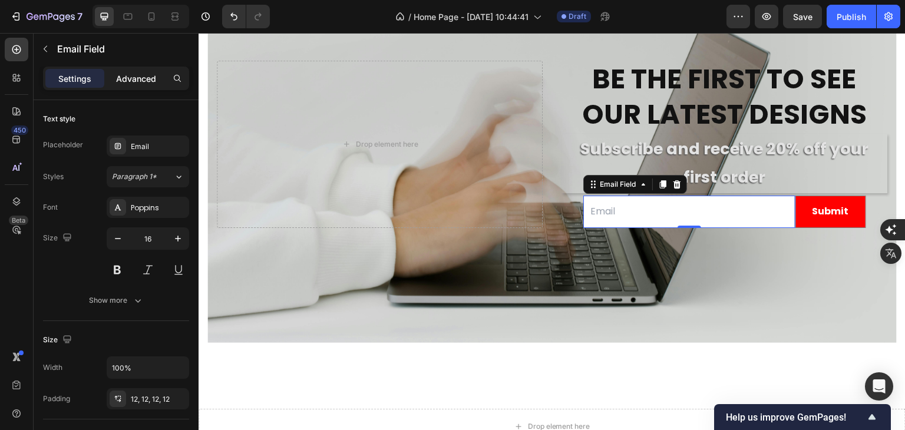
click at [143, 81] on p "Advanced" at bounding box center [136, 78] width 40 height 12
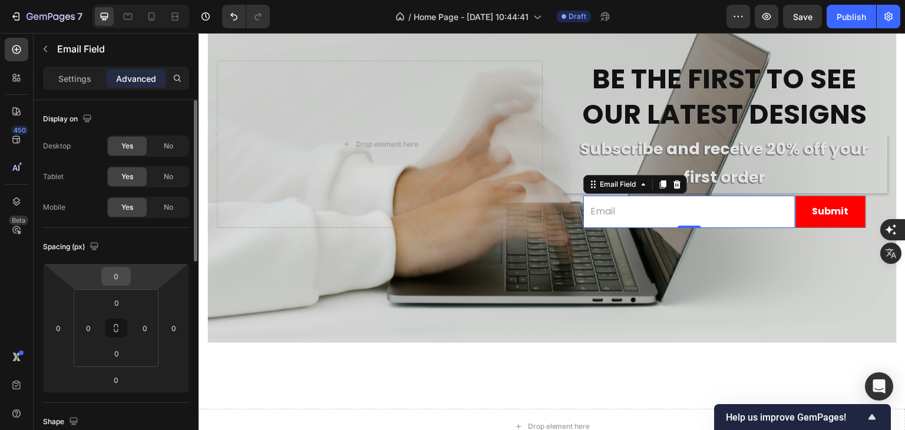
click at [115, 281] on input "0" at bounding box center [116, 277] width 24 height 18
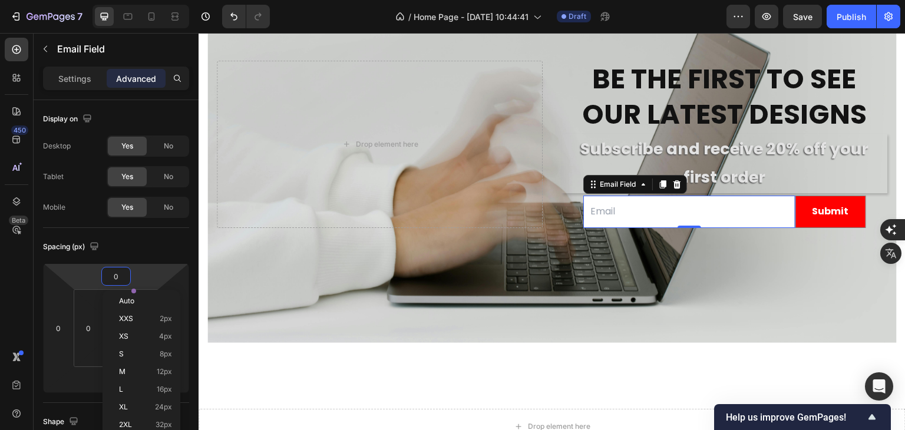
type input "2"
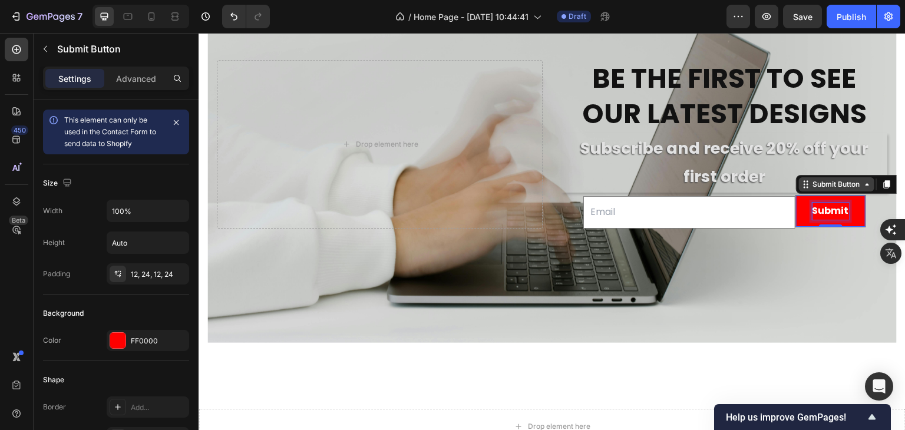
click at [682, 193] on div "Email Field Submit Submit Button 0 Row Newsletter" at bounding box center [724, 211] width 283 height 36
click at [134, 79] on p "Advanced" at bounding box center [136, 78] width 40 height 12
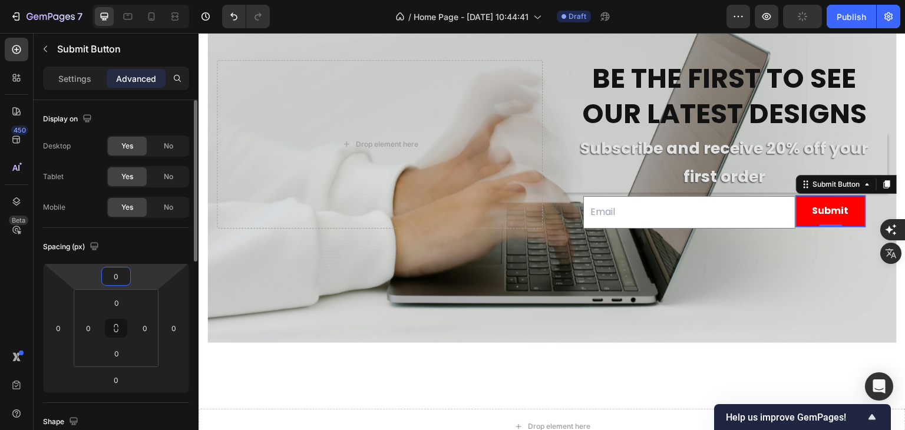
drag, startPoint x: 114, startPoint y: 271, endPoint x: 141, endPoint y: 269, distance: 27.7
click at [115, 271] on input "0" at bounding box center [116, 277] width 24 height 18
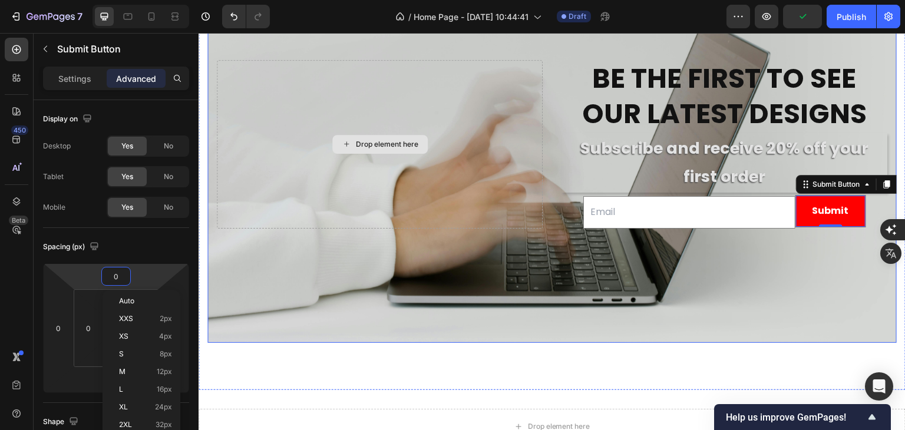
type input "2"
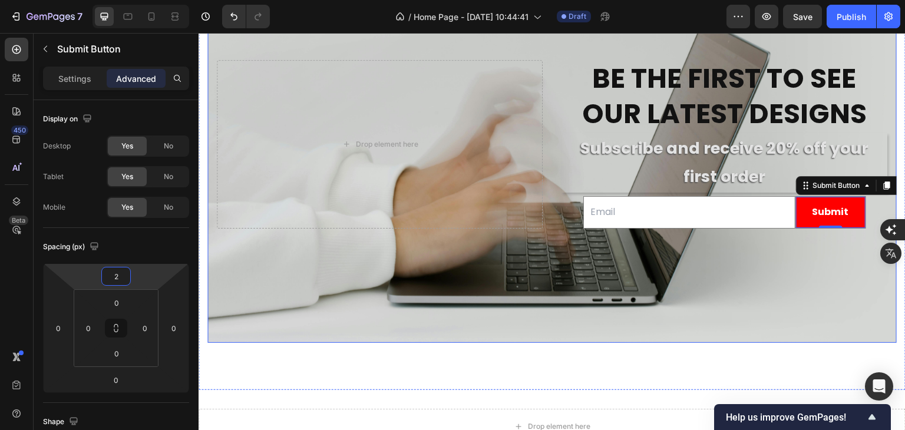
click at [542, 235] on div "Background Image" at bounding box center [552, 144] width 690 height 398
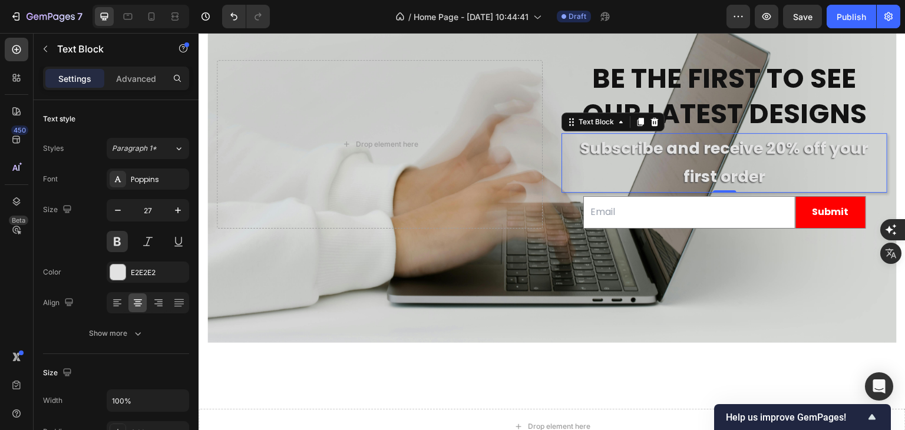
click at [583, 190] on p "Subscribe and receive 20% off your first order" at bounding box center [725, 162] width 324 height 57
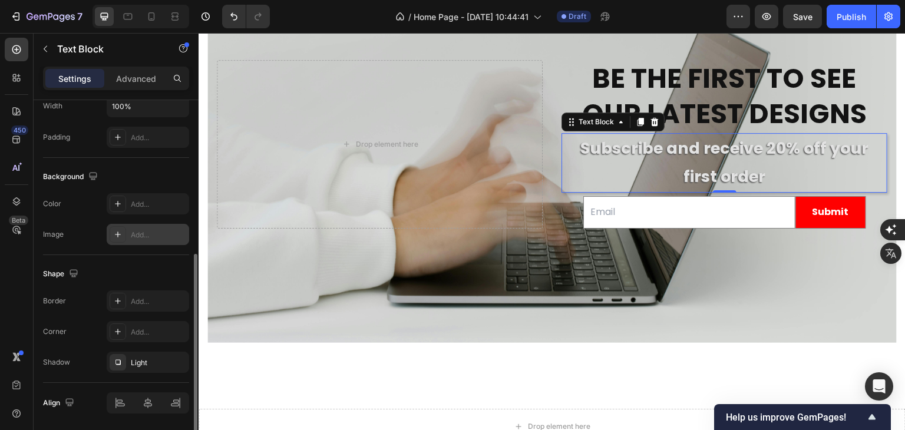
scroll to position [334, 0]
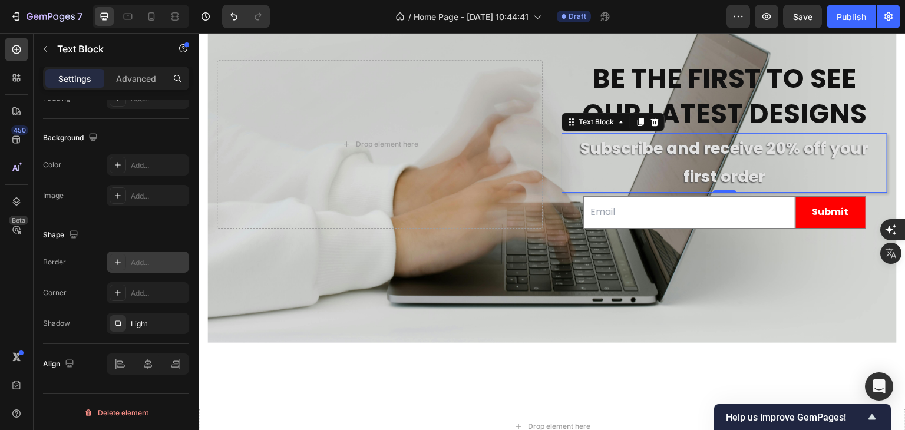
click at [142, 262] on div "Add..." at bounding box center [158, 263] width 55 height 11
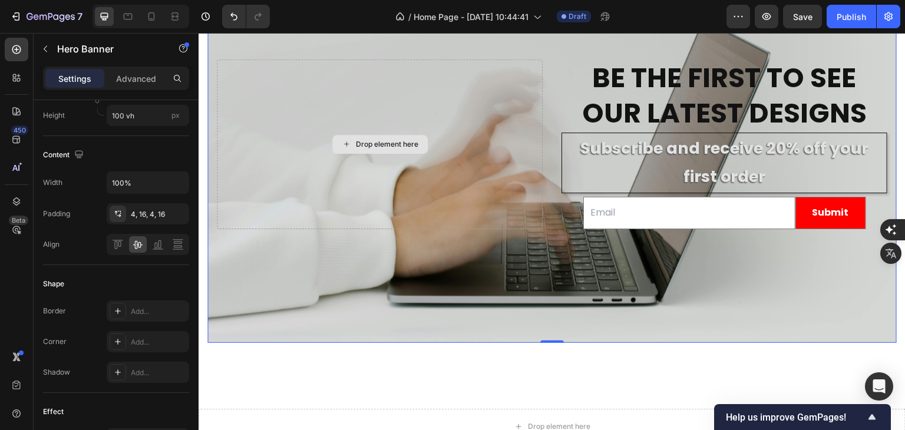
click at [236, 193] on div "Drop element here" at bounding box center [380, 145] width 326 height 170
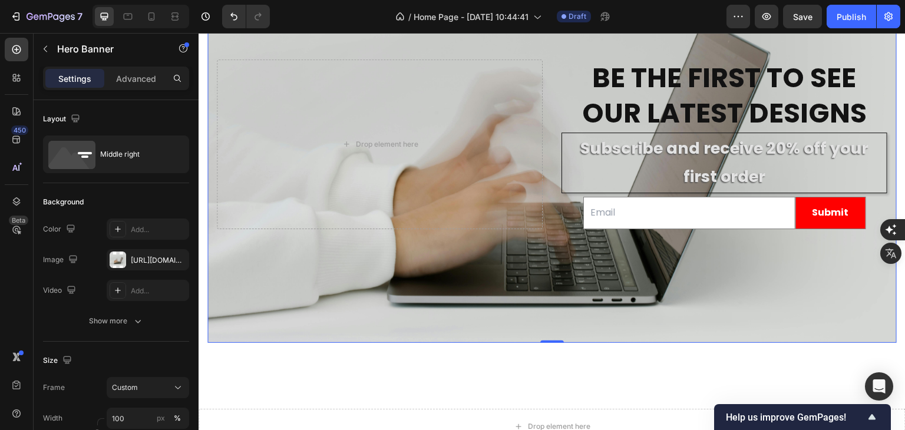
click at [588, 325] on div "Background Image" at bounding box center [552, 144] width 690 height 398
click at [149, 14] on icon at bounding box center [152, 17] width 12 height 12
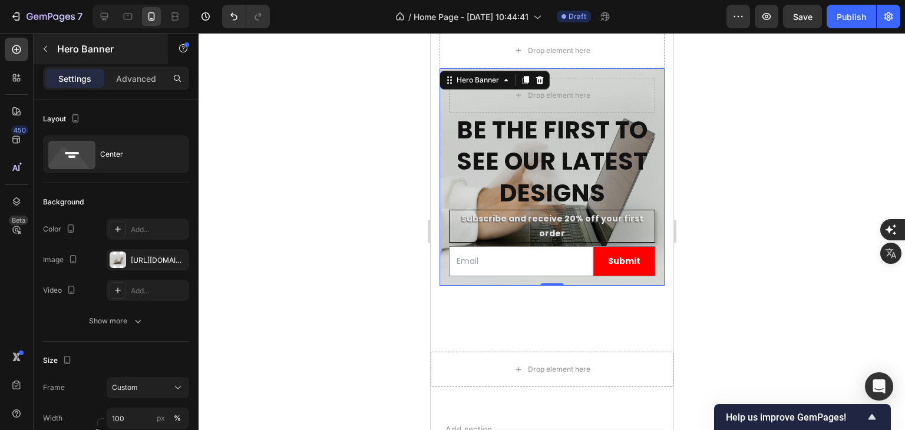
scroll to position [3982, 0]
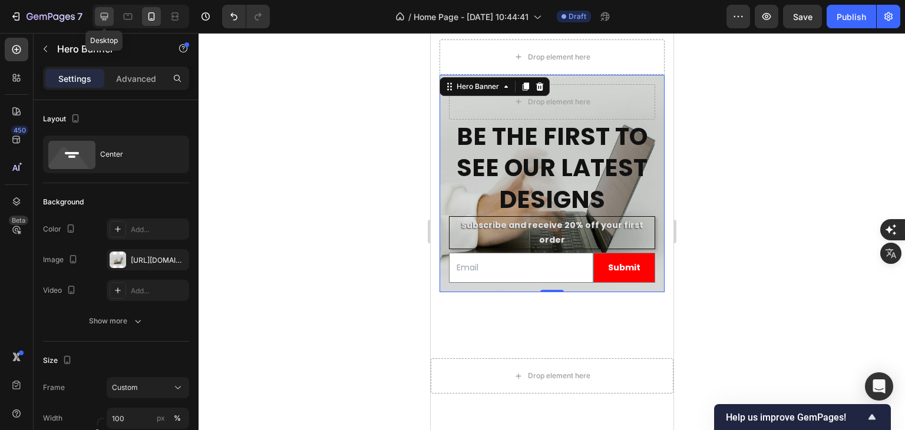
click at [105, 15] on icon at bounding box center [104, 17] width 12 height 12
type input "100 vh"
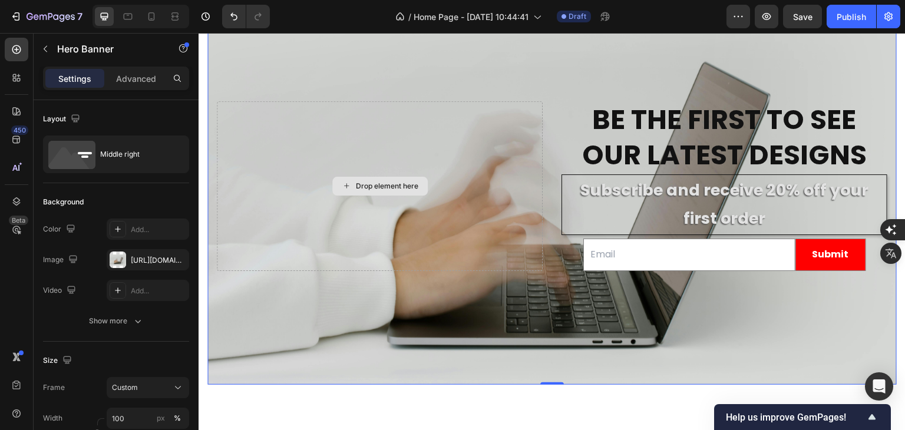
scroll to position [3923, 0]
